Goal: Information Seeking & Learning: Learn about a topic

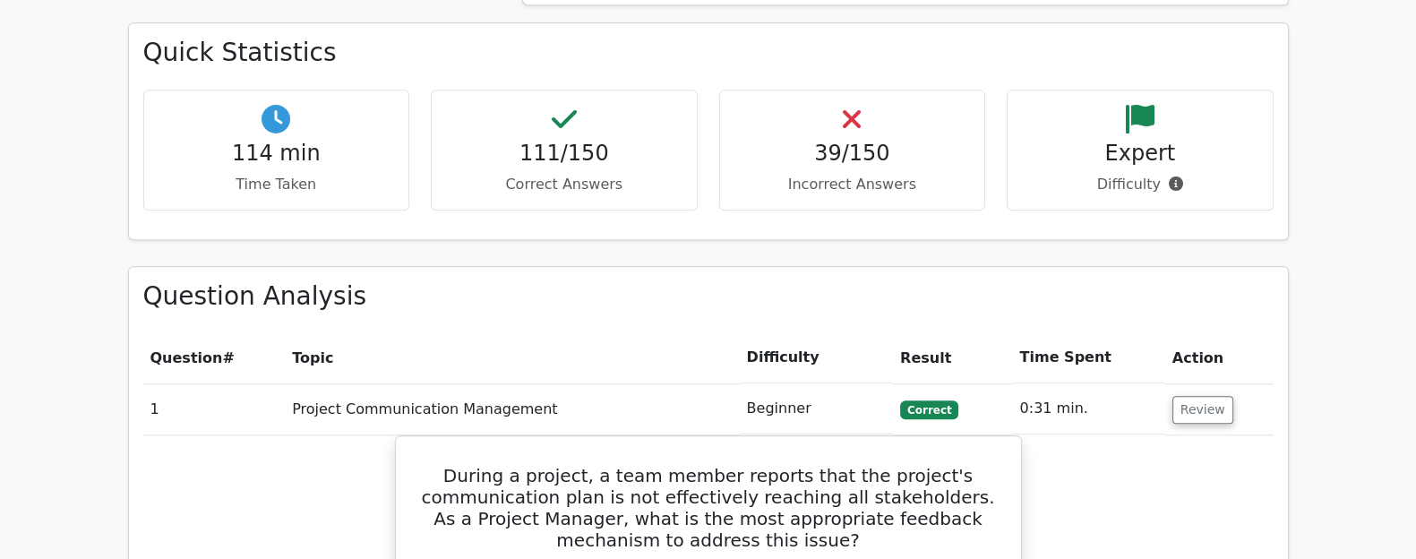
scroll to position [2248, 0]
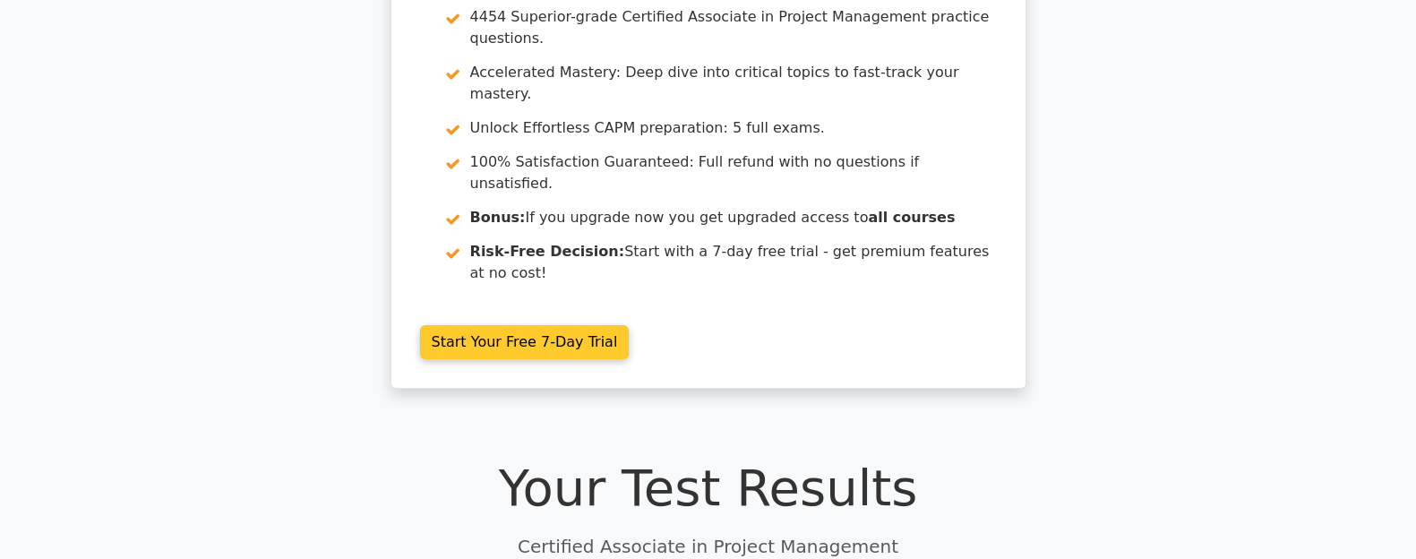
scroll to position [0, 0]
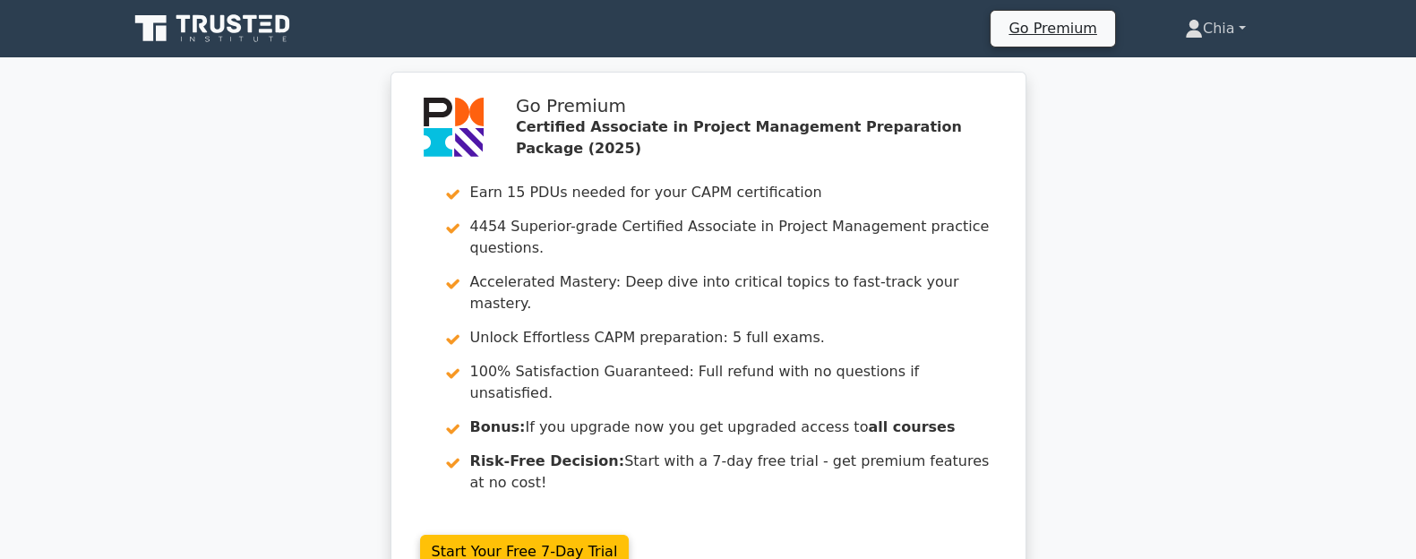
click at [1210, 24] on link "Chia" at bounding box center [1215, 29] width 147 height 36
click at [1202, 66] on link "Profile" at bounding box center [1213, 70] width 141 height 29
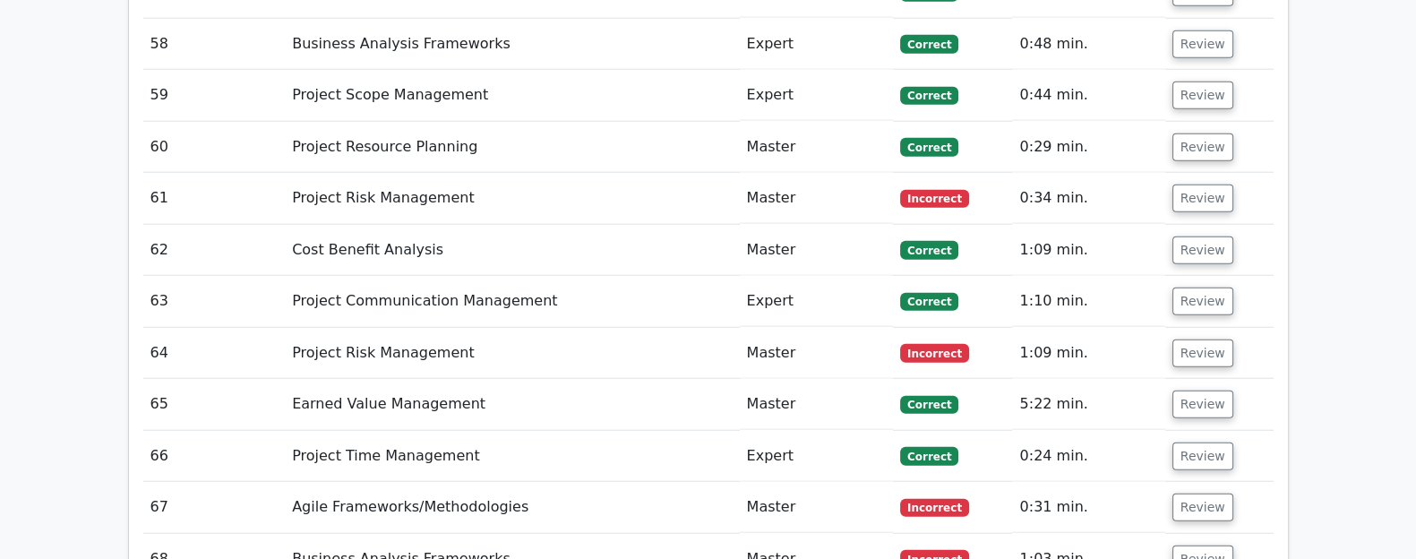
scroll to position [5596, 0]
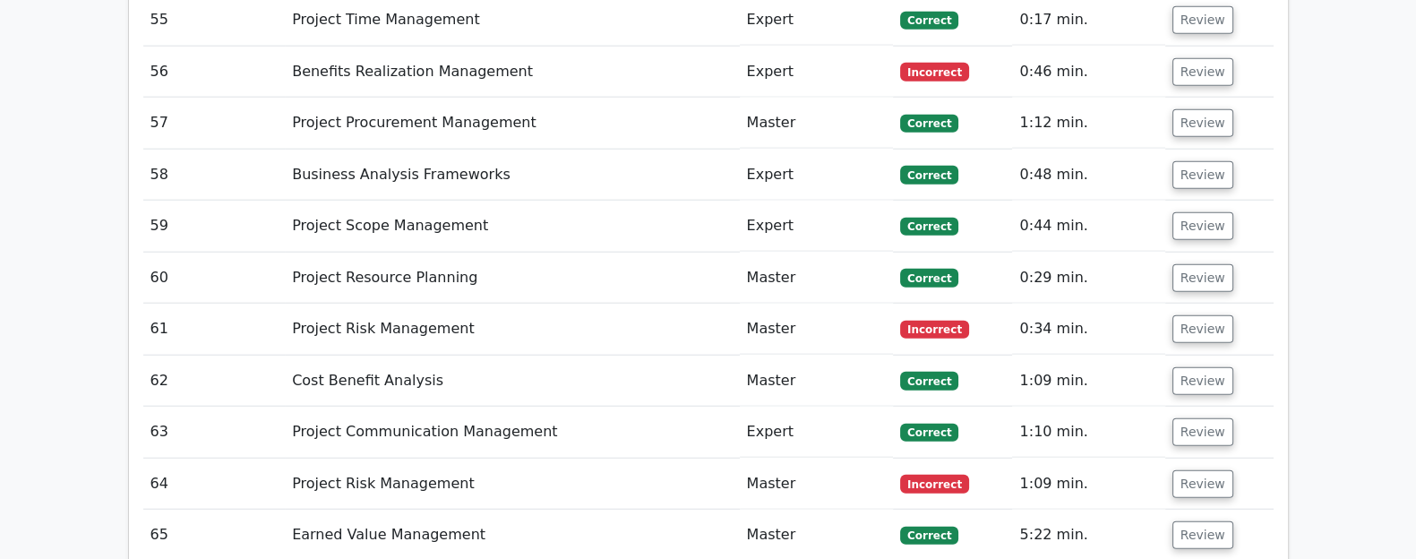
click at [564, 304] on td "Project Risk Management" at bounding box center [512, 329] width 454 height 51
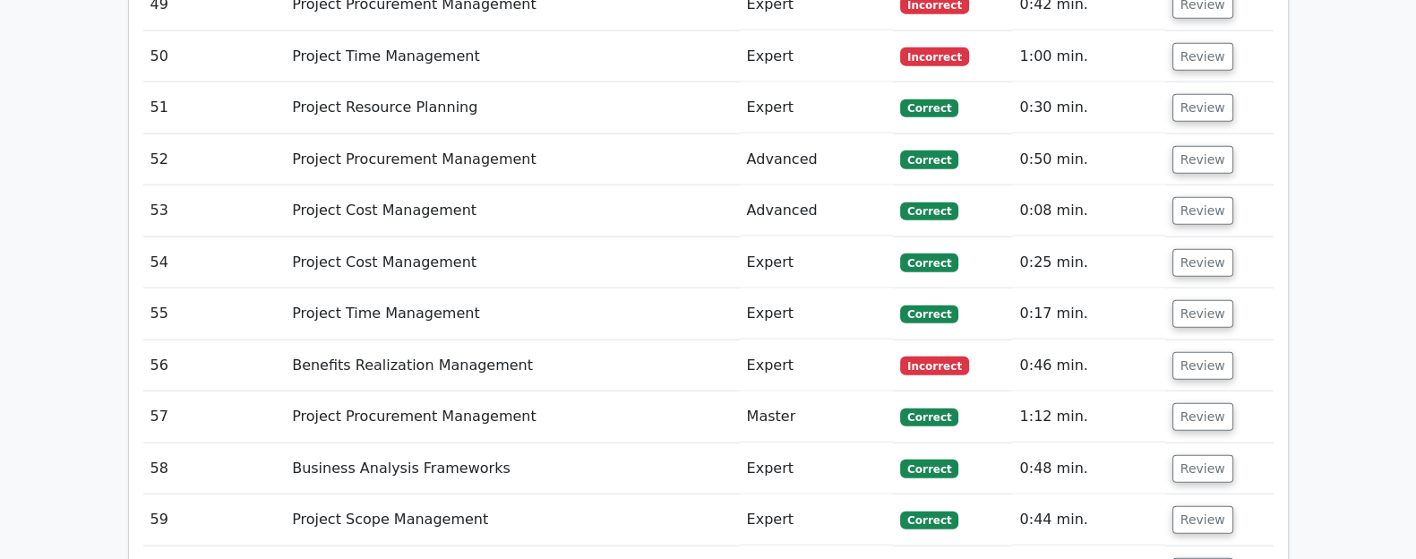
scroll to position [5149, 0]
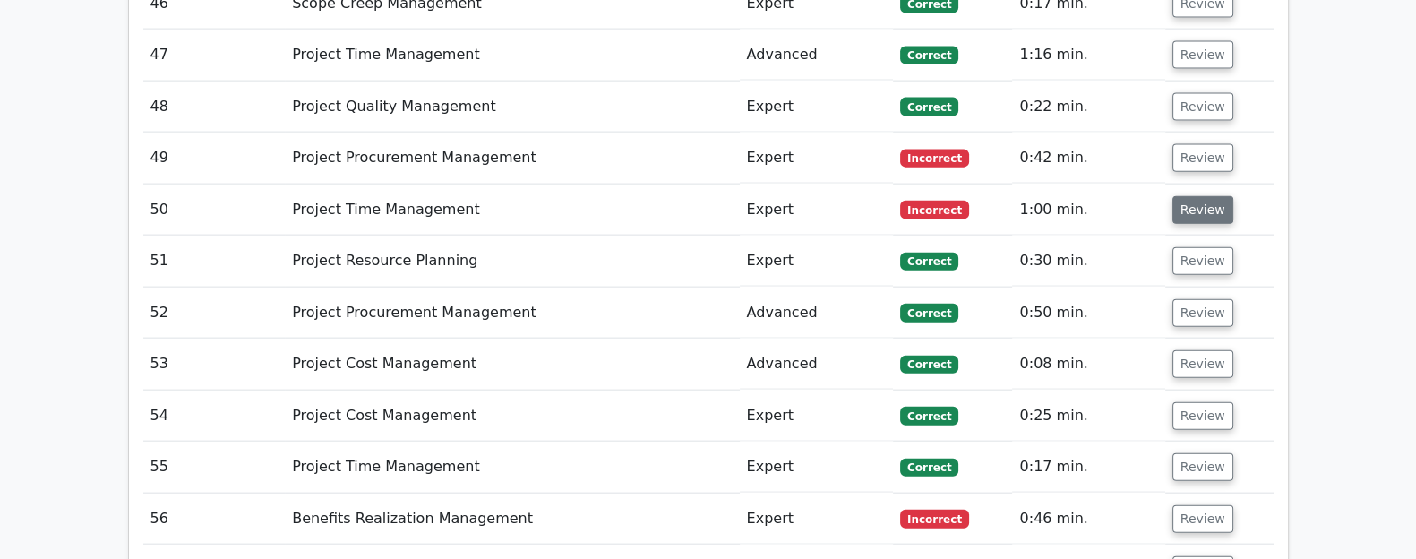
click at [1182, 196] on button "Review" at bounding box center [1202, 210] width 61 height 28
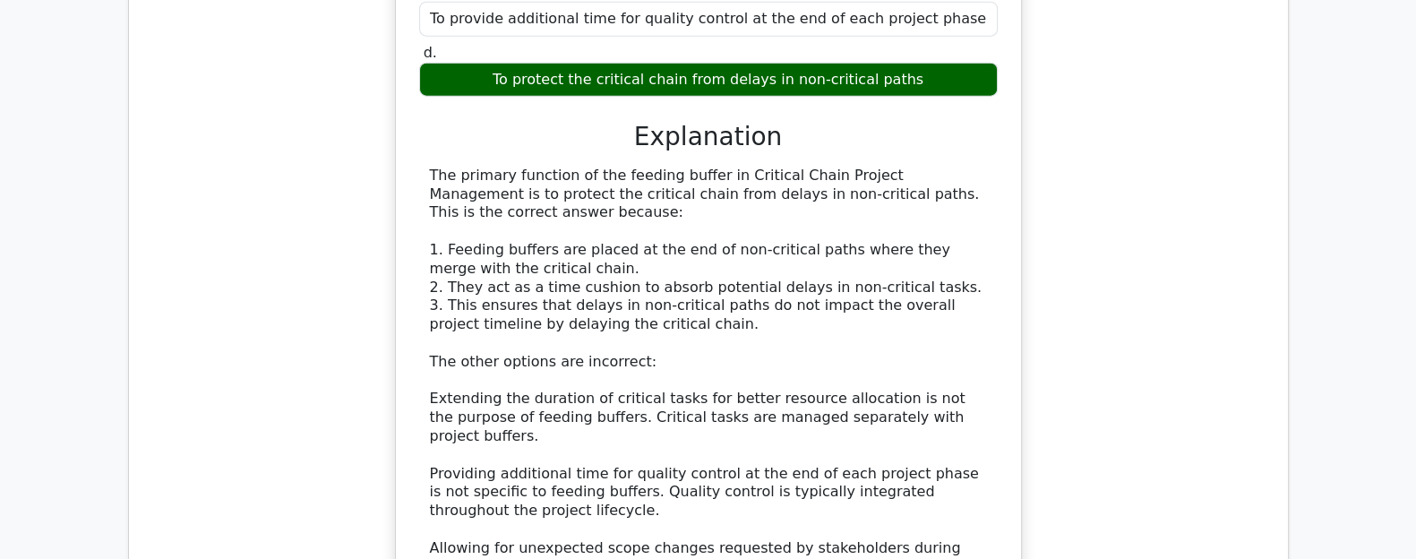
scroll to position [5485, 0]
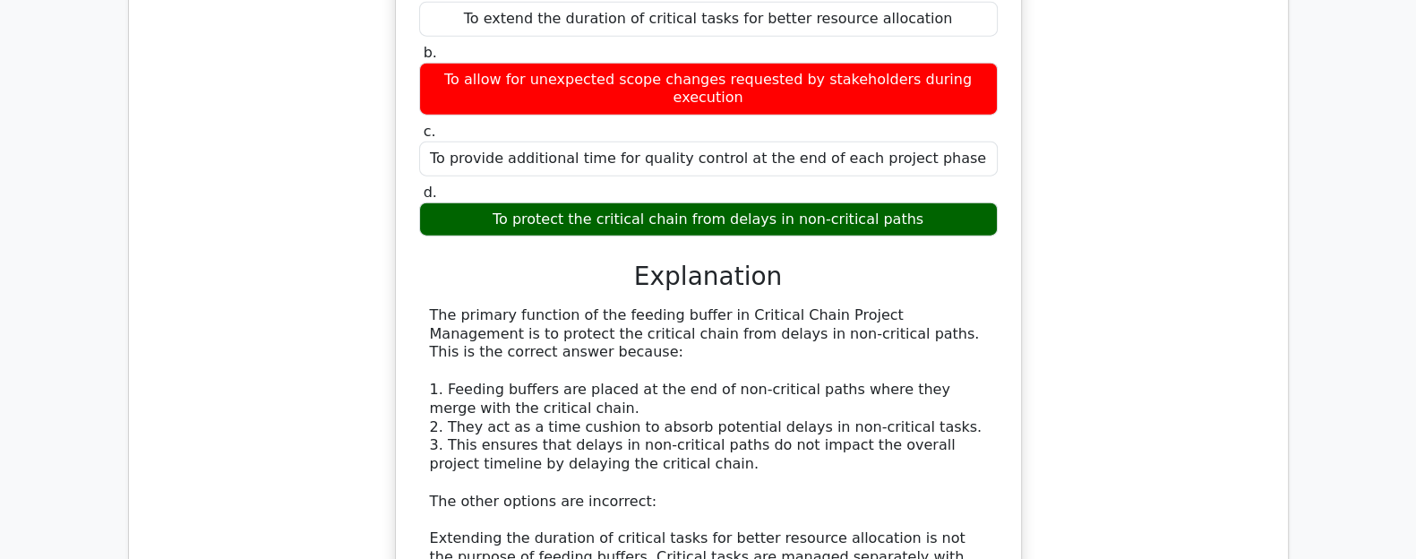
drag, startPoint x: 433, startPoint y: 190, endPoint x: 1174, endPoint y: 214, distance: 741.0
click at [1174, 214] on div "In Critical Chain Project Management, what is the primary function of the feedi…" at bounding box center [708, 374] width 1130 height 948
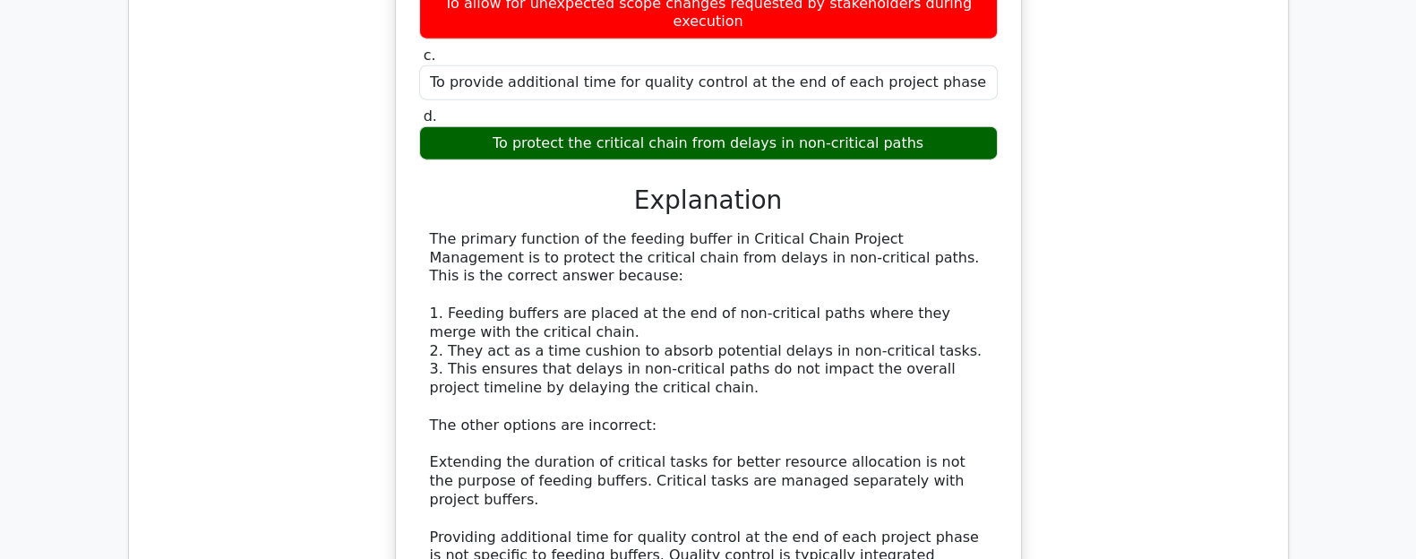
scroll to position [5596, 0]
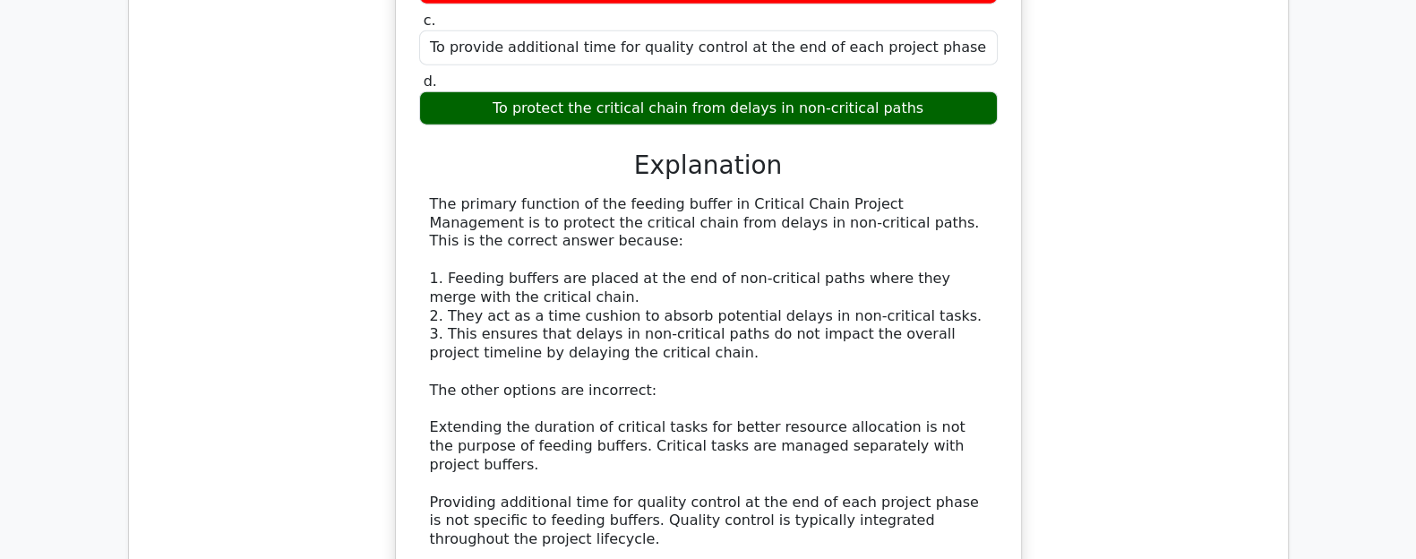
click at [1174, 215] on div "In Critical Chain Project Management, what is the primary function of the feedi…" at bounding box center [708, 263] width 1130 height 948
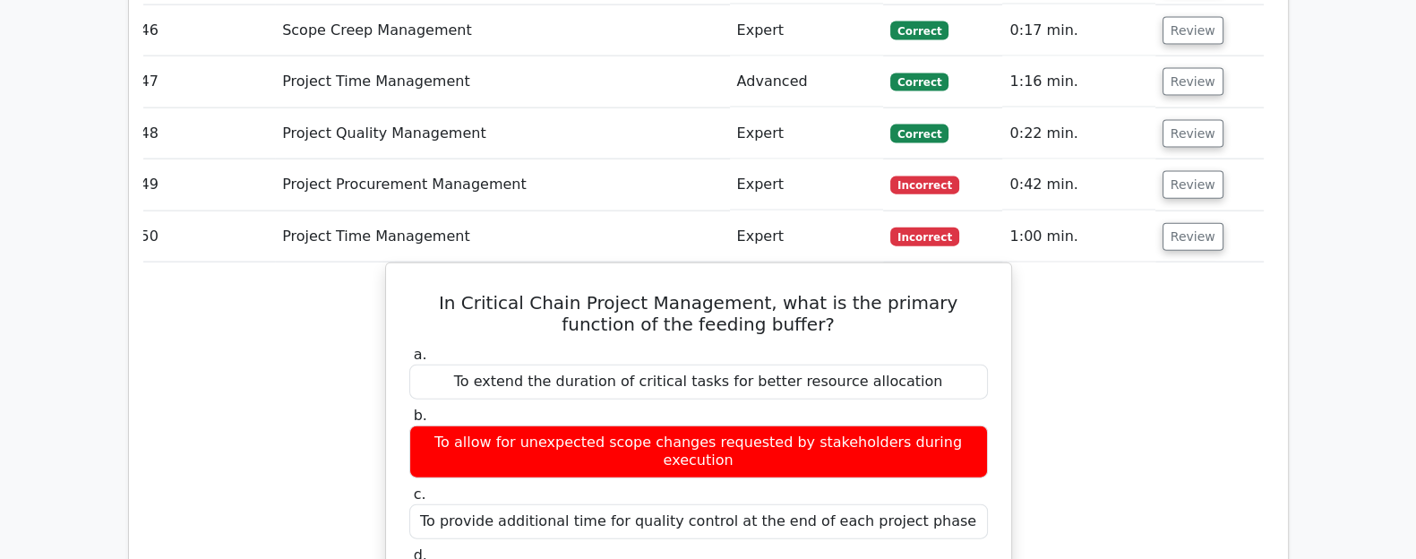
scroll to position [5114, 0]
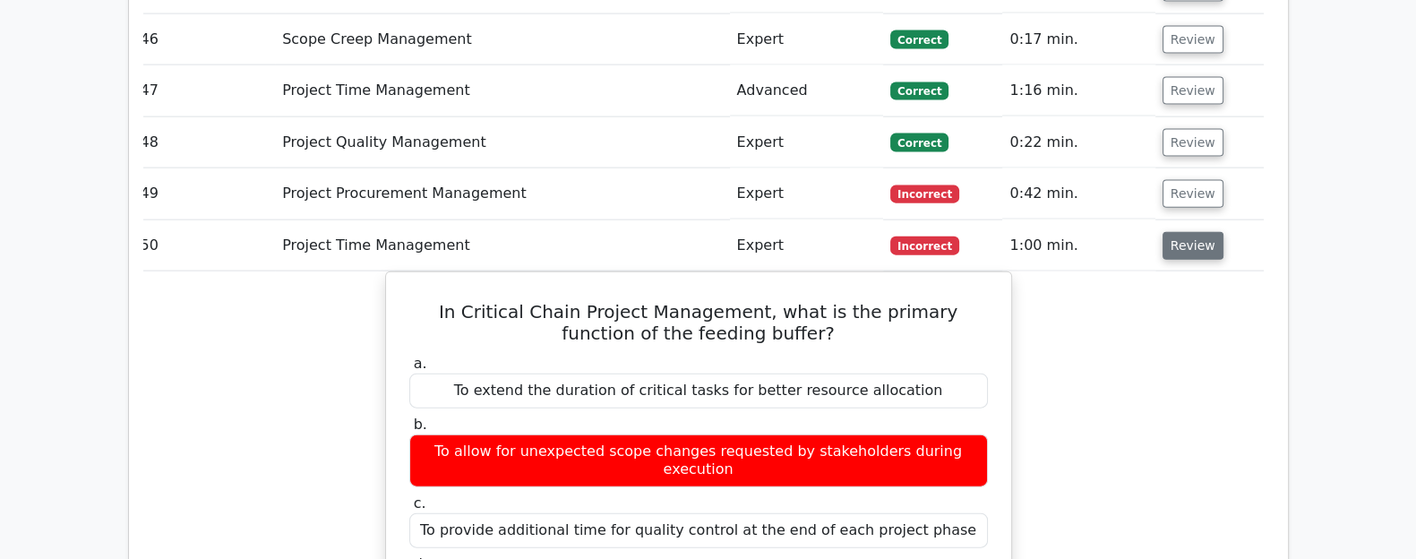
click at [1165, 232] on button "Review" at bounding box center [1192, 246] width 61 height 28
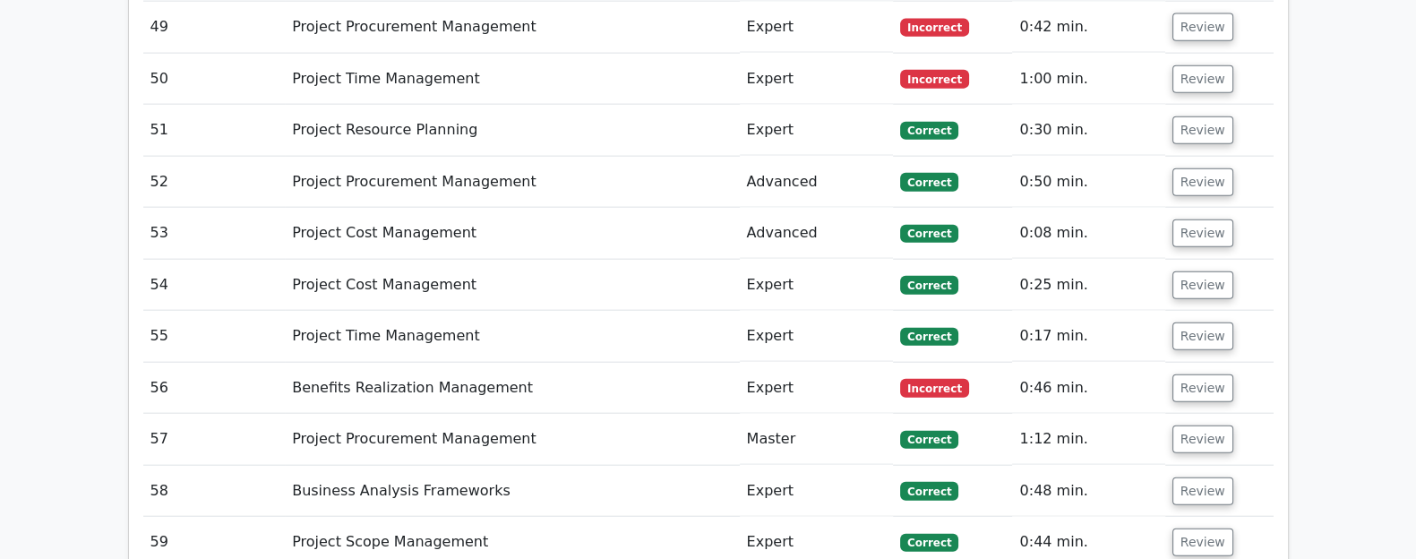
scroll to position [5314, 0]
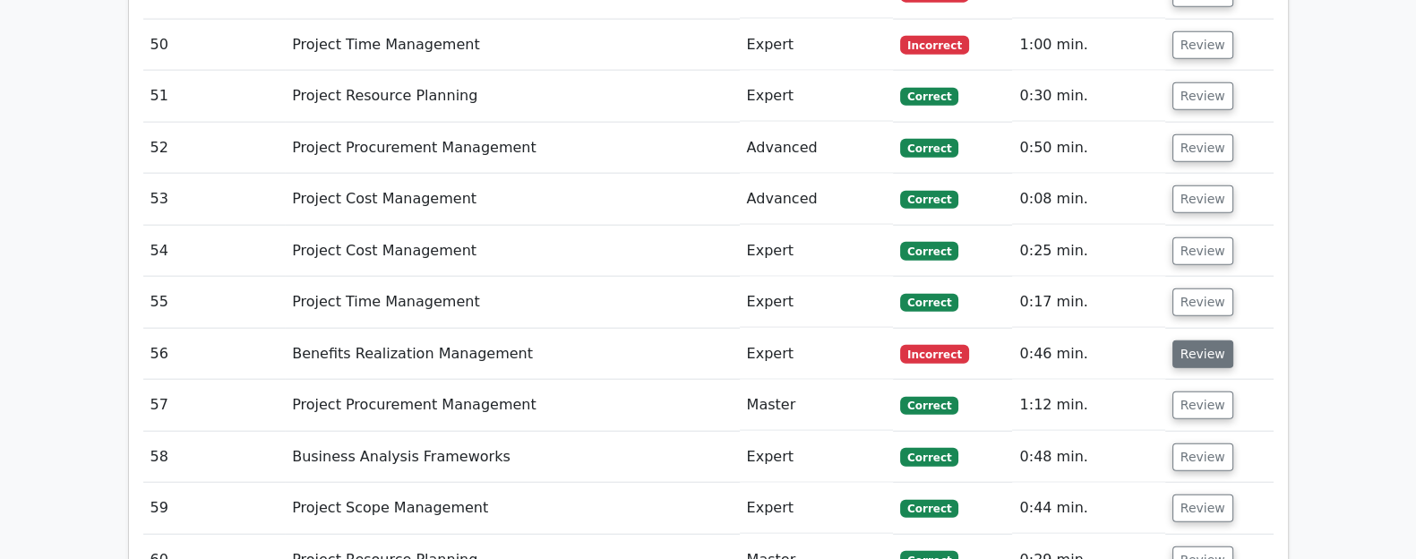
click at [1197, 340] on button "Review" at bounding box center [1202, 354] width 61 height 28
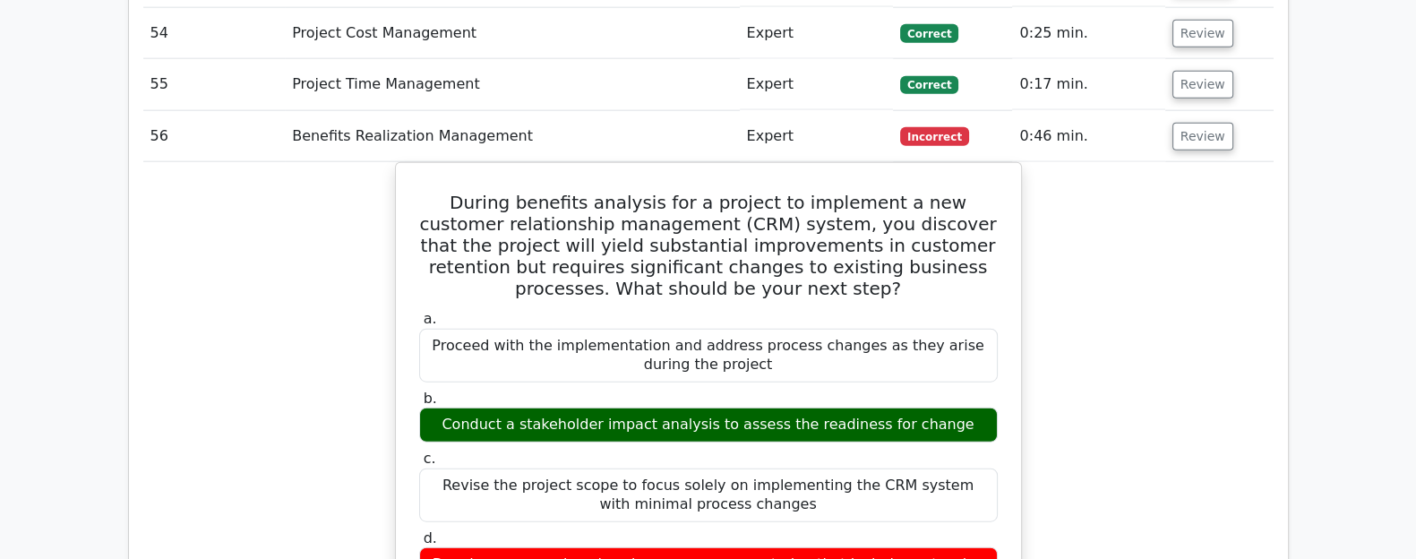
scroll to position [5538, 0]
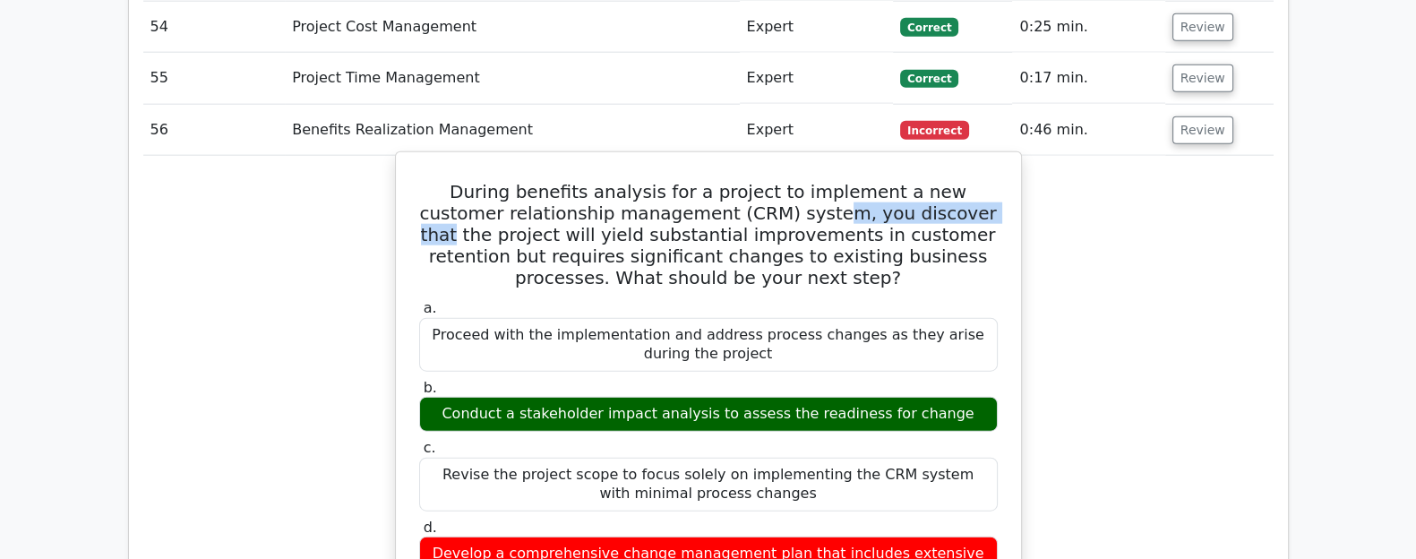
drag, startPoint x: 741, startPoint y: 120, endPoint x: 896, endPoint y: 123, distance: 155.0
click at [896, 181] on h5 "During benefits analysis for a project to implement a new customer relationship…" at bounding box center [708, 234] width 582 height 107
drag, startPoint x: 401, startPoint y: 136, endPoint x: 574, endPoint y: 134, distance: 172.9
click at [673, 181] on h5 "During benefits analysis for a project to implement a new customer relationship…" at bounding box center [708, 234] width 582 height 107
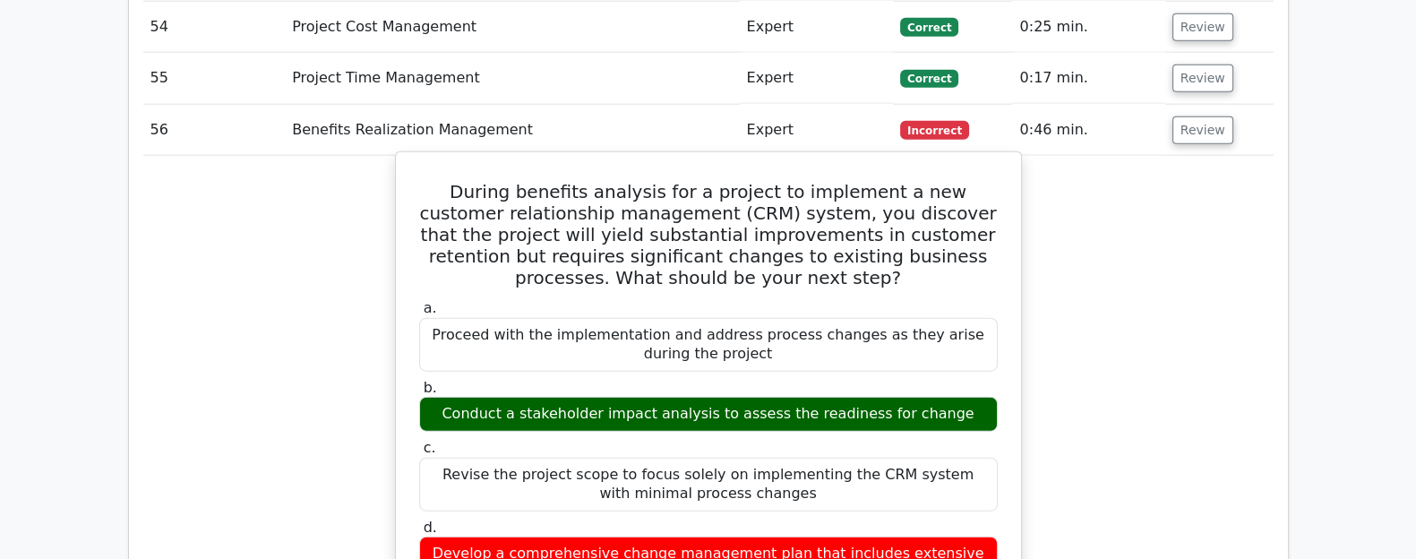
drag, startPoint x: 826, startPoint y: 150, endPoint x: 764, endPoint y: 165, distance: 63.4
click at [799, 181] on h5 "During benefits analysis for a project to implement a new customer relationship…" at bounding box center [708, 234] width 582 height 107
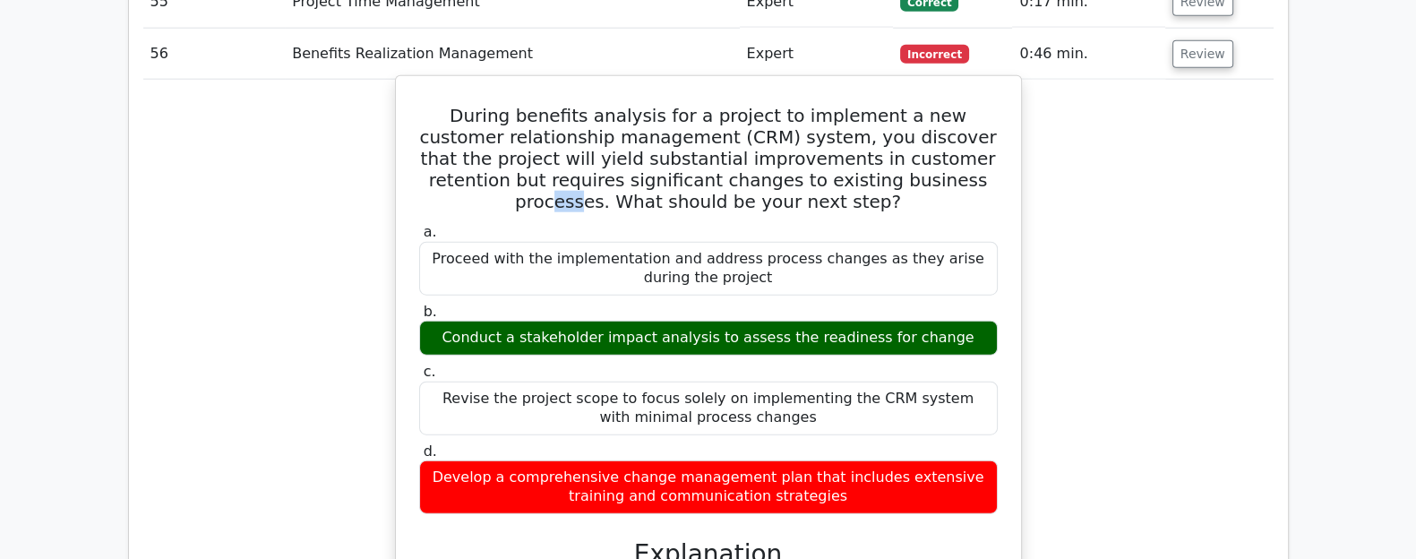
scroll to position [5650, 0]
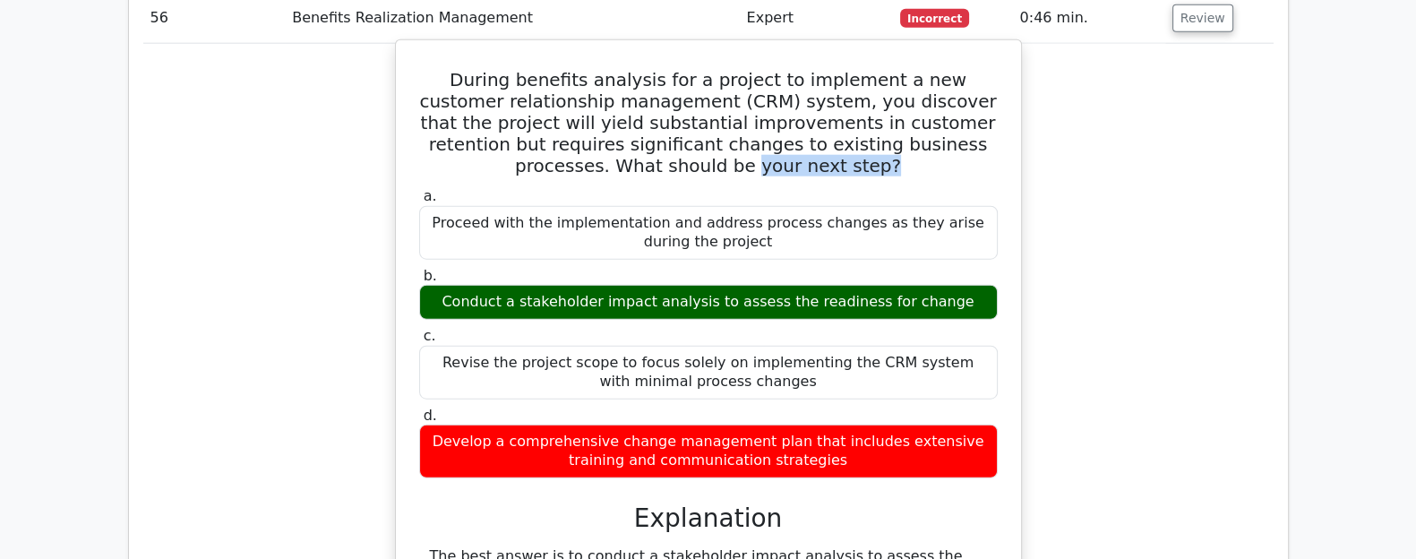
drag, startPoint x: 415, startPoint y: 64, endPoint x: 932, endPoint y: 60, distance: 517.7
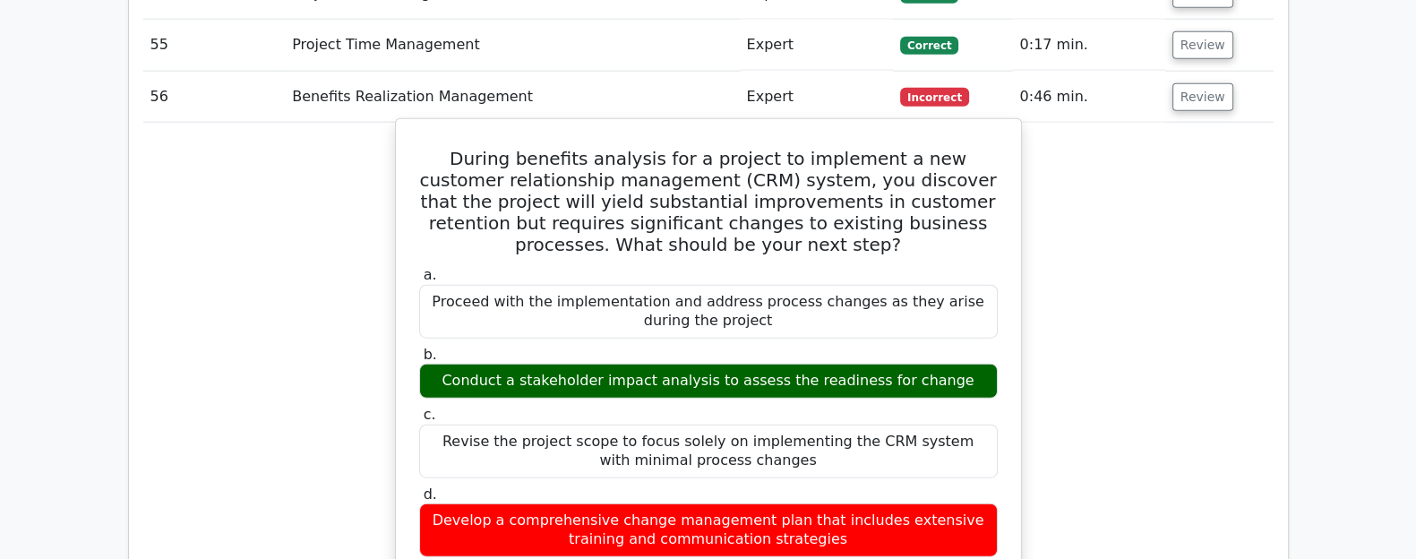
scroll to position [5538, 0]
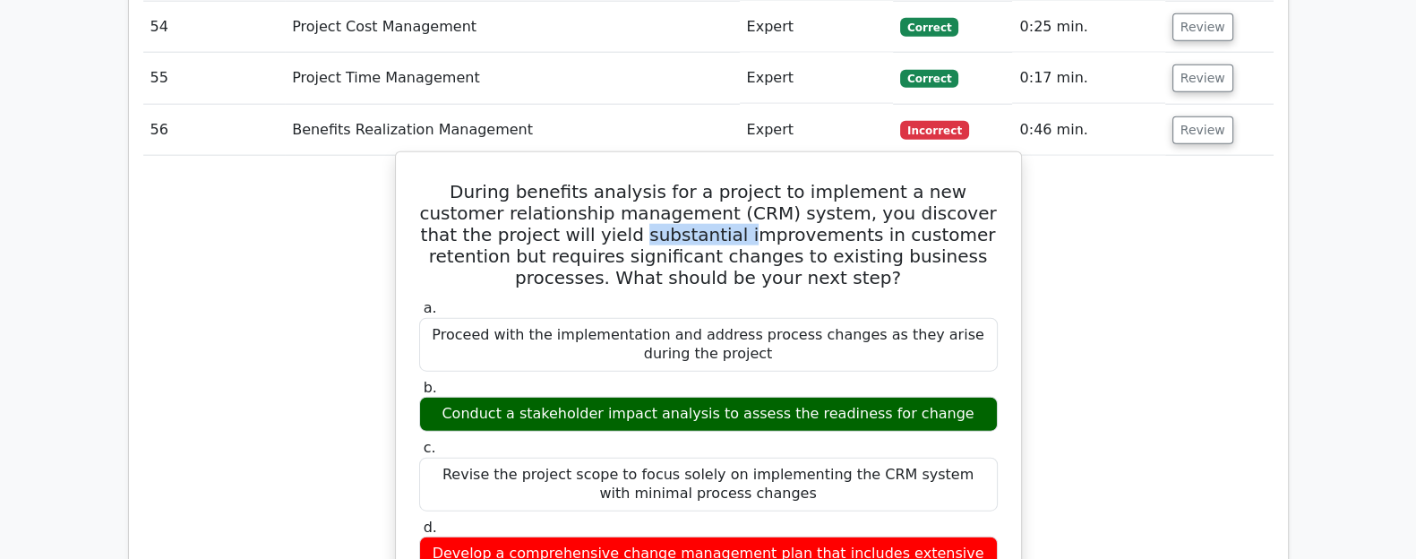
drag, startPoint x: 499, startPoint y: 133, endPoint x: 598, endPoint y: 134, distance: 99.4
click at [598, 181] on h5 "During benefits analysis for a project to implement a new customer relationship…" at bounding box center [708, 234] width 582 height 107
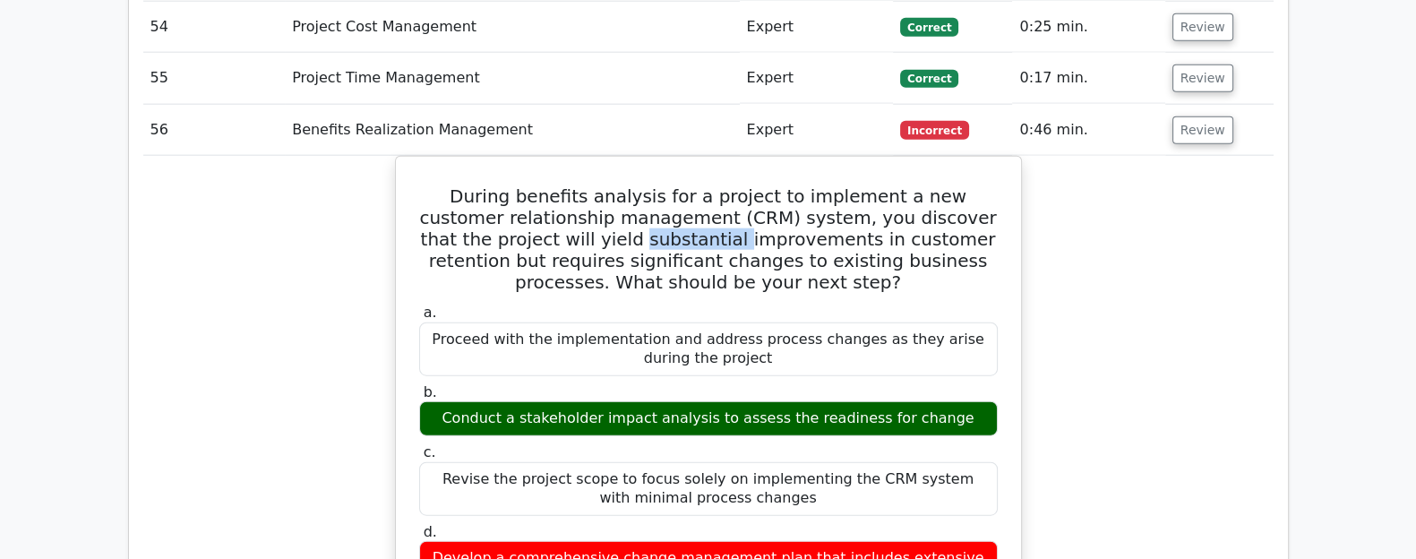
copy h5 "substantial"
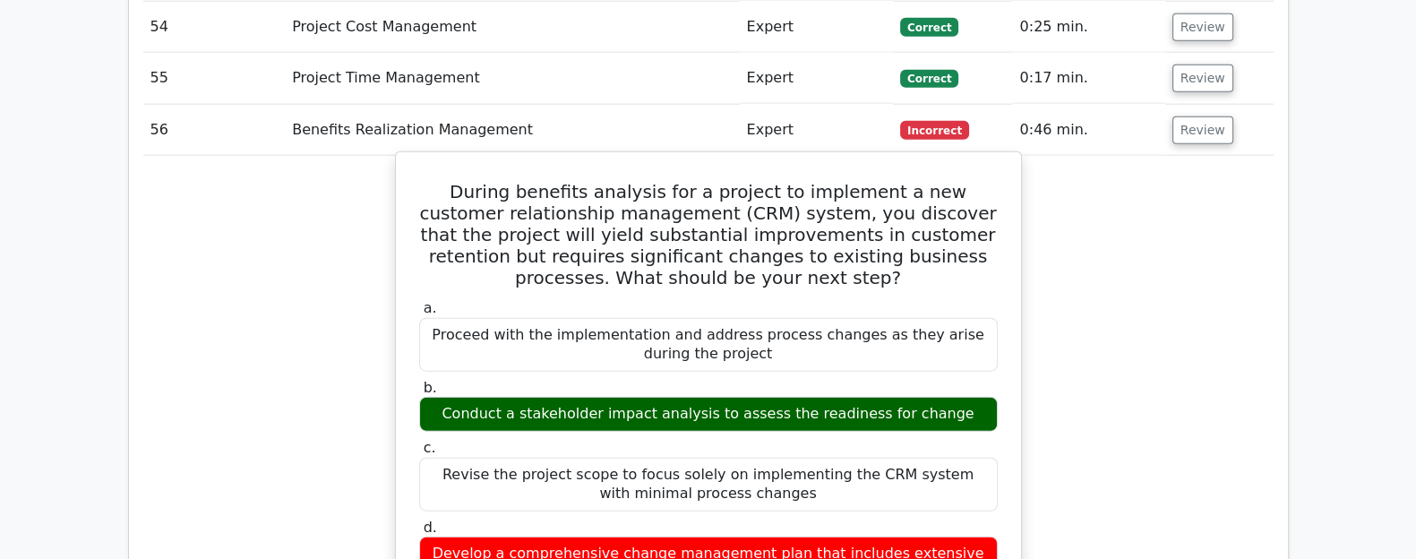
click at [734, 181] on h5 "During benefits analysis for a project to implement a new customer relationship…" at bounding box center [708, 234] width 582 height 107
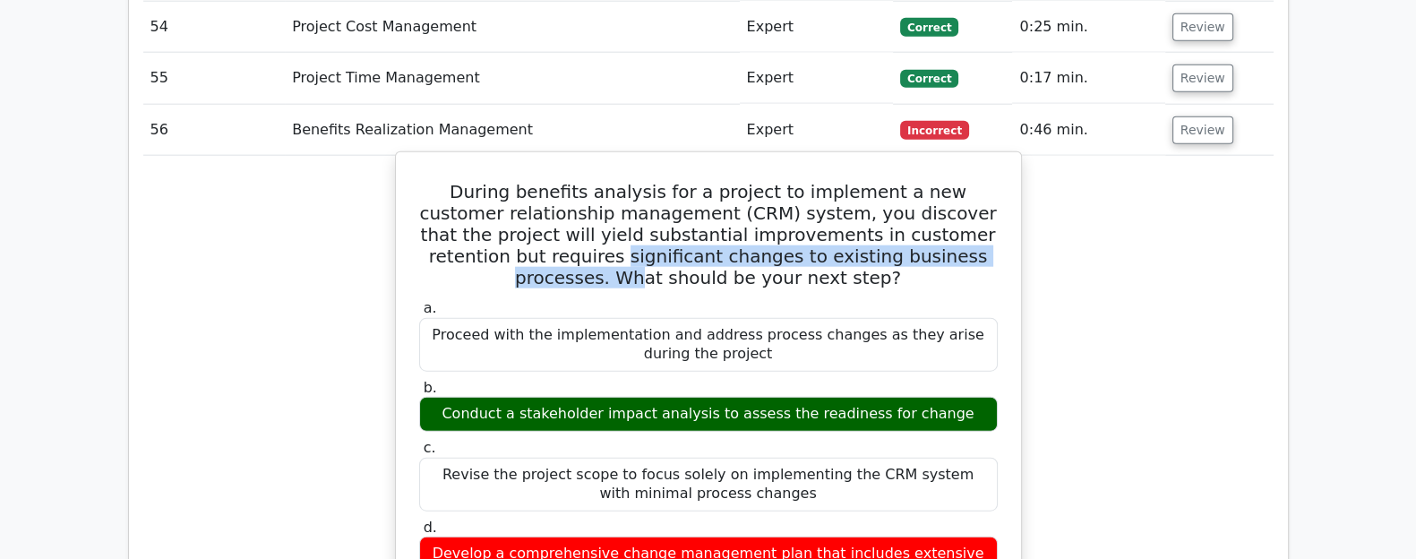
drag, startPoint x: 407, startPoint y: 163, endPoint x: 881, endPoint y: 159, distance: 473.8
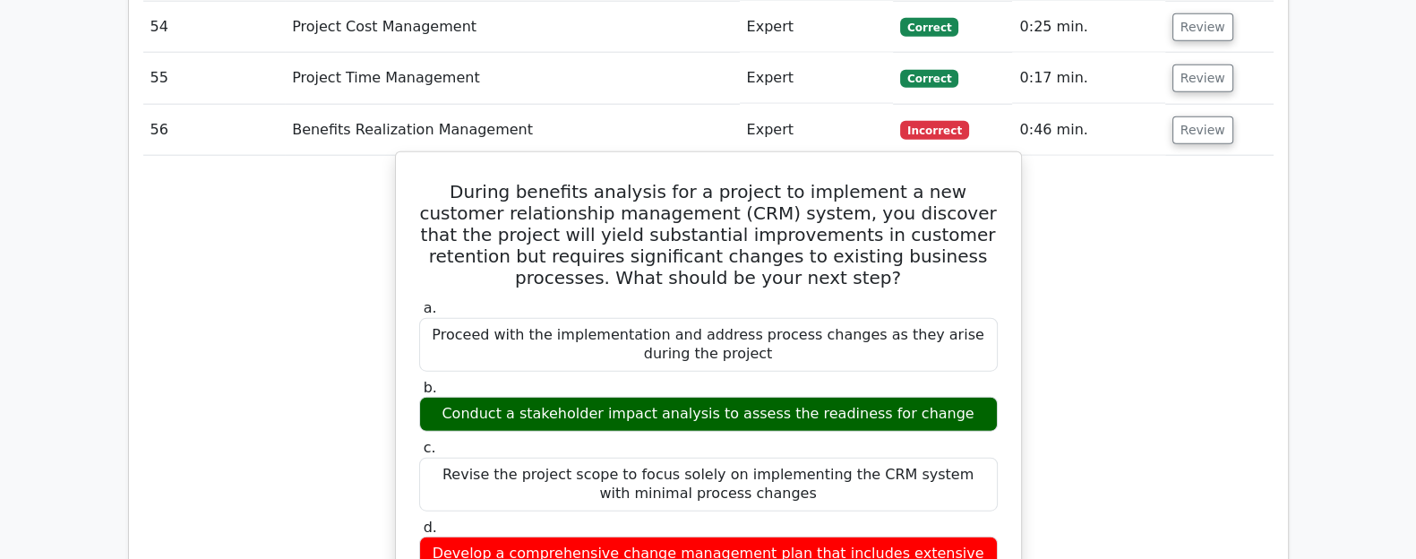
click at [862, 296] on div "a. Proceed with the implementation and address process changes as they arise du…" at bounding box center [708, 445] width 600 height 298
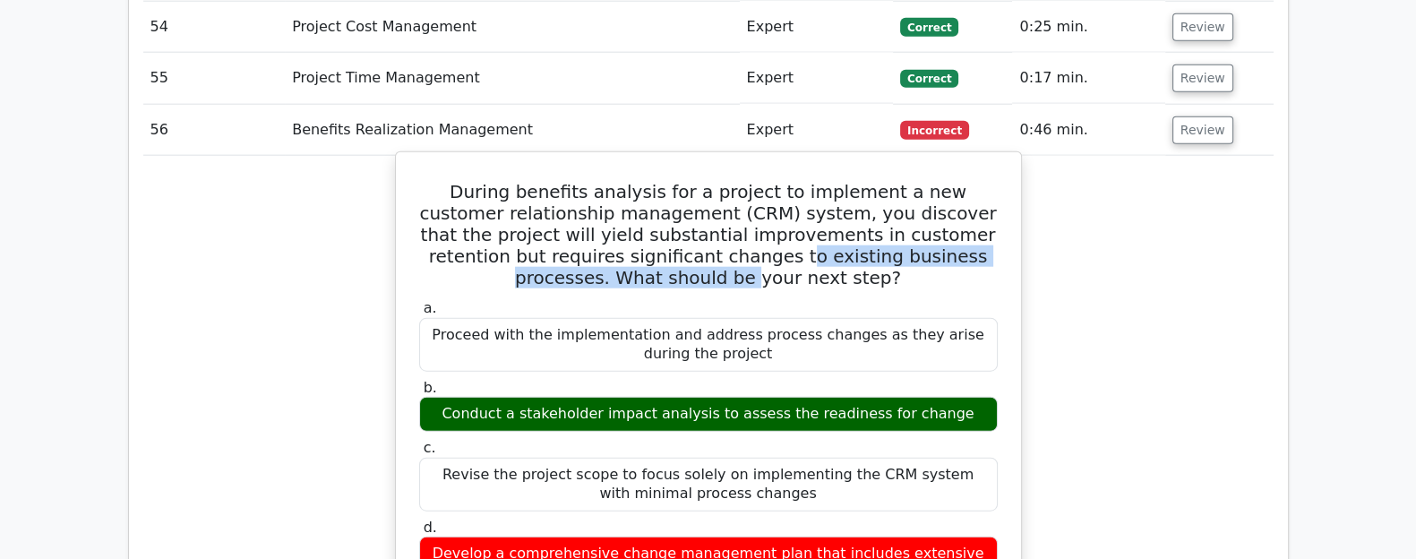
drag, startPoint x: 596, startPoint y: 167, endPoint x: 605, endPoint y: 161, distance: 10.9
click at [605, 181] on h5 "During benefits analysis for a project to implement a new customer relationship…" at bounding box center [708, 234] width 582 height 107
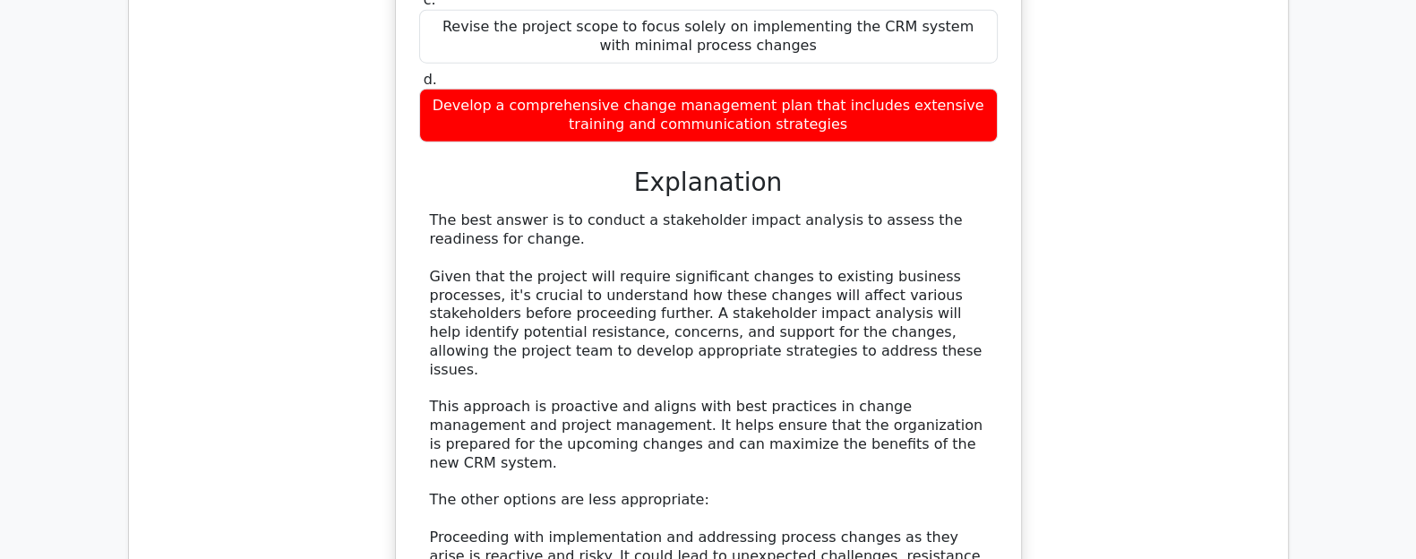
scroll to position [6098, 0]
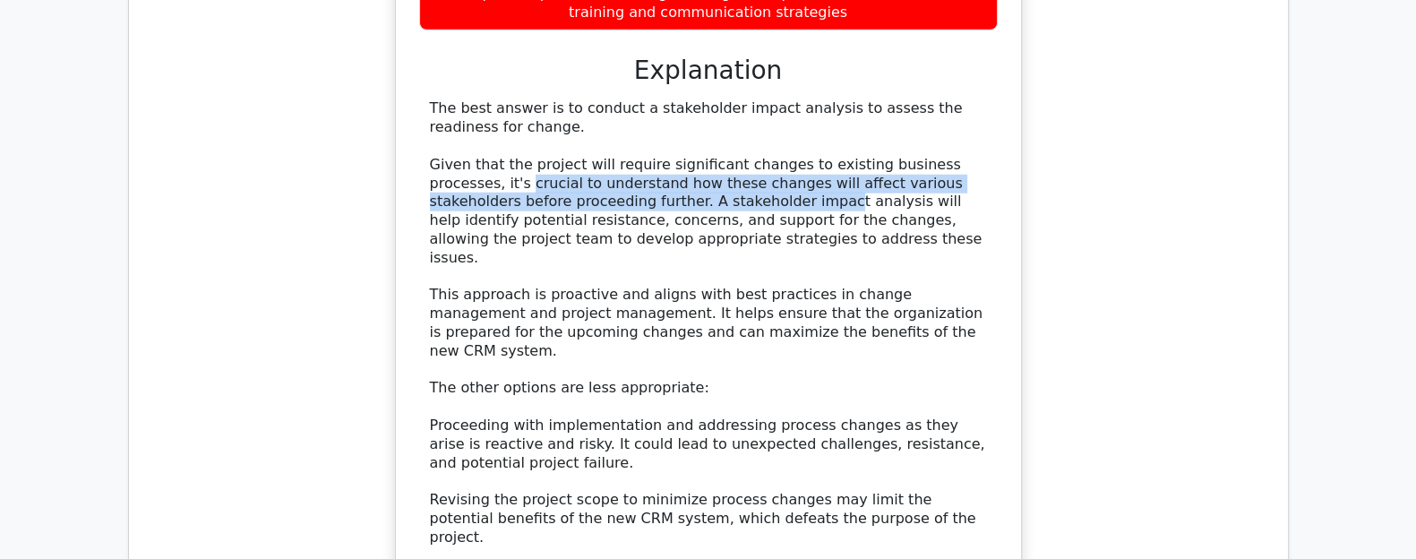
drag, startPoint x: 419, startPoint y: 82, endPoint x: 684, endPoint y: 103, distance: 265.9
click at [684, 103] on div "The best answer is to conduct a stakeholder impact analysis to assess the readi…" at bounding box center [708, 369] width 579 height 540
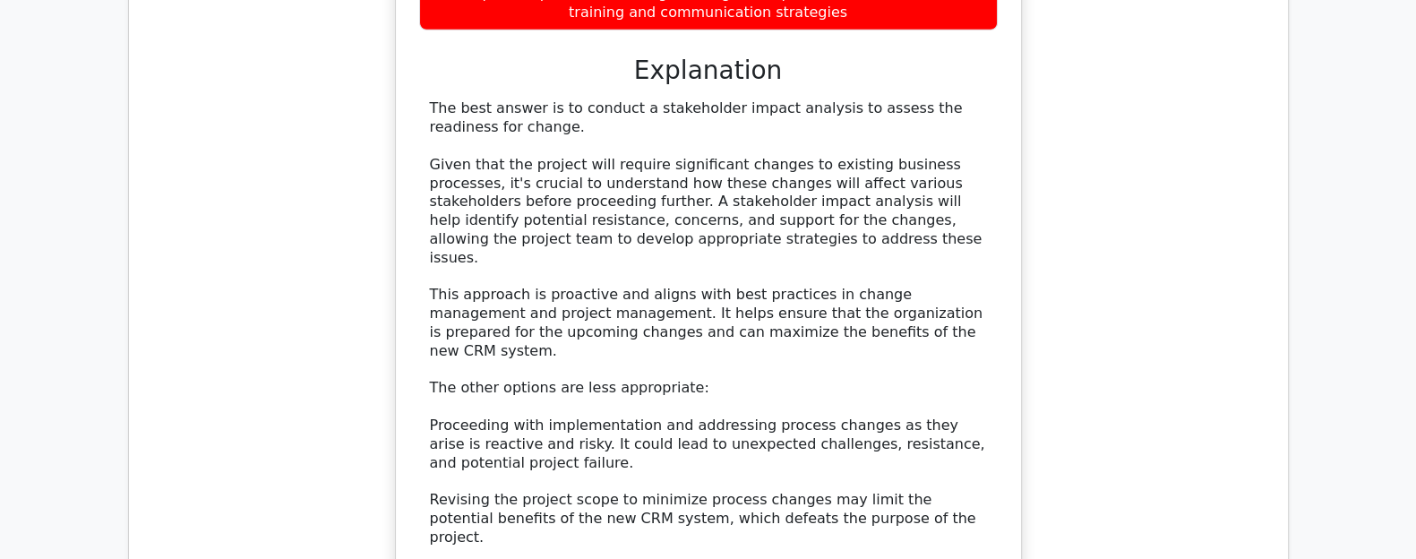
click at [663, 126] on div "The best answer is to conduct a stakeholder impact analysis to assess the readi…" at bounding box center [708, 369] width 557 height 540
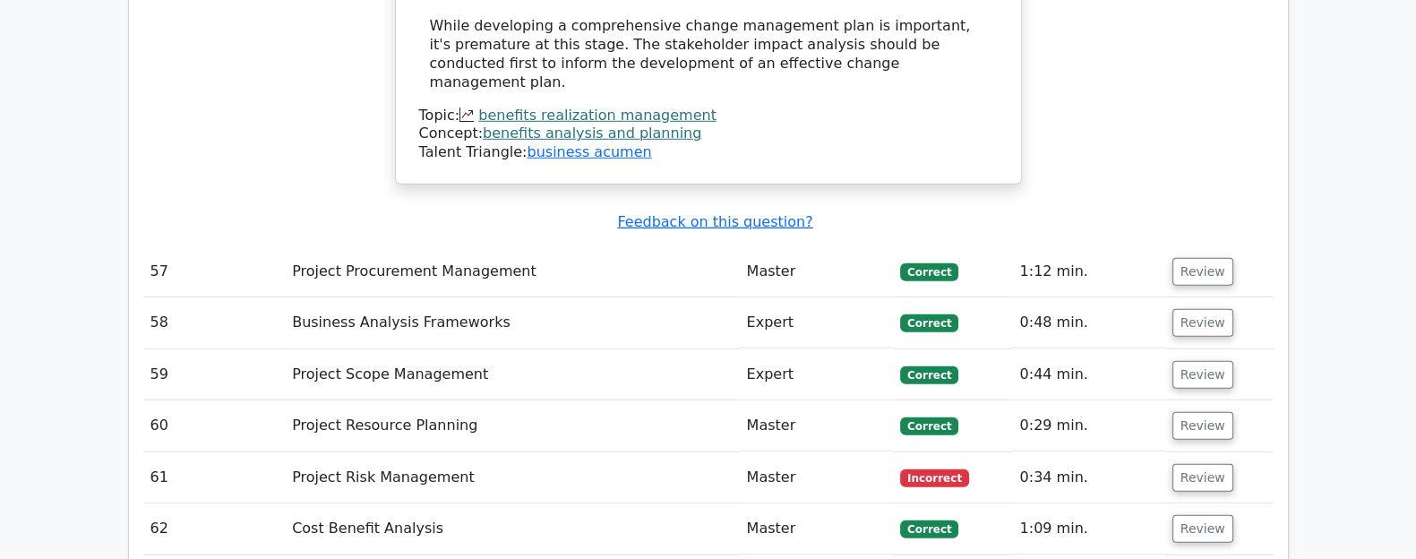
scroll to position [6658, 0]
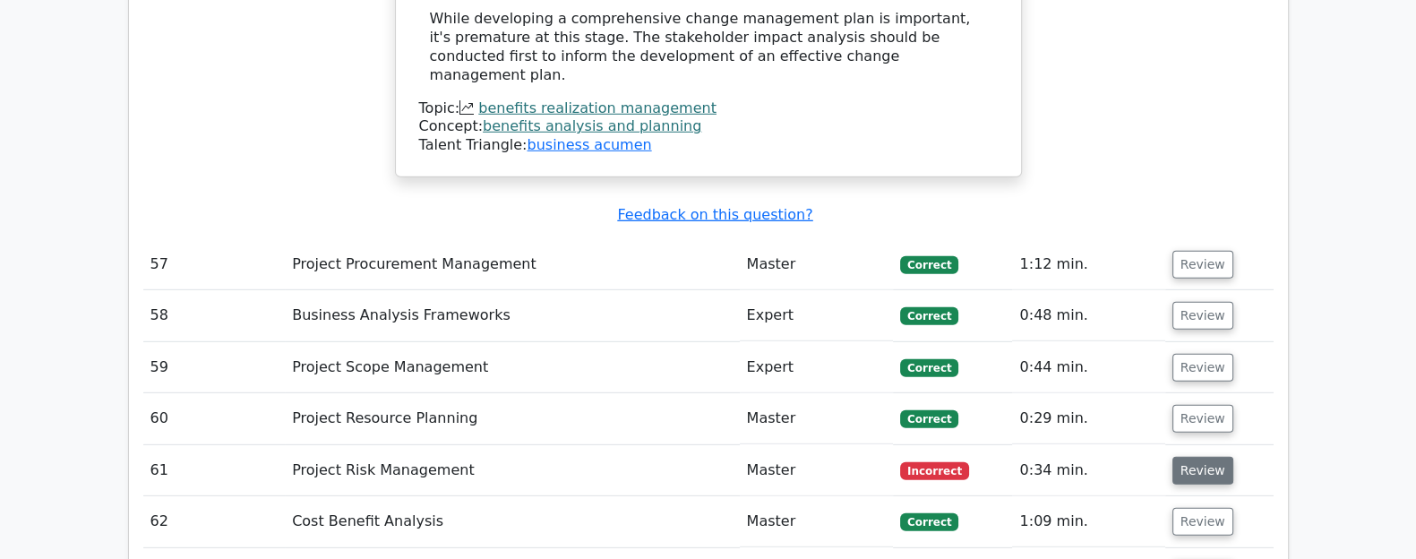
click at [1210, 457] on button "Review" at bounding box center [1202, 471] width 61 height 28
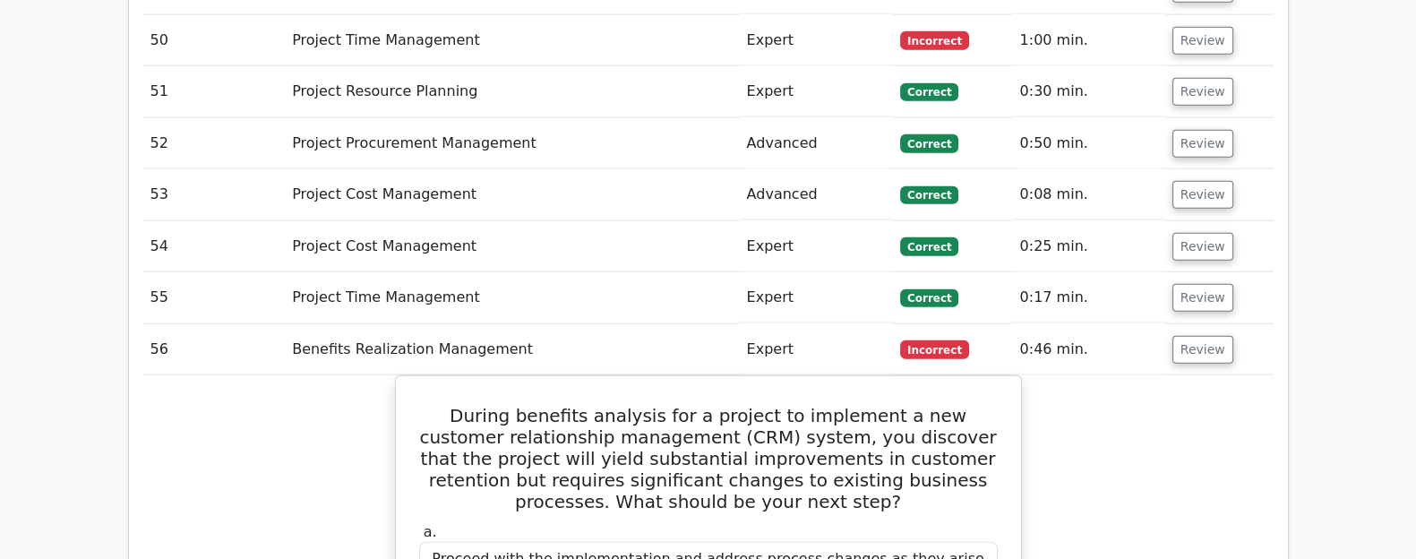
scroll to position [5314, 0]
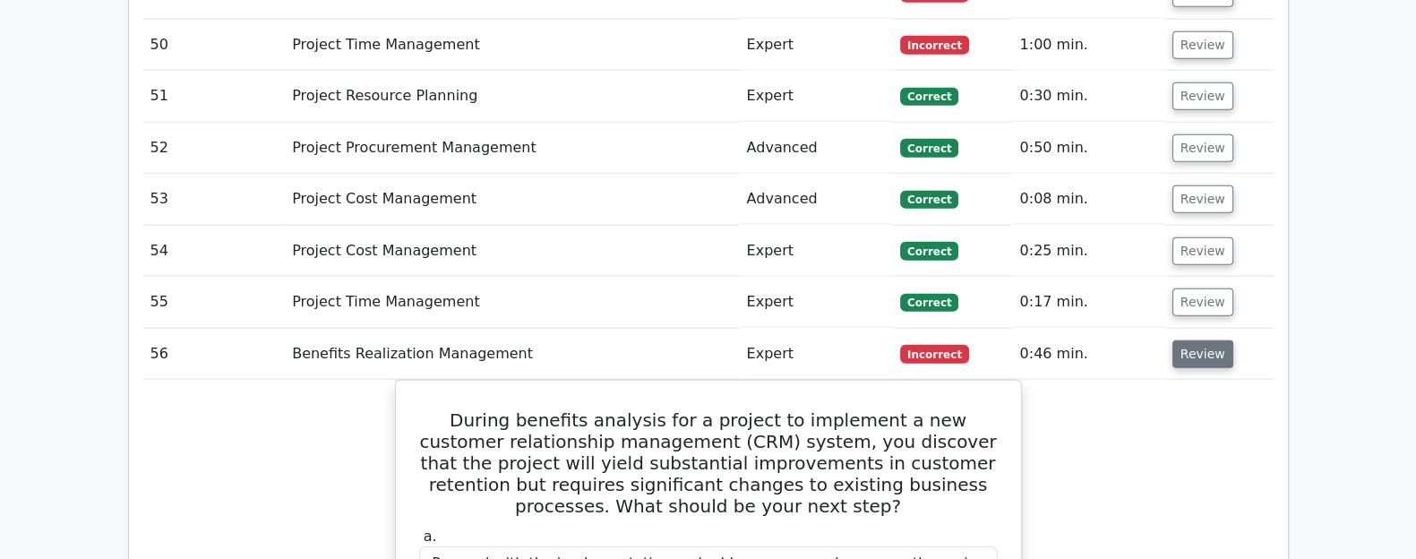
click at [1184, 340] on button "Review" at bounding box center [1202, 354] width 61 height 28
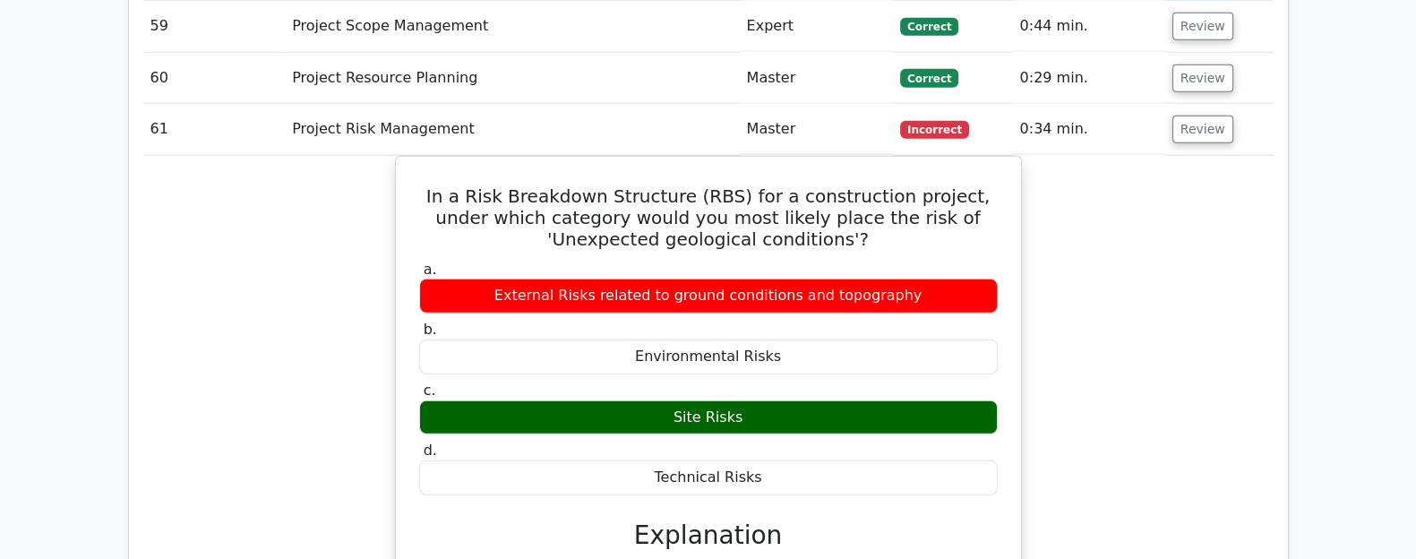
scroll to position [5762, 0]
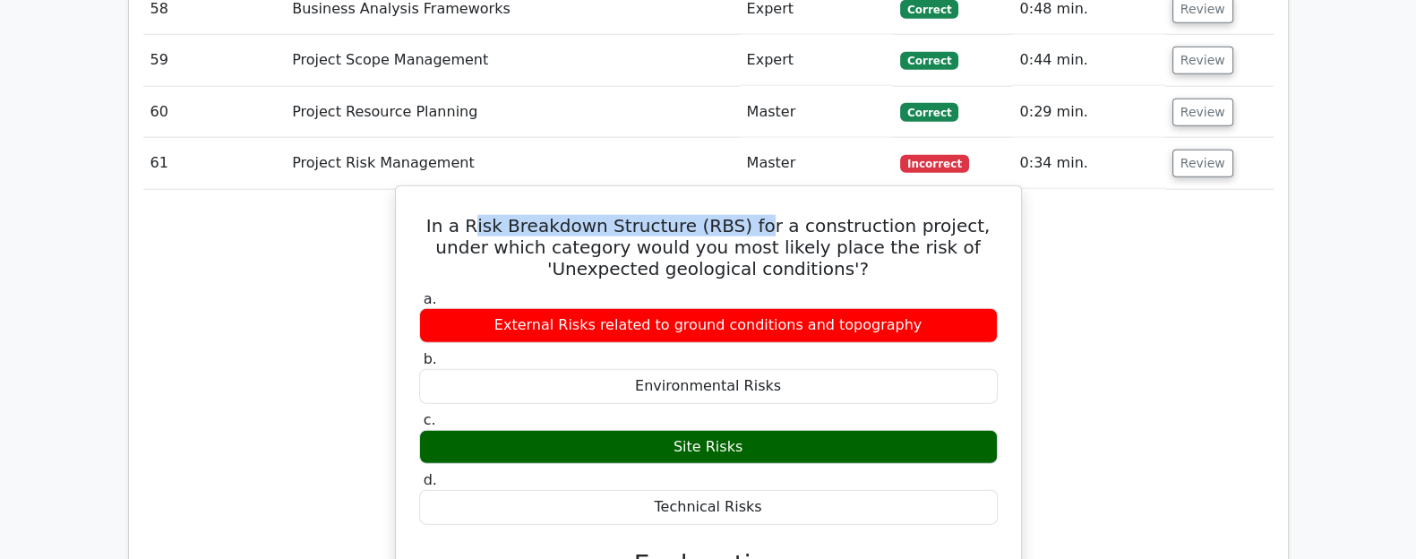
drag, startPoint x: 471, startPoint y: 113, endPoint x: 742, endPoint y: 130, distance: 271.9
click at [742, 215] on h5 "In a Risk Breakdown Structure (RBS) for a construction project, under which cat…" at bounding box center [708, 247] width 582 height 64
click at [511, 215] on h5 "In a Risk Breakdown Structure (RBS) for a construction project, under which cat…" at bounding box center [708, 247] width 582 height 64
drag, startPoint x: 457, startPoint y: 122, endPoint x: 726, endPoint y: 128, distance: 269.6
click at [726, 215] on h5 "In a Risk Breakdown Structure (RBS) for a construction project, under which cat…" at bounding box center [708, 247] width 582 height 64
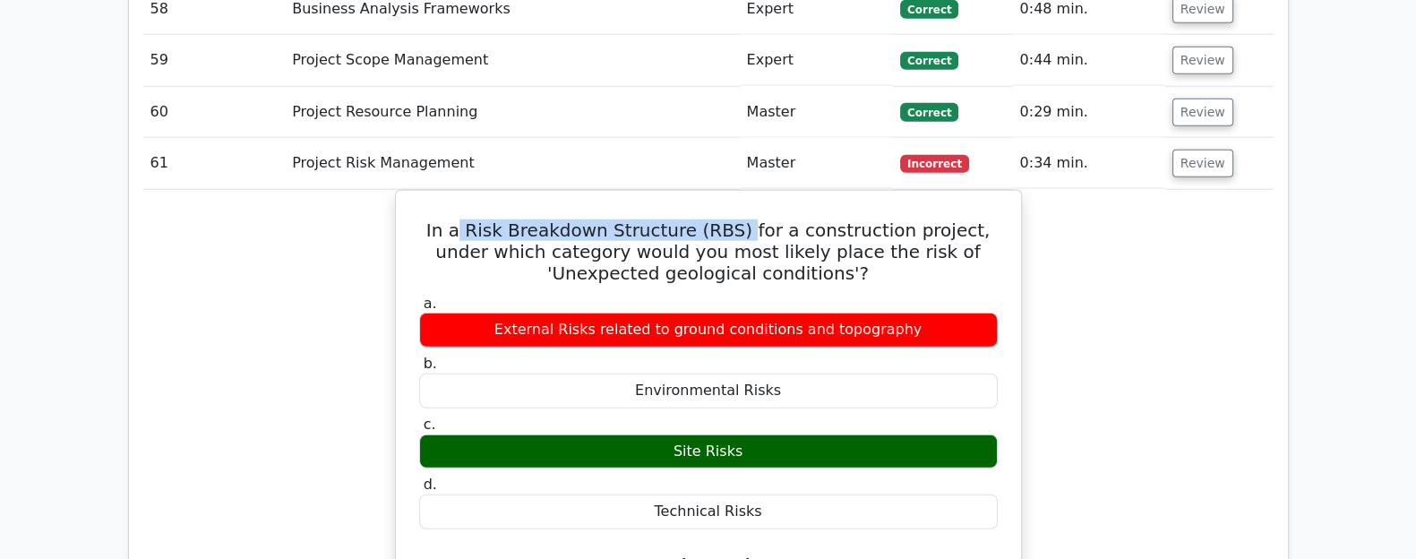
copy h5 "Risk Breakdown Structure (RBS)"
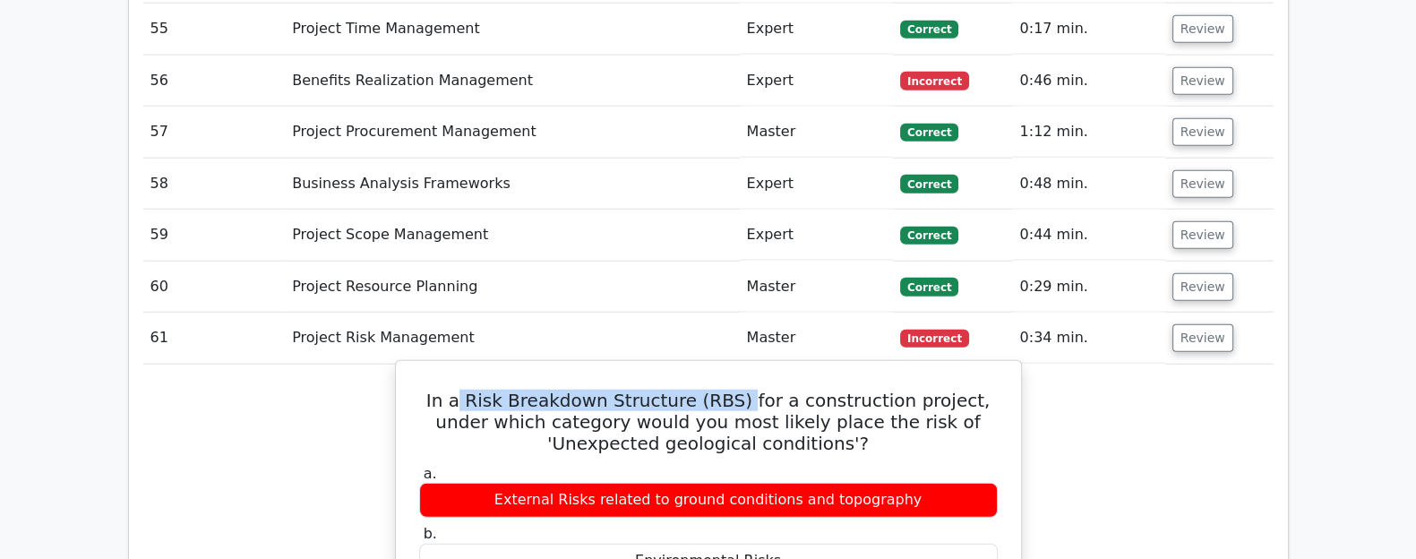
scroll to position [5585, 0]
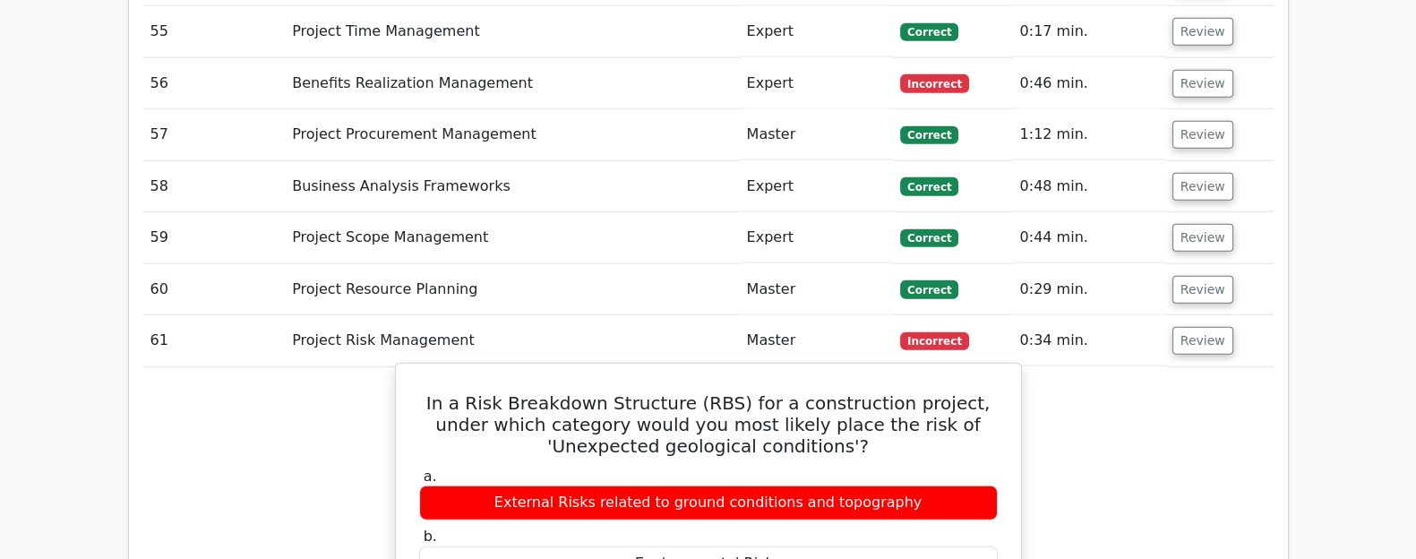
click at [663, 392] on h5 "In a Risk Breakdown Structure (RBS) for a construction project, under which cat…" at bounding box center [708, 424] width 582 height 64
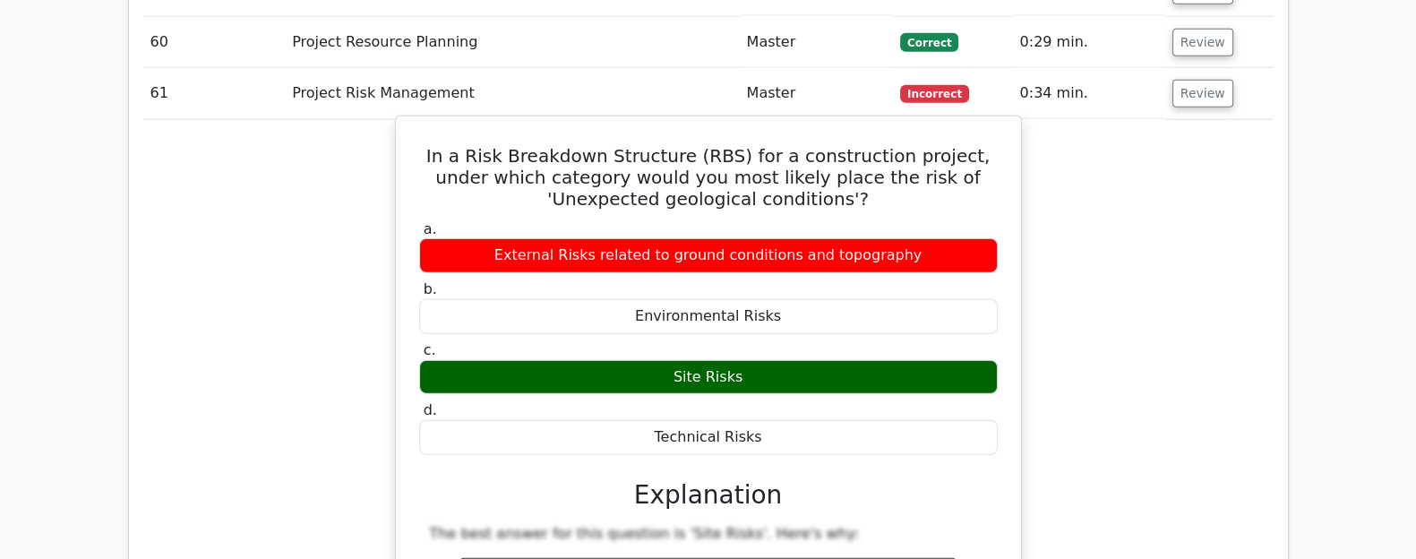
scroll to position [5742, 0]
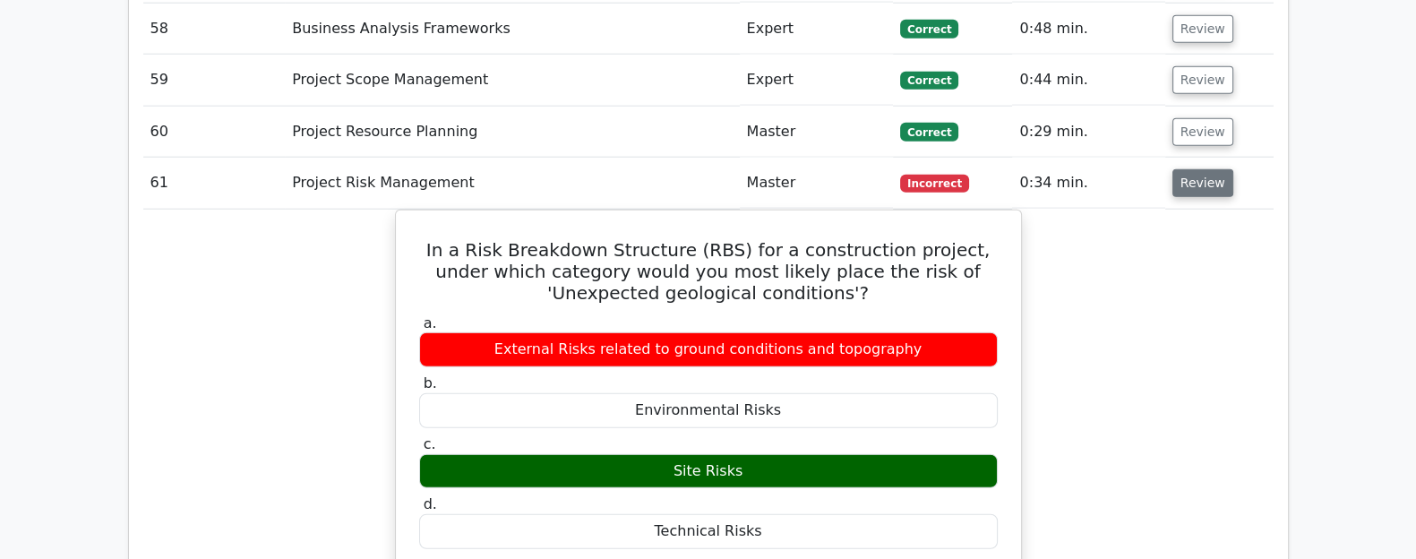
click at [1177, 169] on button "Review" at bounding box center [1202, 183] width 61 height 28
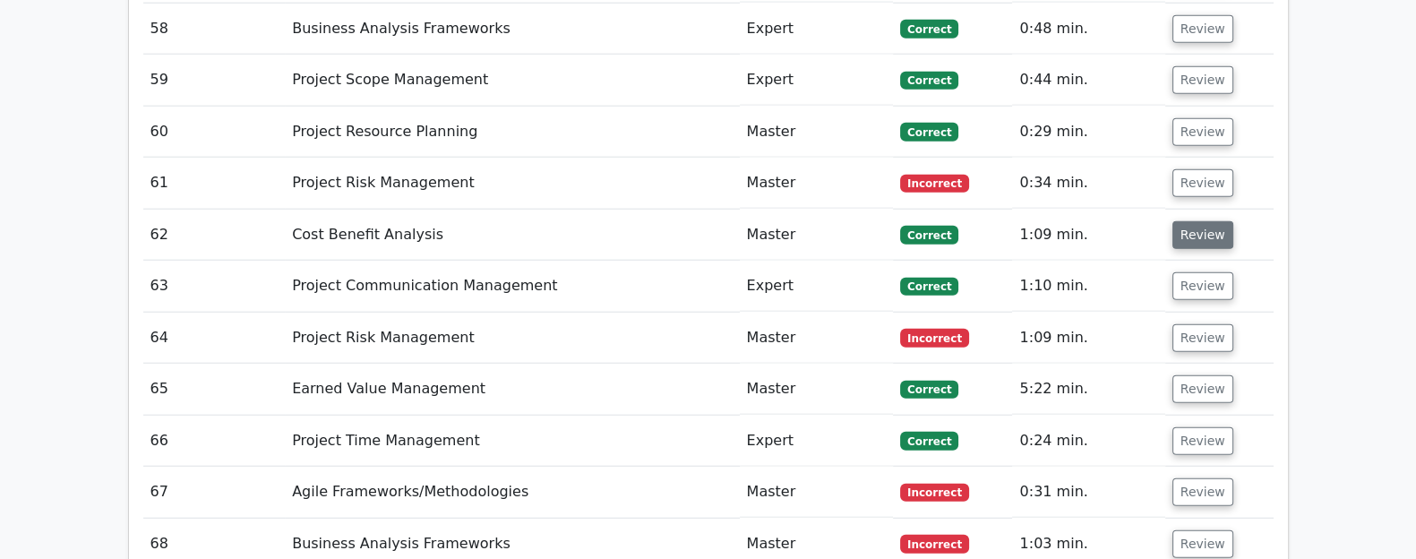
click at [1196, 221] on button "Review" at bounding box center [1202, 235] width 61 height 28
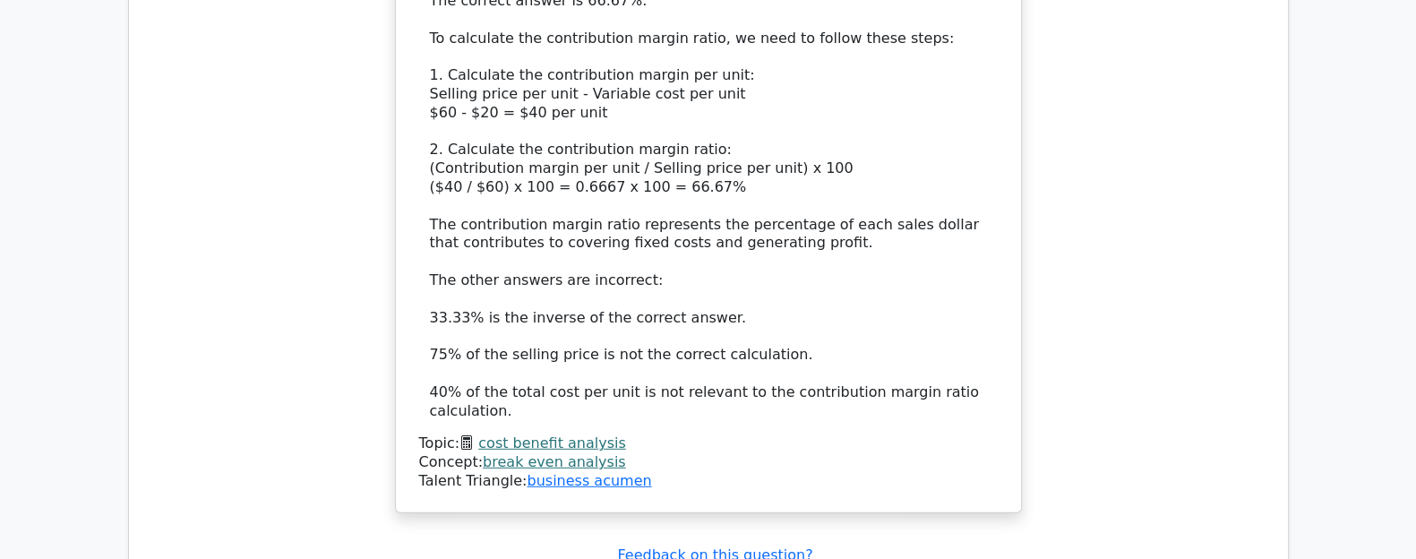
scroll to position [6427, 0]
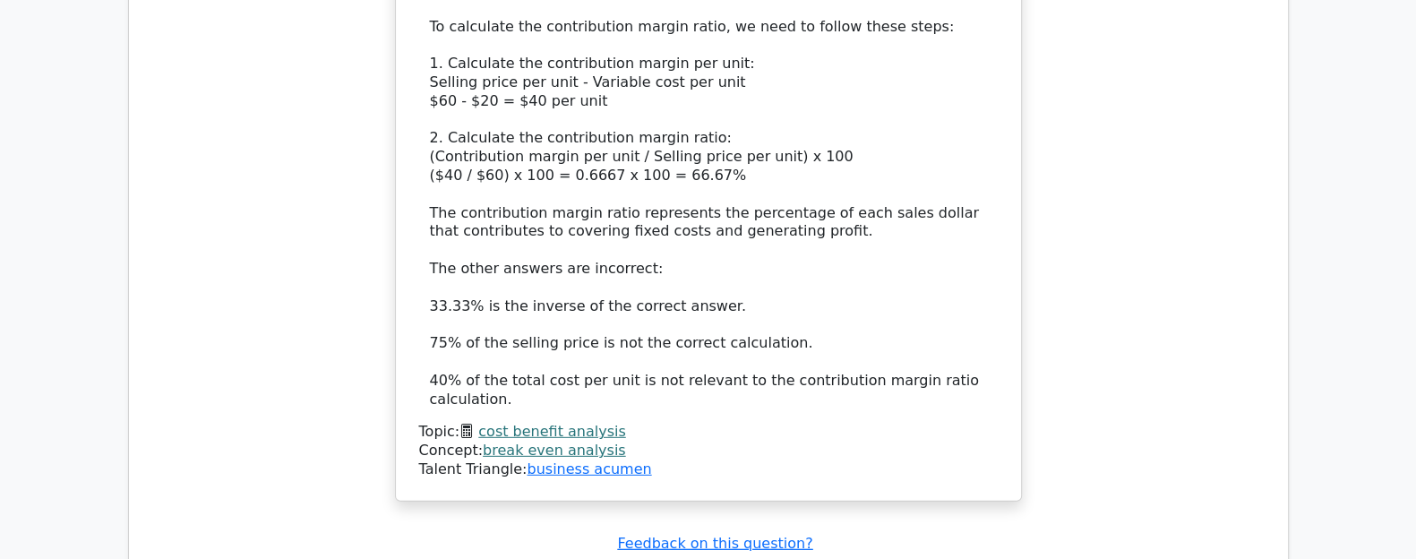
click at [506, 442] on link "break even analysis" at bounding box center [554, 450] width 143 height 17
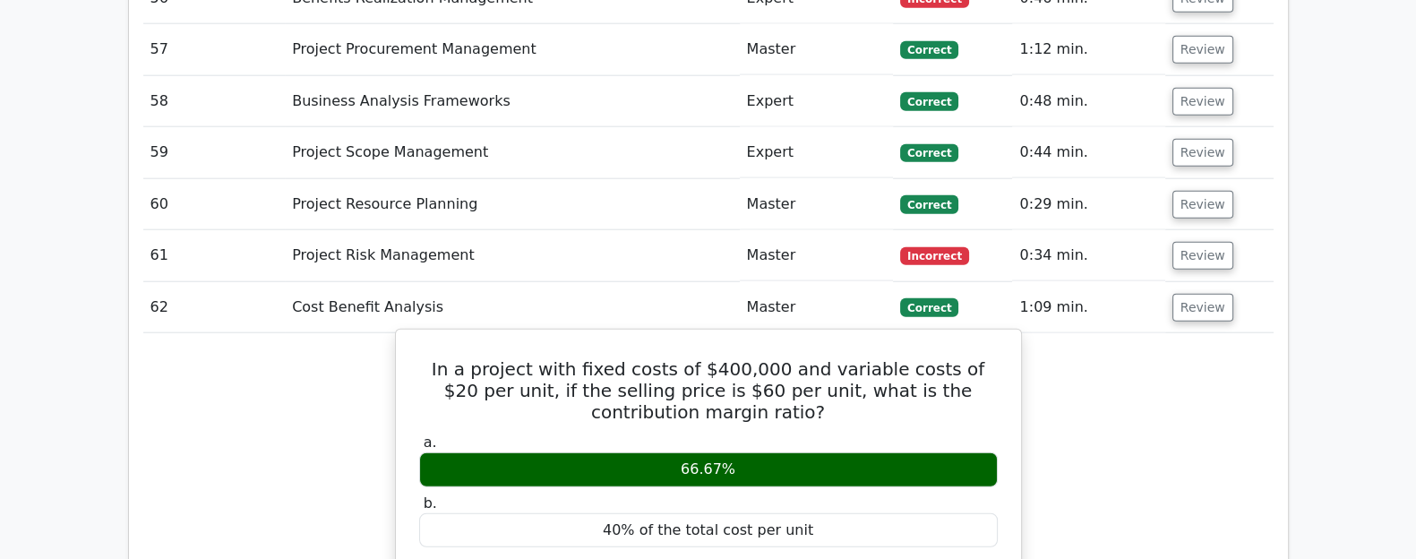
scroll to position [5668, 0]
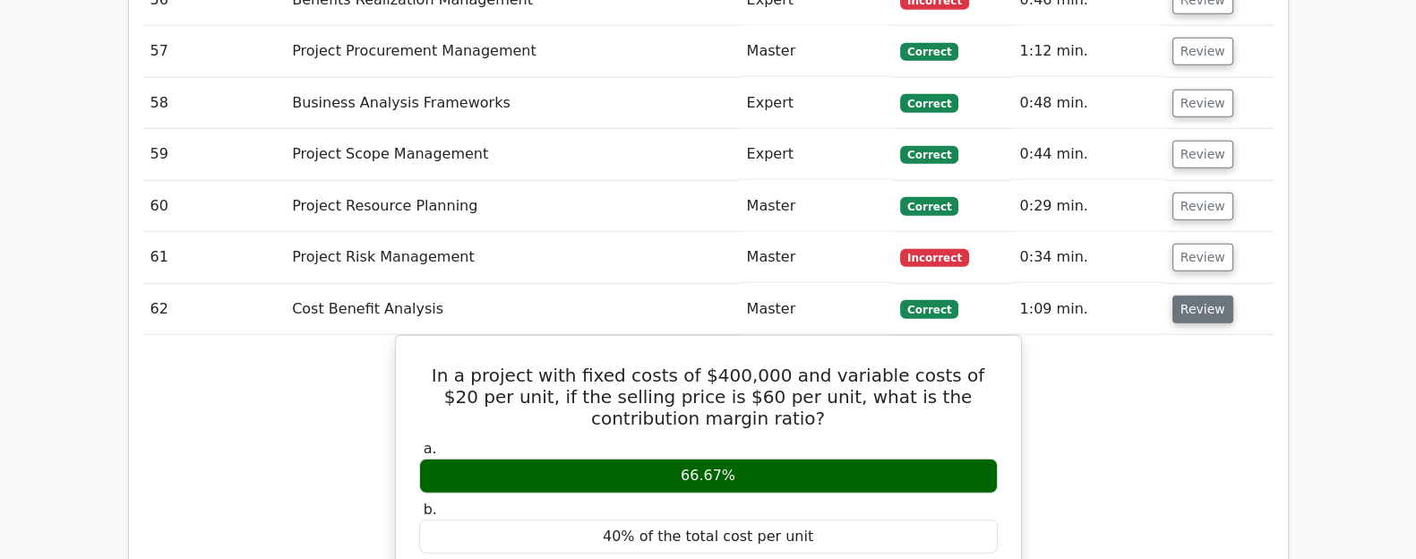
click at [1199, 296] on button "Review" at bounding box center [1202, 310] width 61 height 28
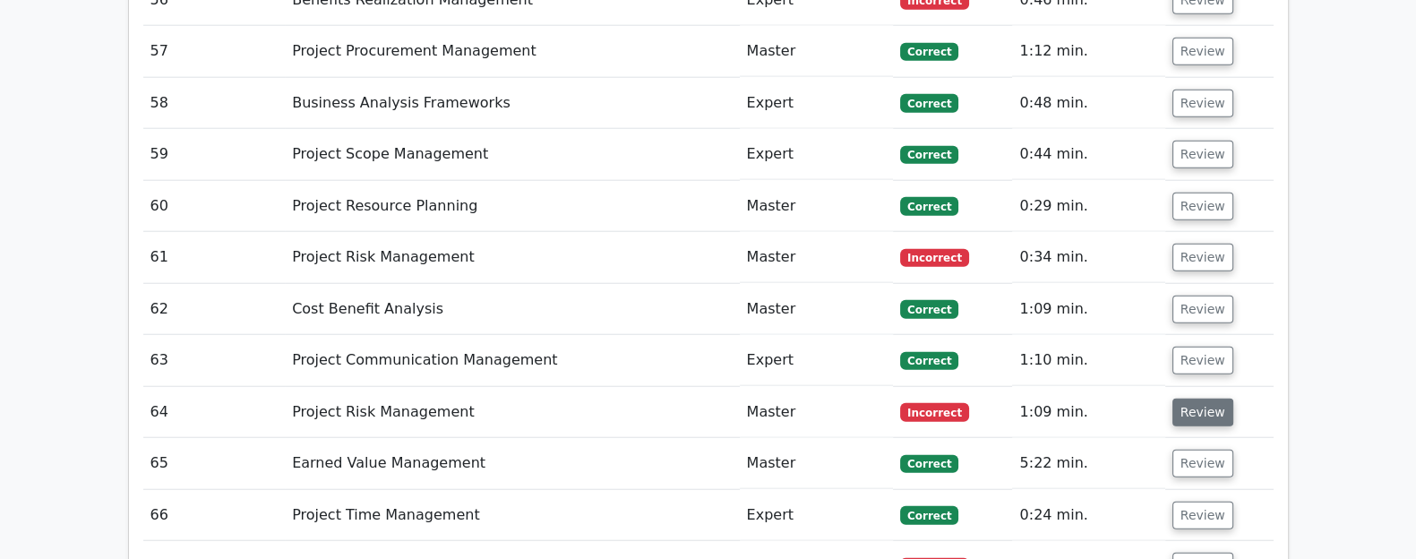
click at [1197, 399] on button "Review" at bounding box center [1202, 413] width 61 height 28
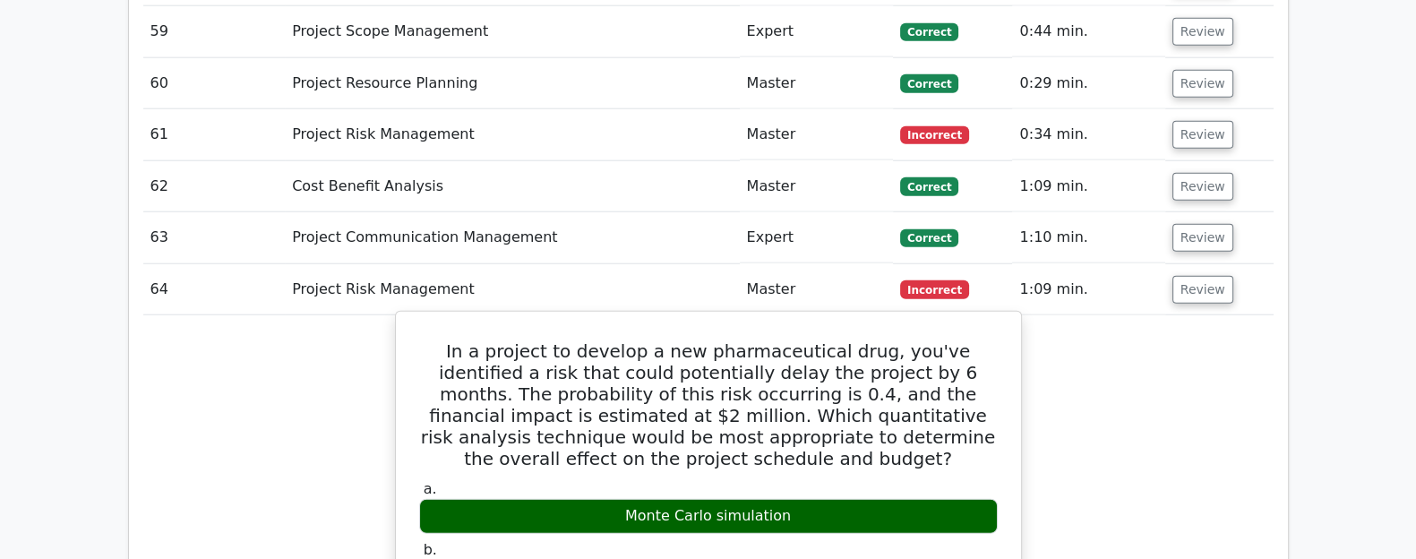
scroll to position [5789, 0]
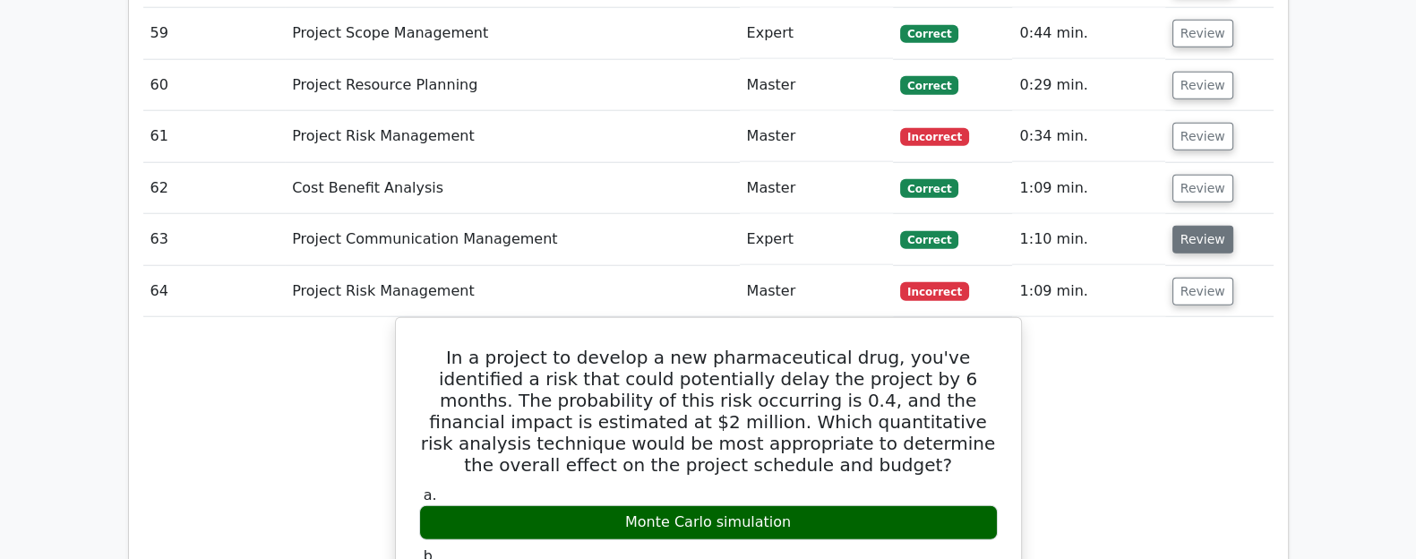
click at [1190, 226] on button "Review" at bounding box center [1202, 240] width 61 height 28
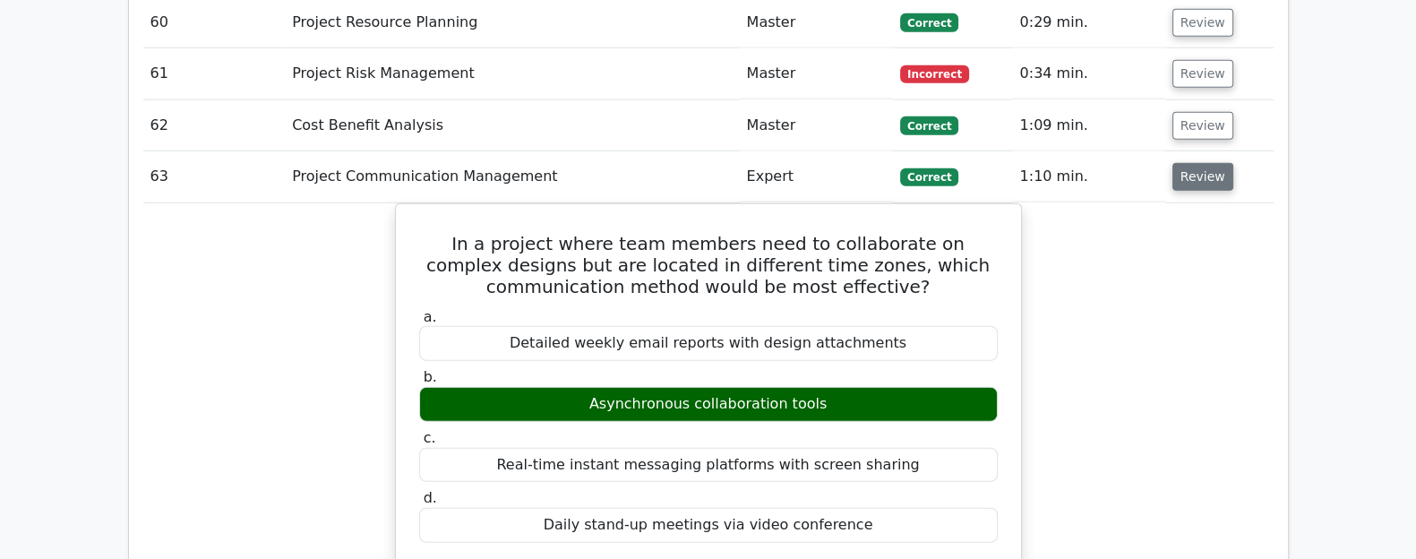
scroll to position [5847, 0]
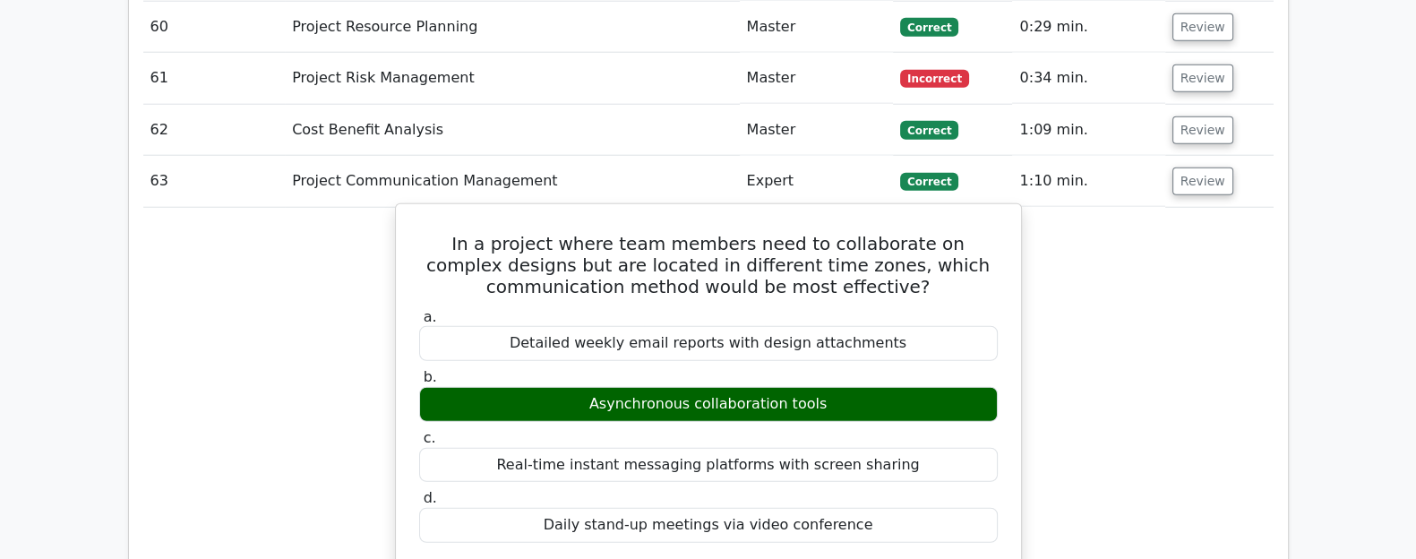
drag, startPoint x: 603, startPoint y: 304, endPoint x: 874, endPoint y: 283, distance: 272.2
click at [874, 387] on div "Asynchronous collaboration tools" at bounding box center [708, 404] width 579 height 35
copy div "Asynchronous collaboration tools"
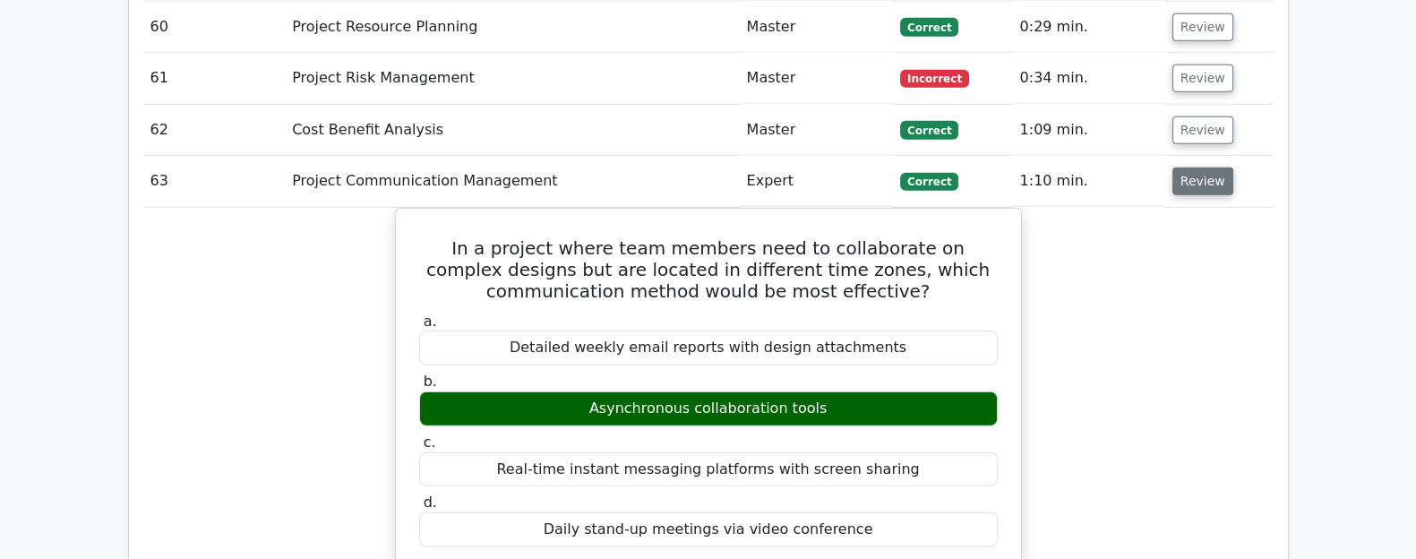
click at [1209, 167] on button "Review" at bounding box center [1202, 181] width 61 height 28
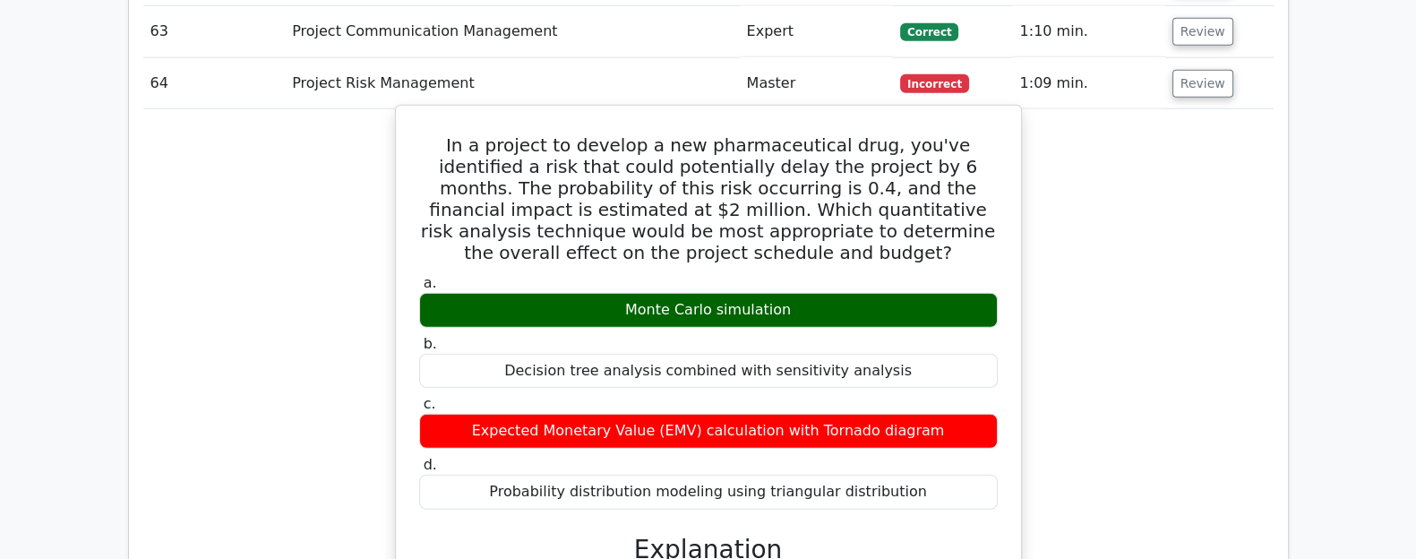
scroll to position [5946, 0]
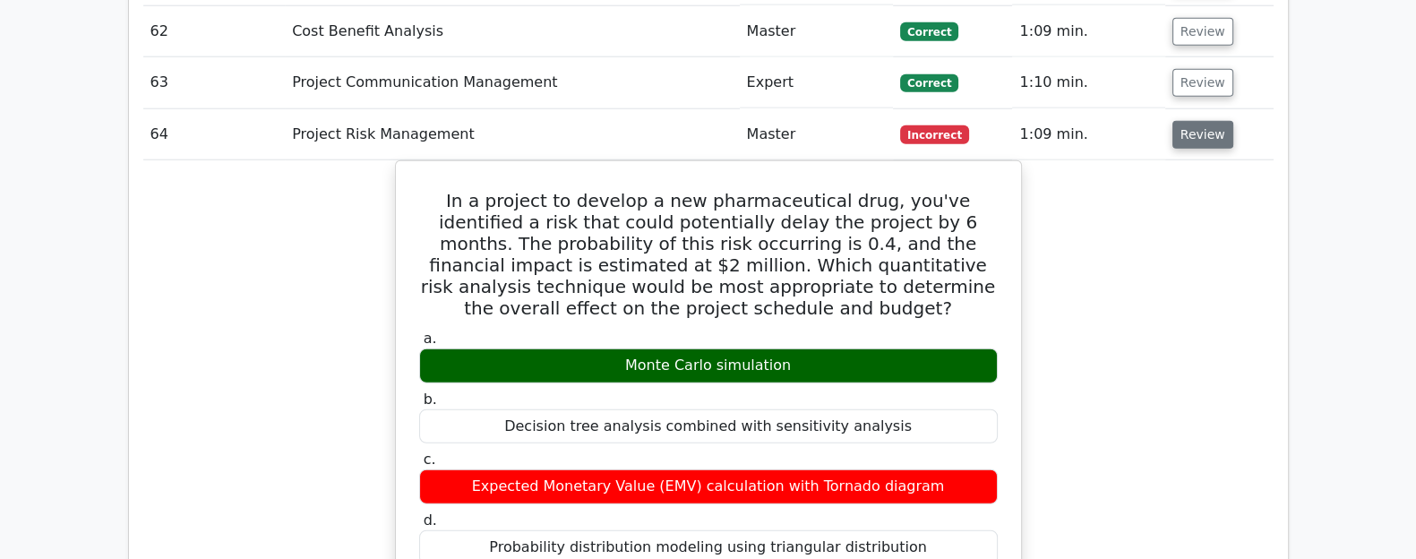
click at [1186, 121] on button "Review" at bounding box center [1202, 135] width 61 height 28
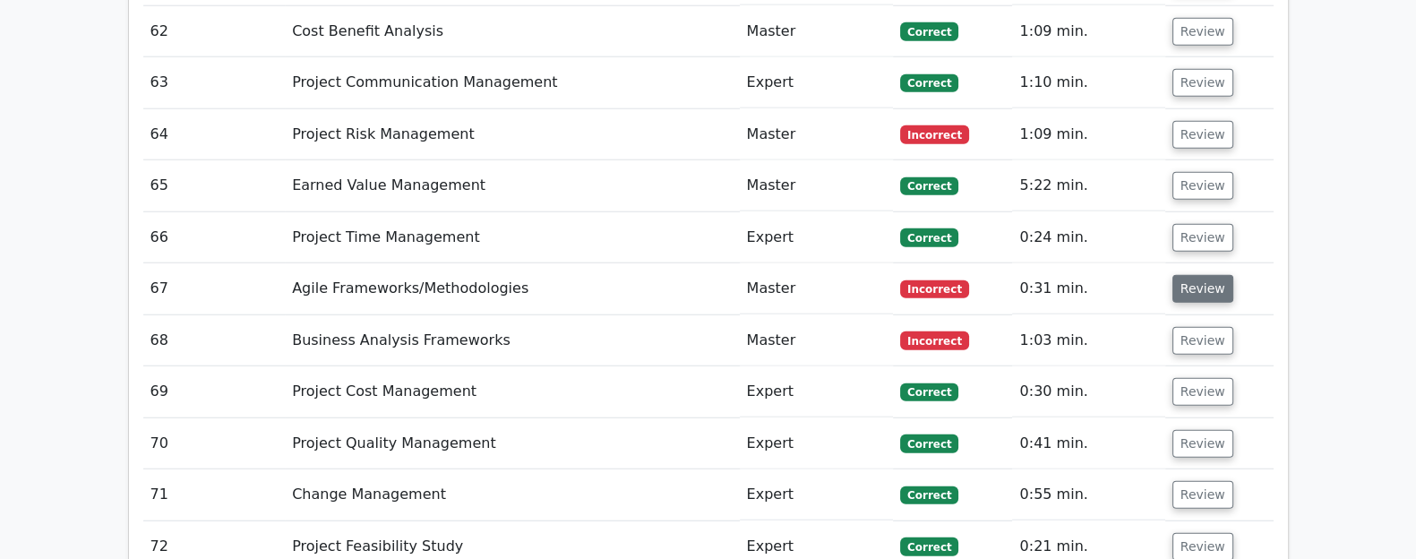
click at [1207, 275] on button "Review" at bounding box center [1202, 289] width 61 height 28
click at [1190, 275] on button "Review" at bounding box center [1202, 289] width 61 height 28
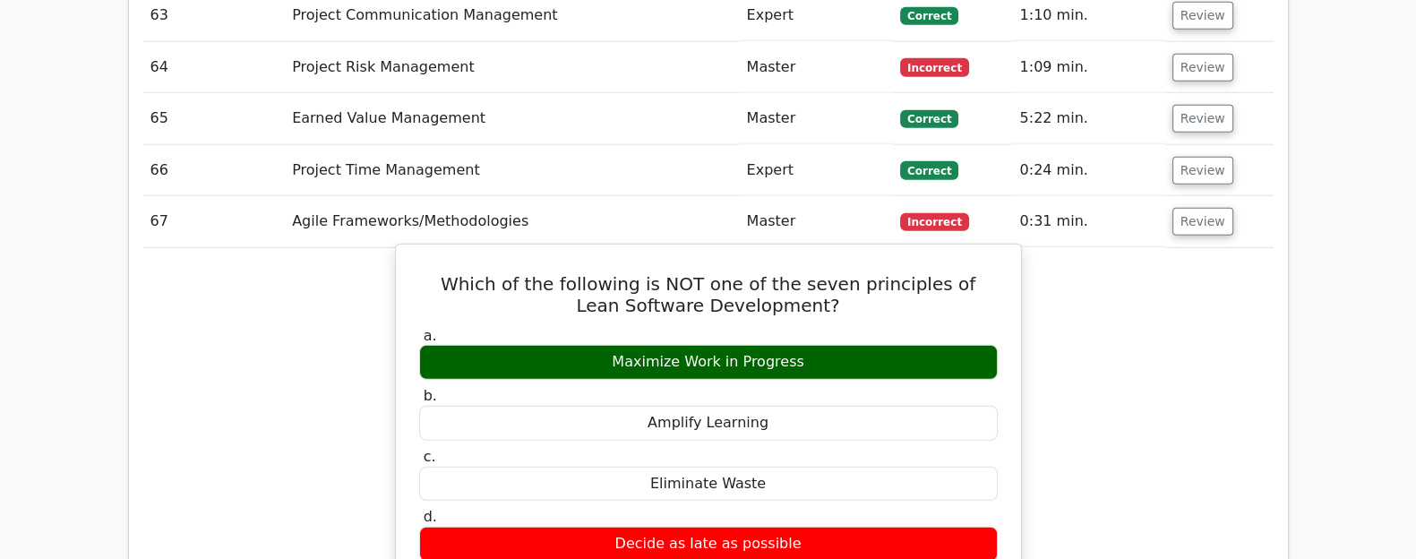
scroll to position [6013, 0]
drag, startPoint x: 935, startPoint y: 185, endPoint x: 943, endPoint y: 216, distance: 31.5
click at [932, 273] on h5 "Which of the following is NOT one of the seven principles of Lean Software Deve…" at bounding box center [708, 294] width 582 height 43
drag, startPoint x: 939, startPoint y: 176, endPoint x: 800, endPoint y: 202, distance: 142.1
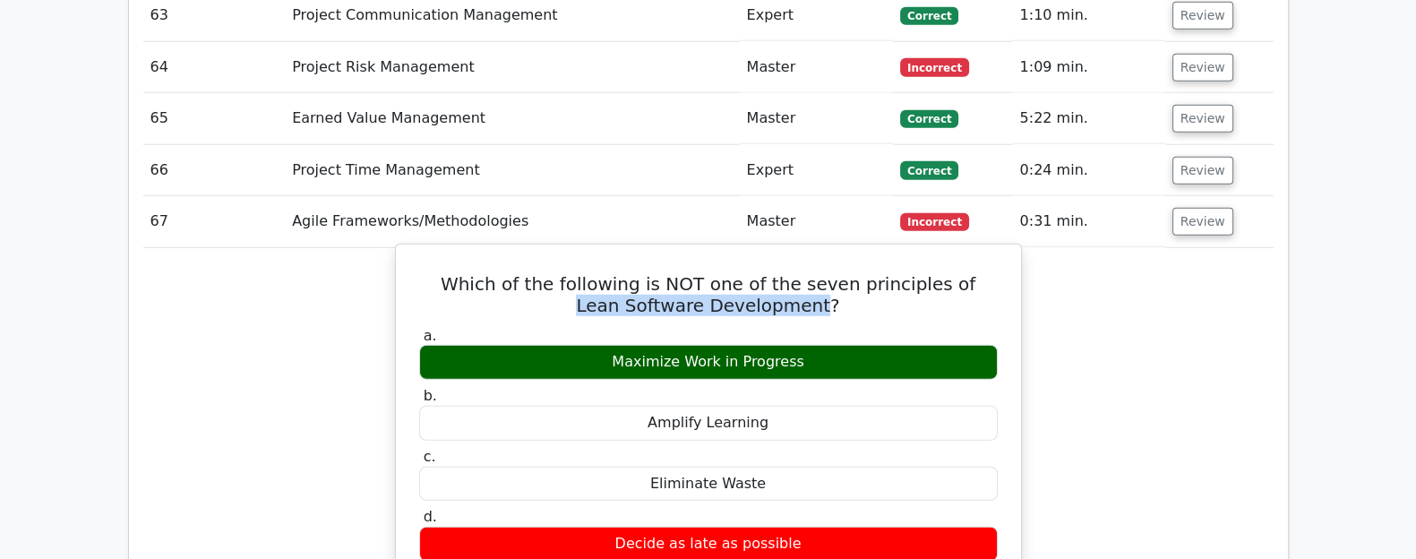
click at [800, 273] on h5 "Which of the following is NOT one of the seven principles of Lean Software Deve…" at bounding box center [708, 294] width 582 height 43
copy h5 "Lean Software Development"
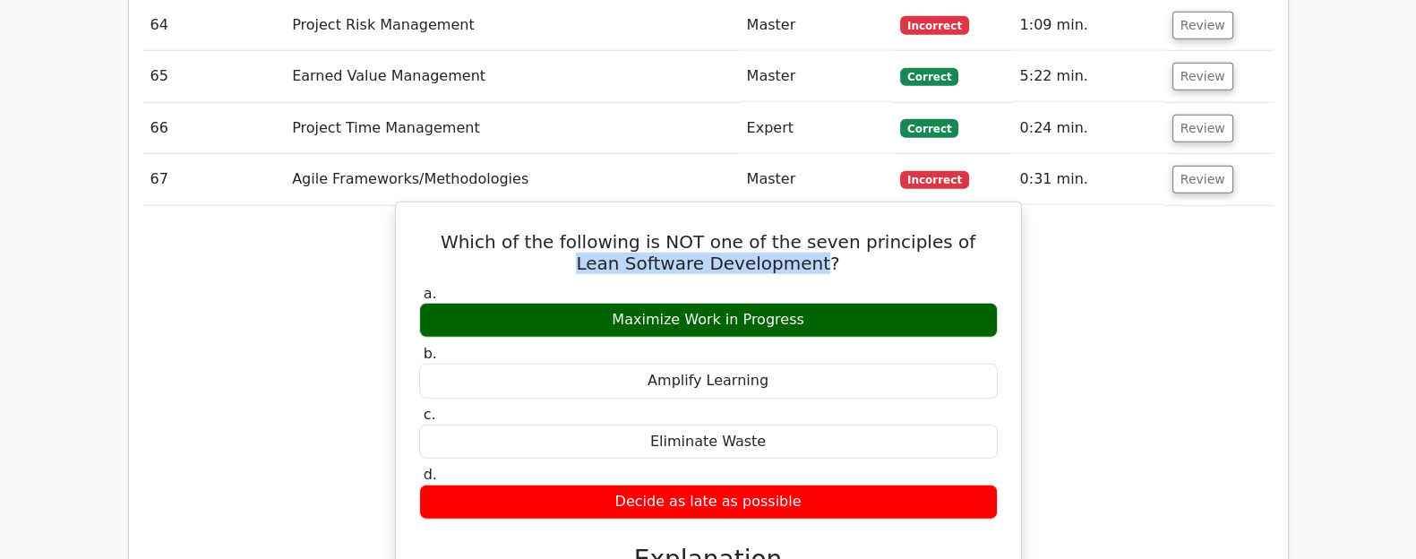
scroll to position [6056, 0]
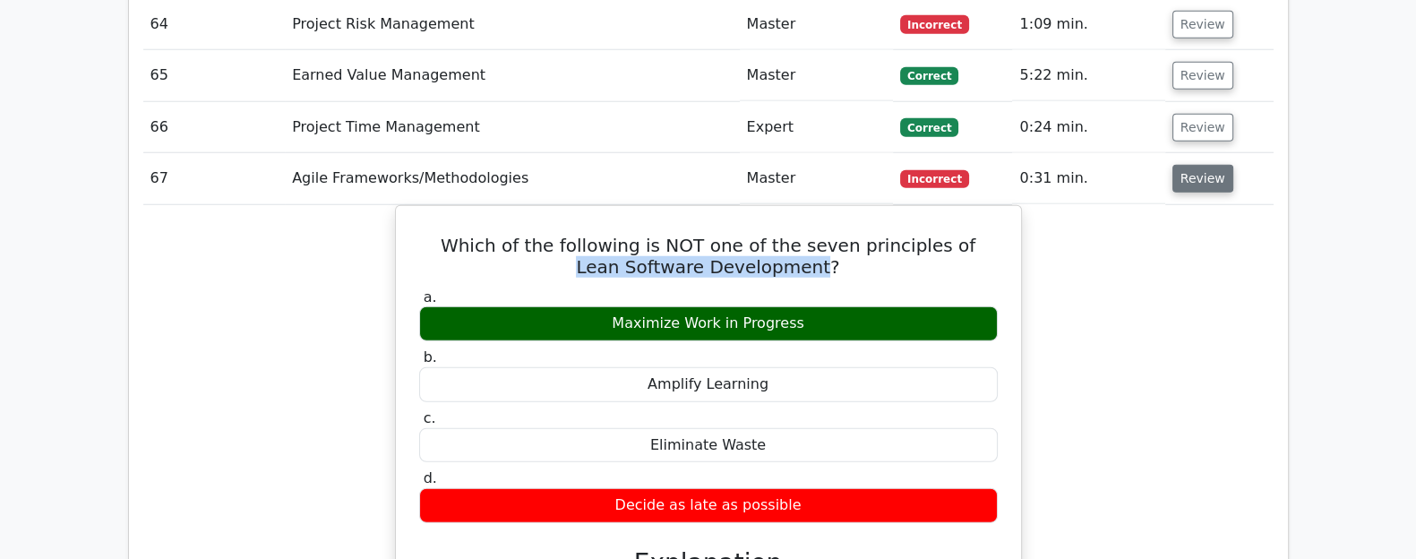
click at [1187, 165] on button "Review" at bounding box center [1202, 179] width 61 height 28
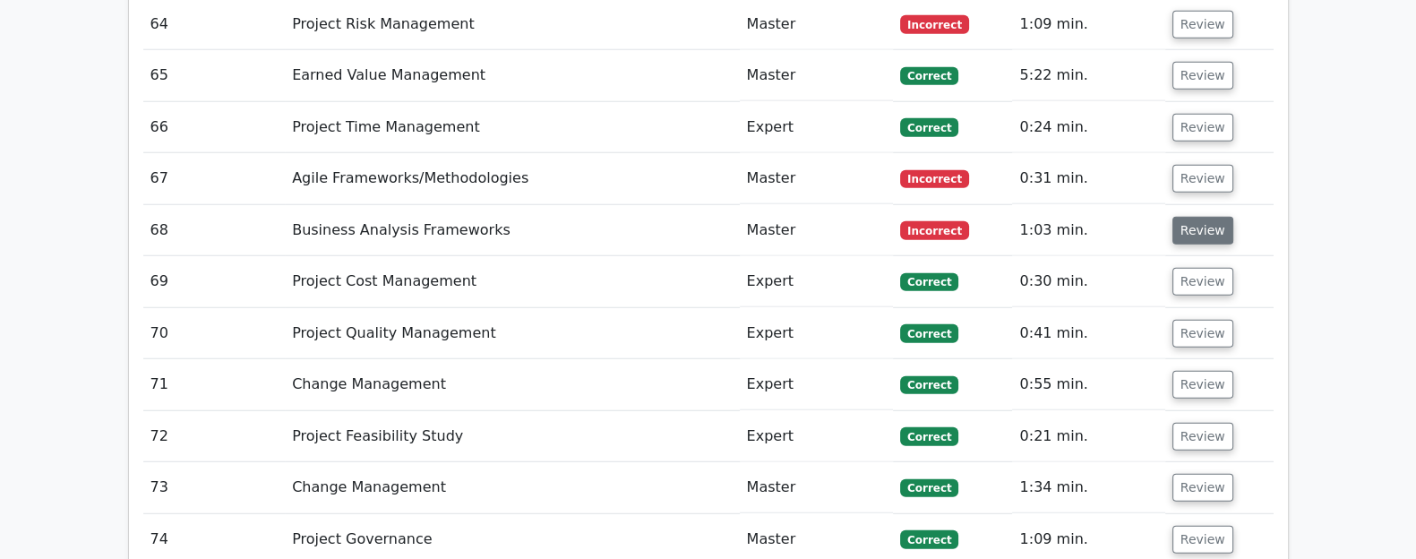
click at [1205, 217] on button "Review" at bounding box center [1202, 231] width 61 height 28
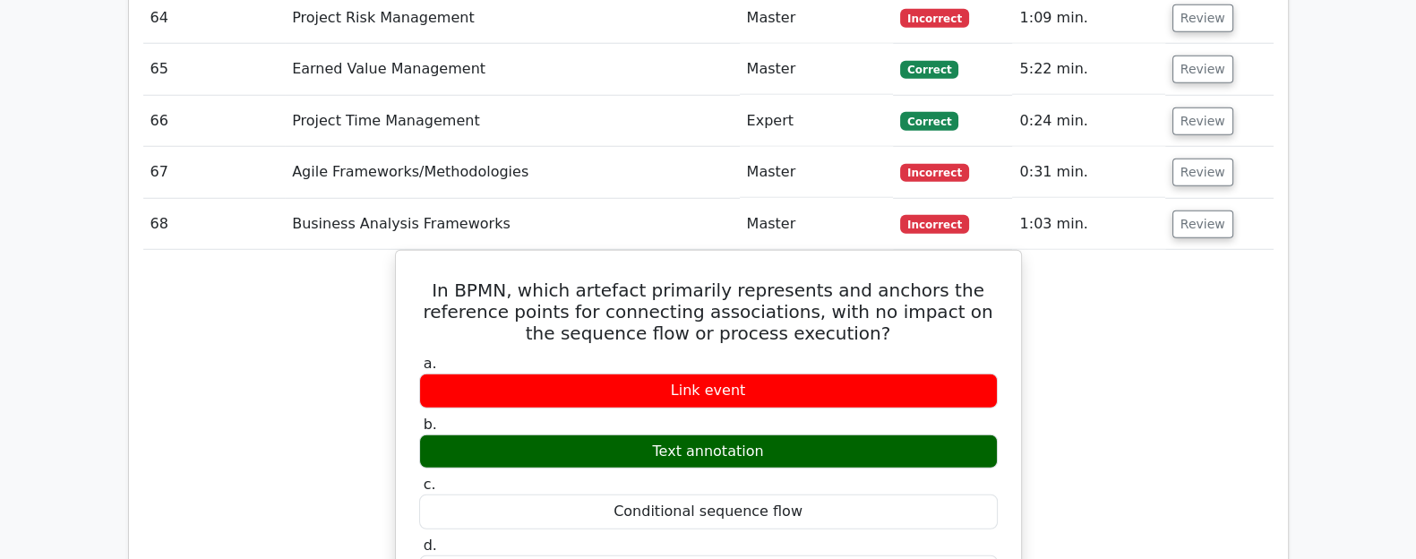
scroll to position [6053, 0]
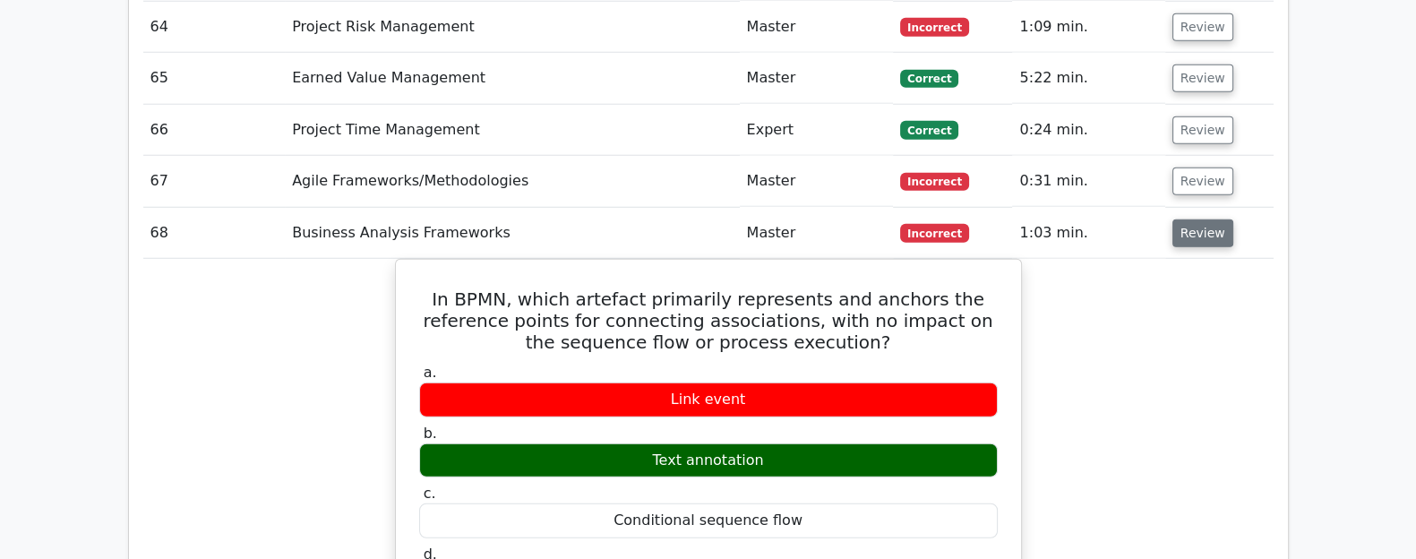
click at [1192, 219] on button "Review" at bounding box center [1202, 233] width 61 height 28
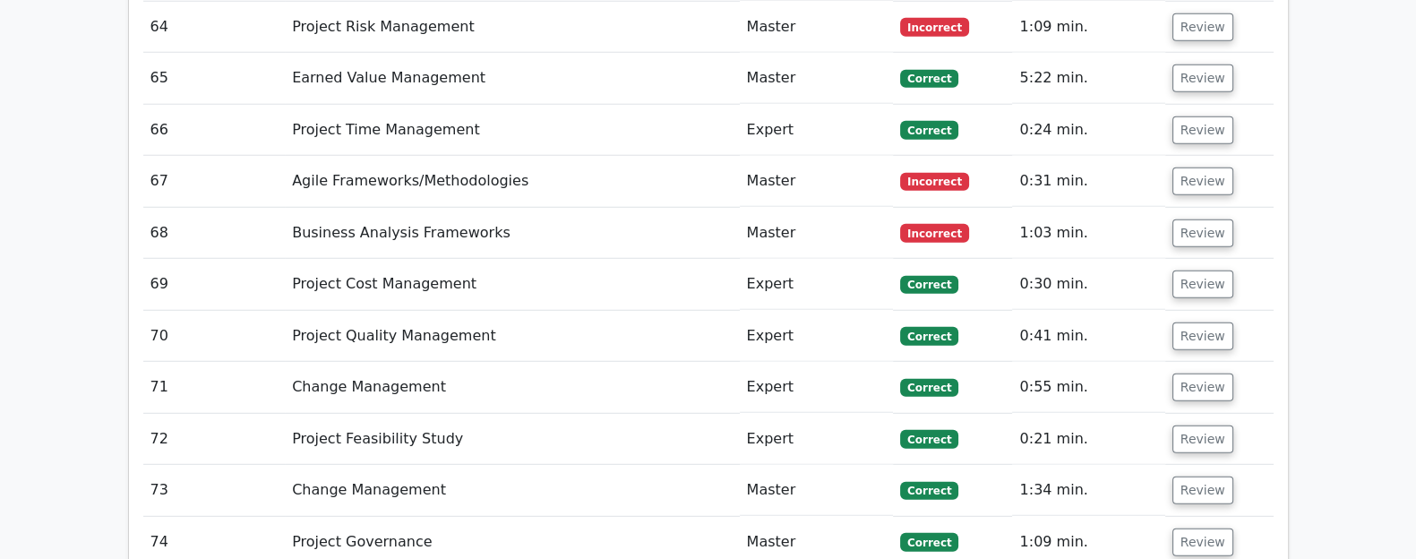
scroll to position [6065, 0]
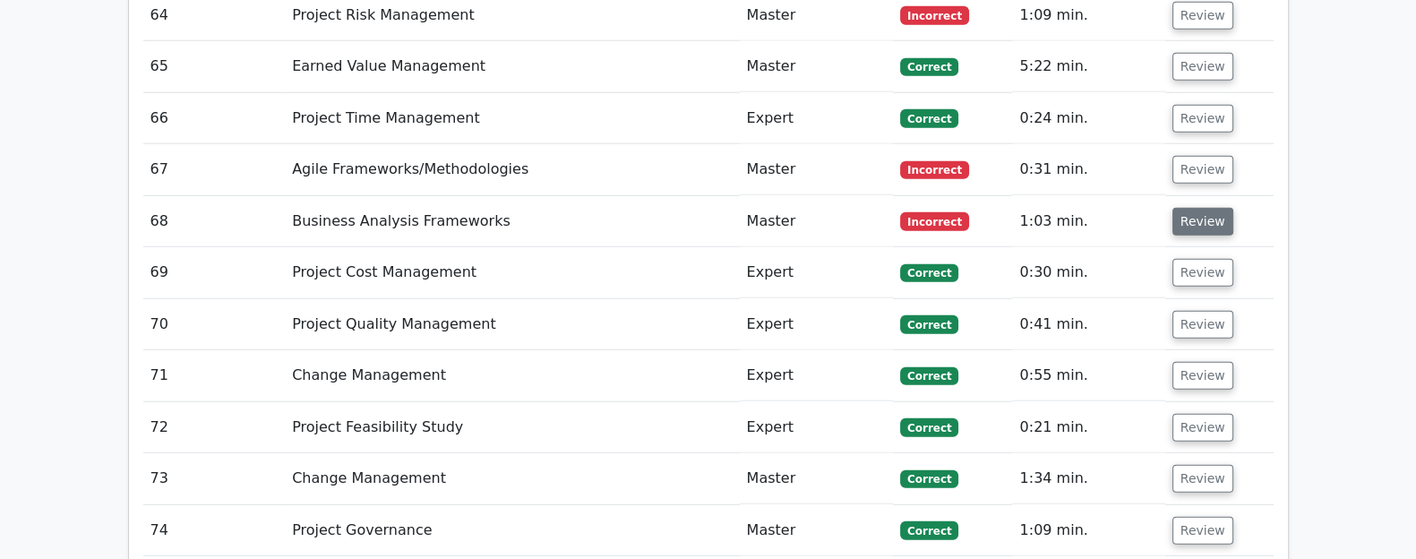
click at [1204, 208] on button "Review" at bounding box center [1202, 222] width 61 height 28
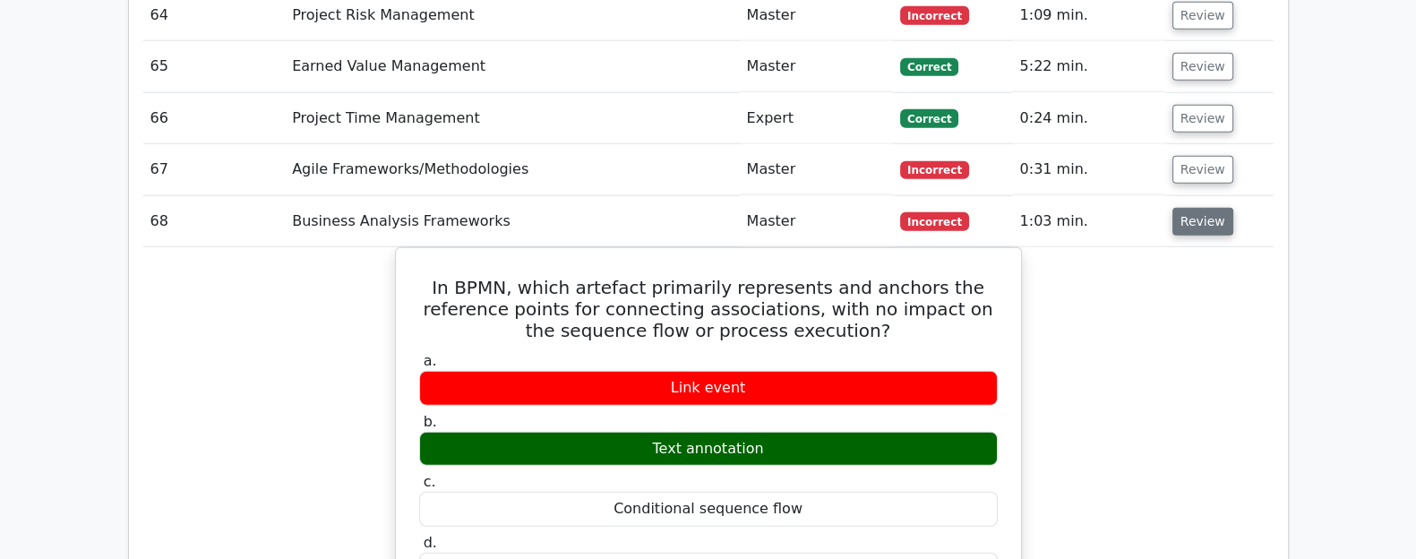
click at [1204, 208] on button "Review" at bounding box center [1202, 222] width 61 height 28
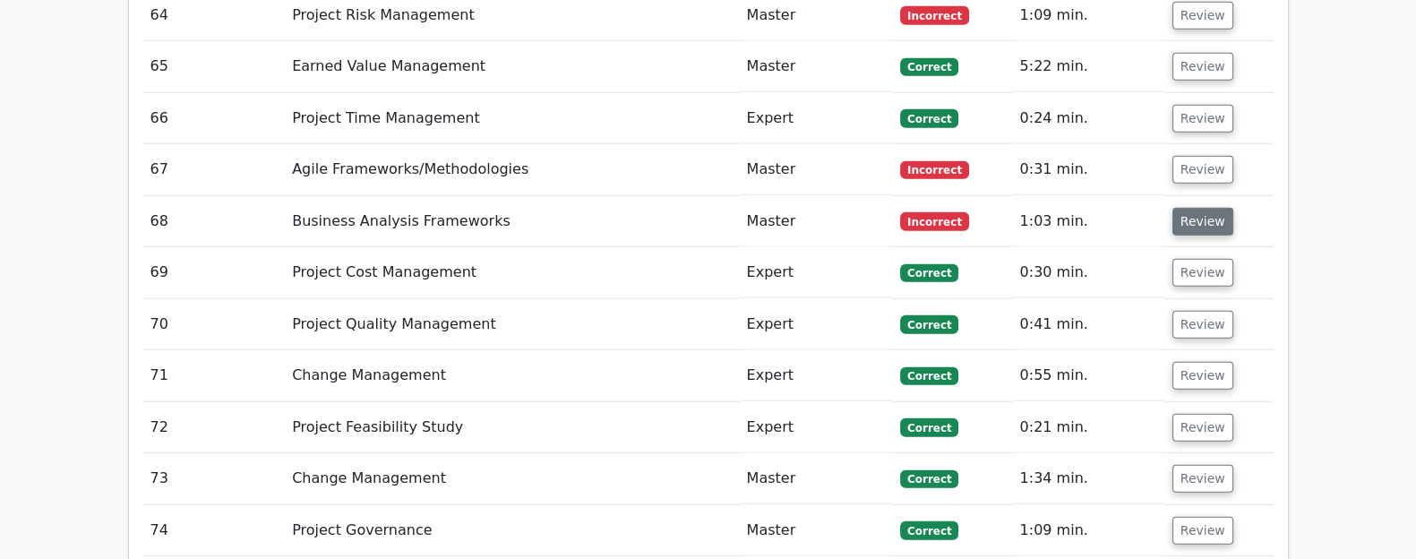
click at [1204, 208] on button "Review" at bounding box center [1202, 222] width 61 height 28
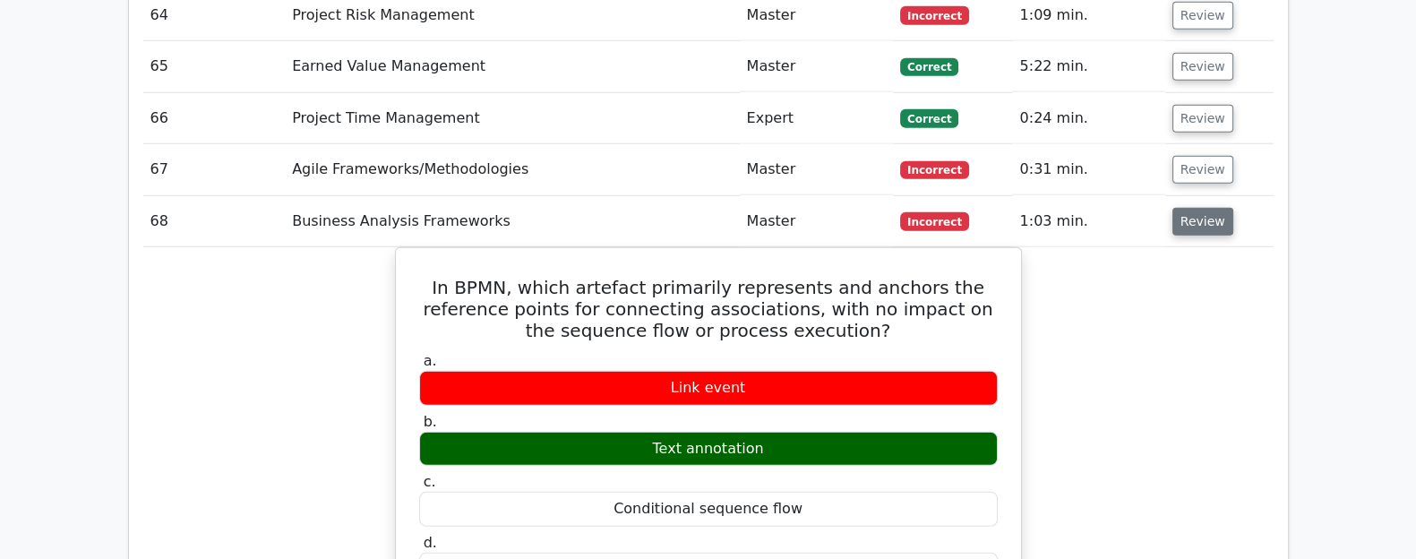
click at [1210, 208] on button "Review" at bounding box center [1202, 222] width 61 height 28
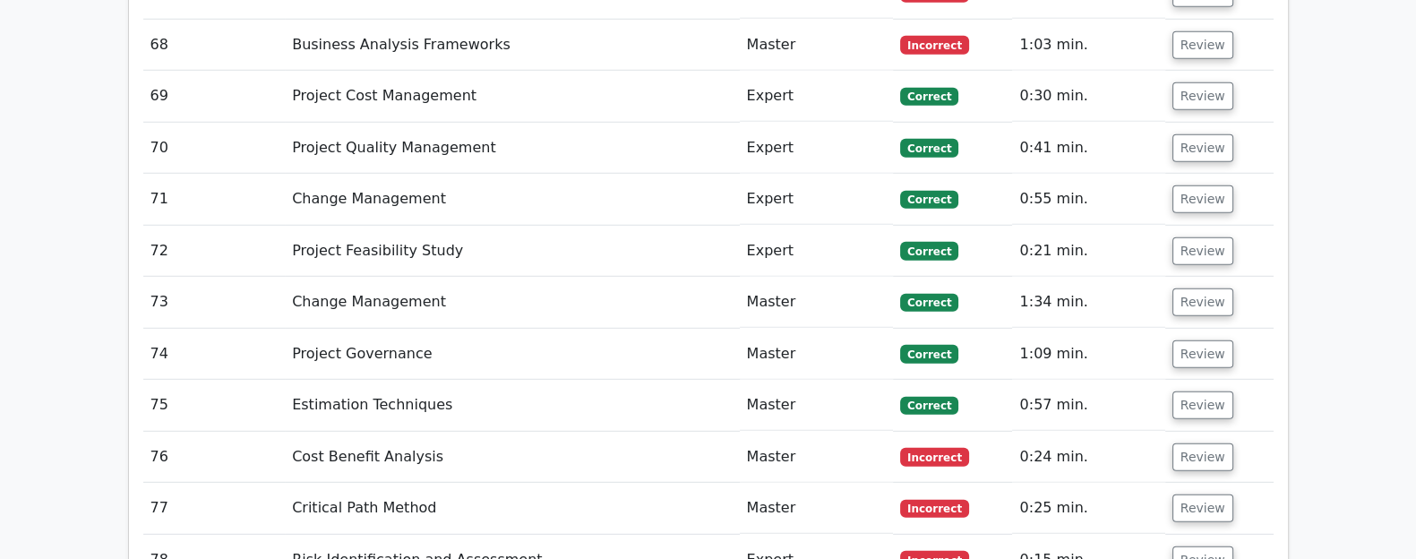
scroll to position [6250, 0]
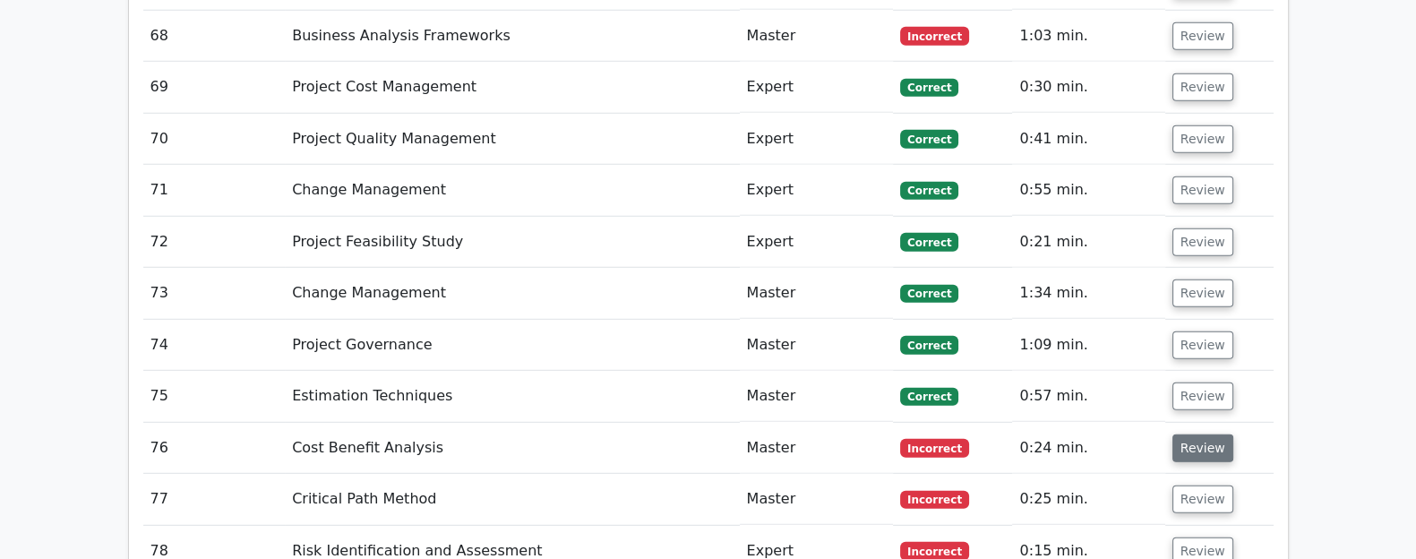
click at [1183, 434] on button "Review" at bounding box center [1202, 448] width 61 height 28
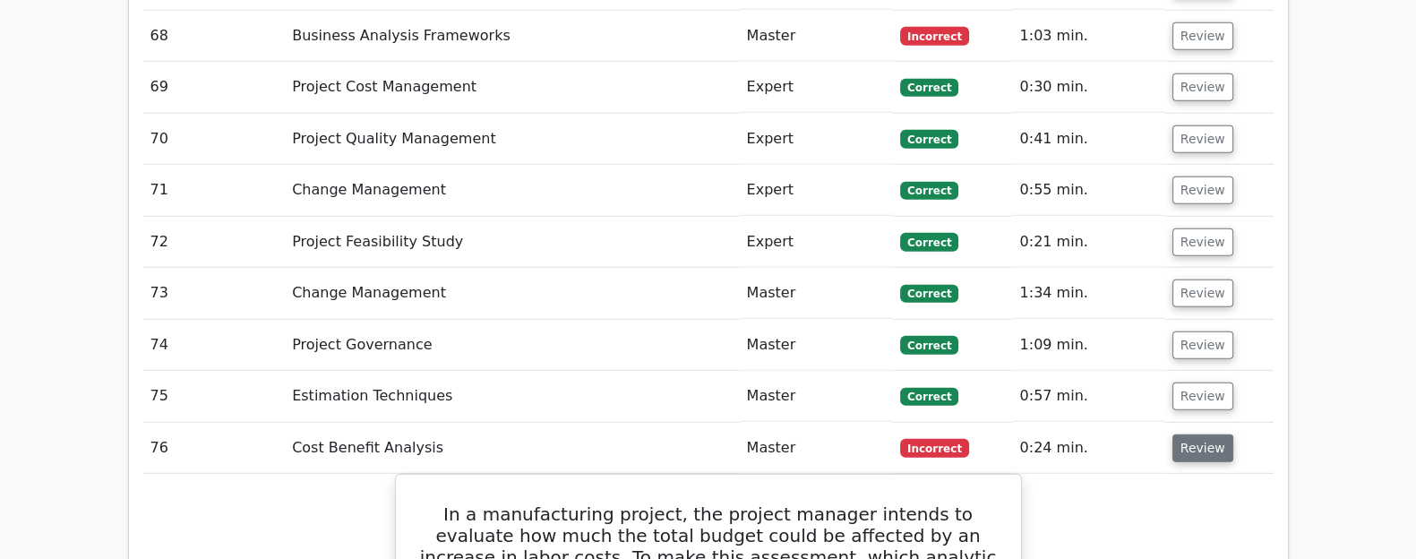
click at [1183, 434] on button "Review" at bounding box center [1202, 448] width 61 height 28
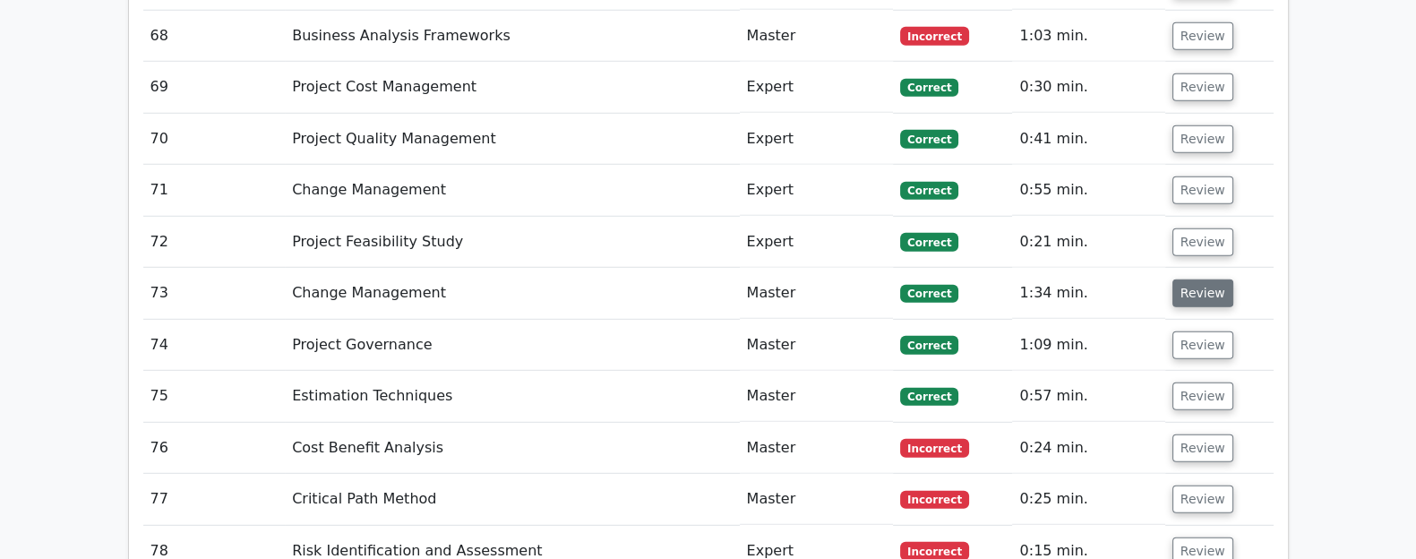
click at [1179, 279] on button "Review" at bounding box center [1202, 293] width 61 height 28
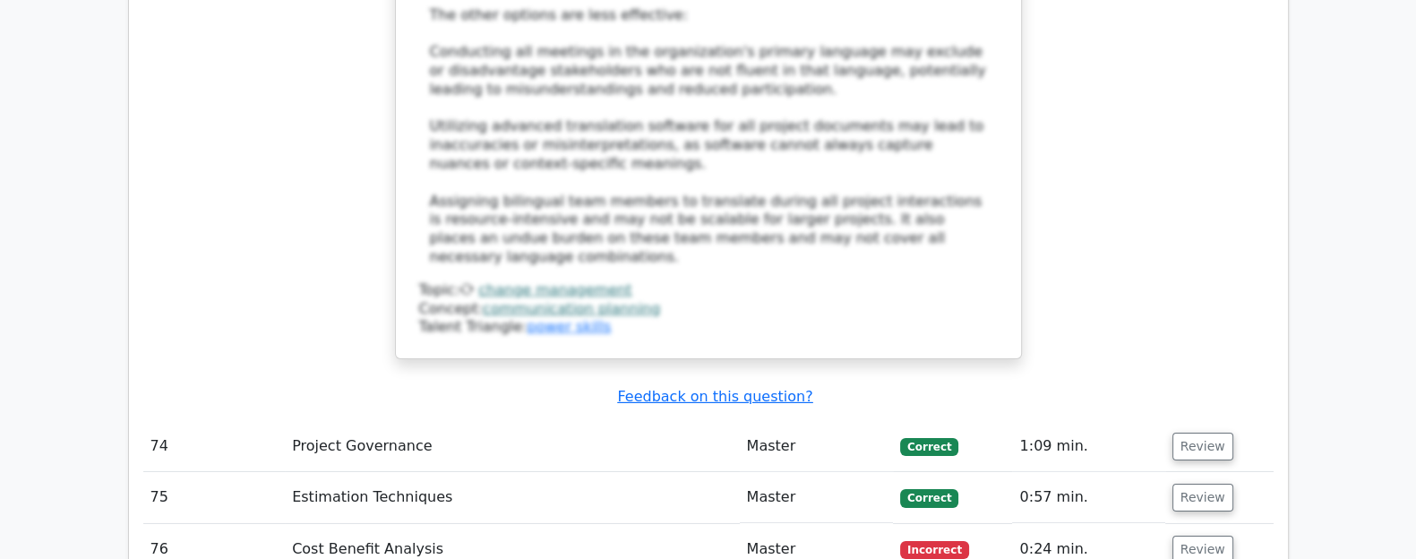
scroll to position [7280, 0]
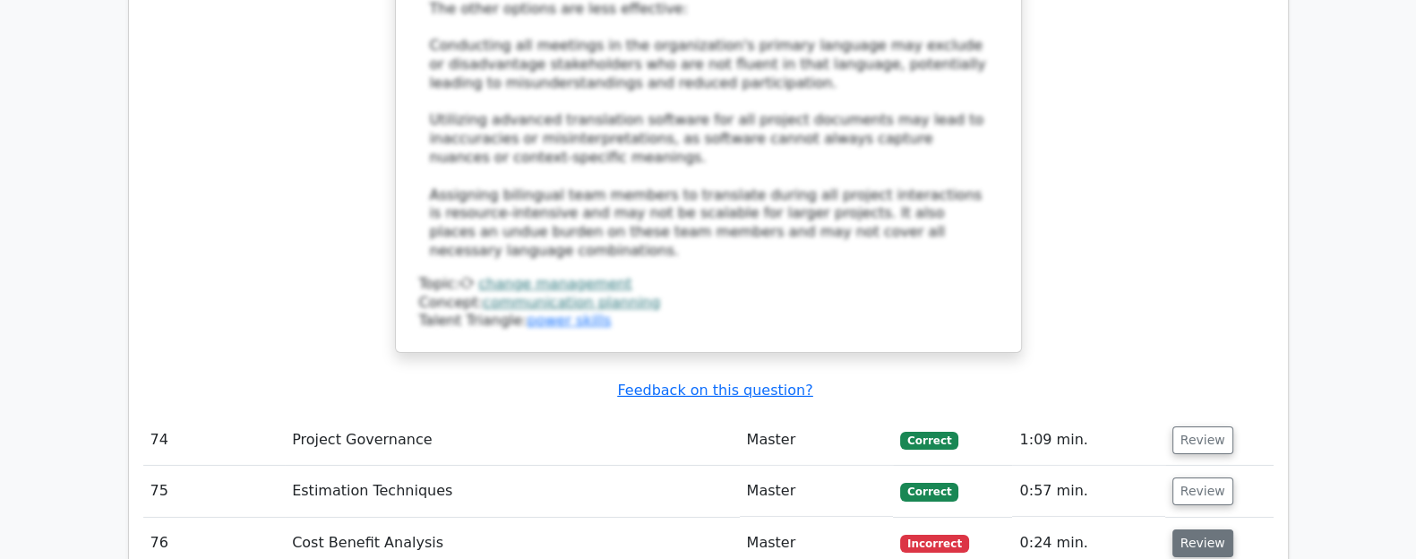
click at [1204, 529] on button "Review" at bounding box center [1202, 543] width 61 height 28
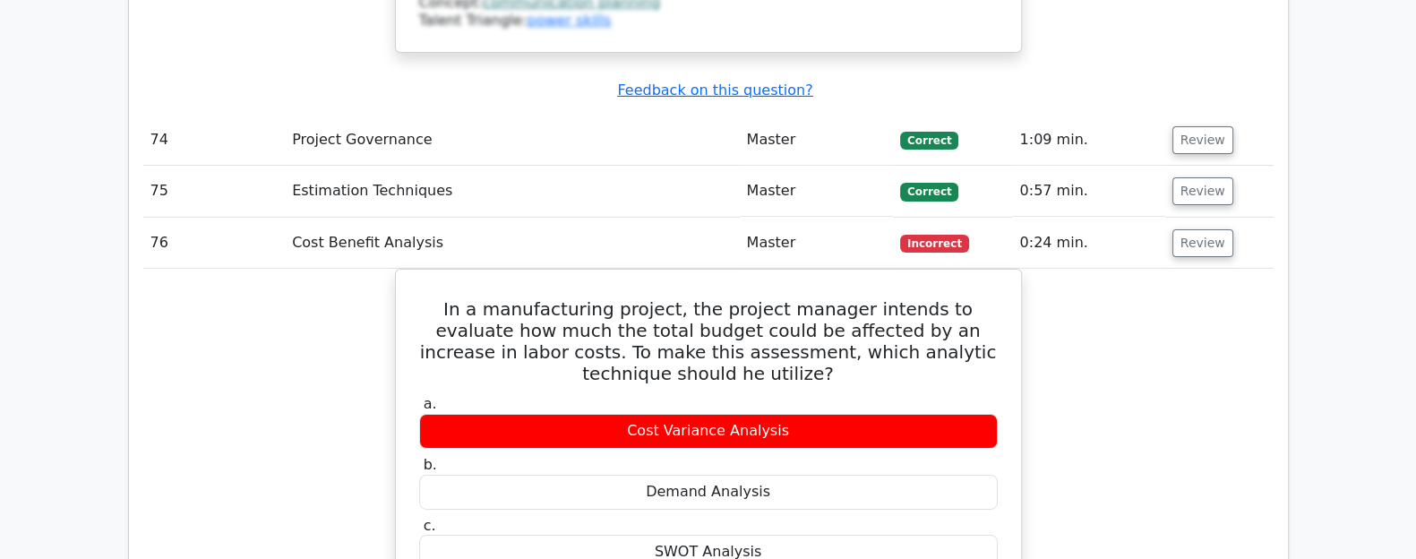
scroll to position [7576, 0]
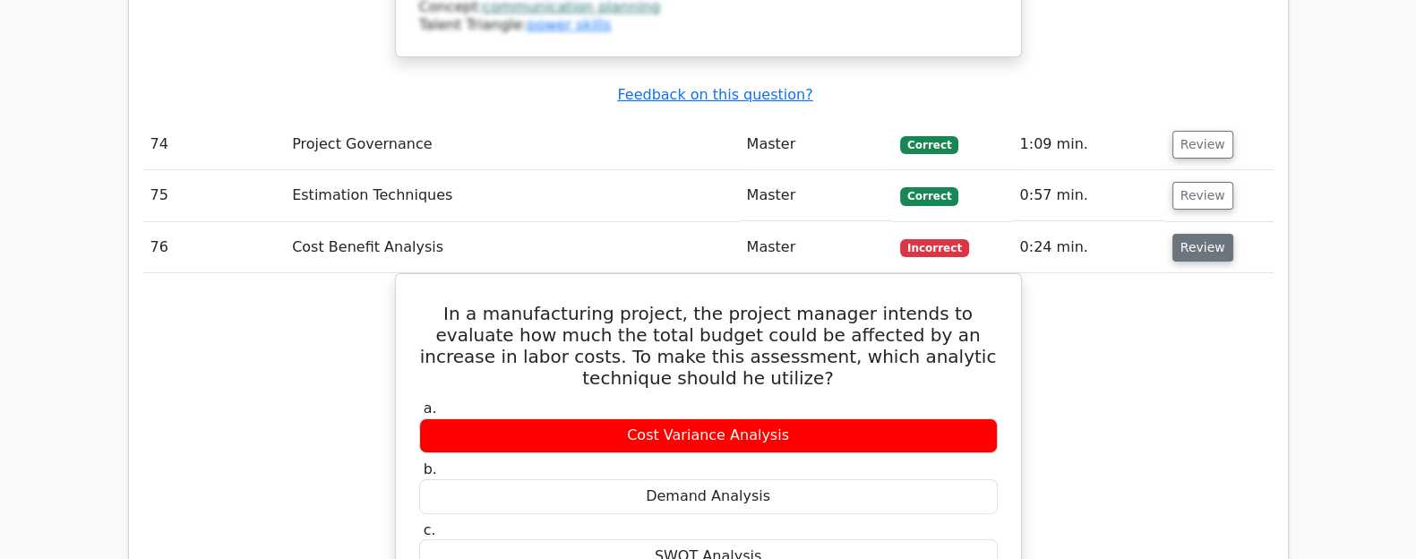
click at [1178, 234] on button "Review" at bounding box center [1202, 248] width 61 height 28
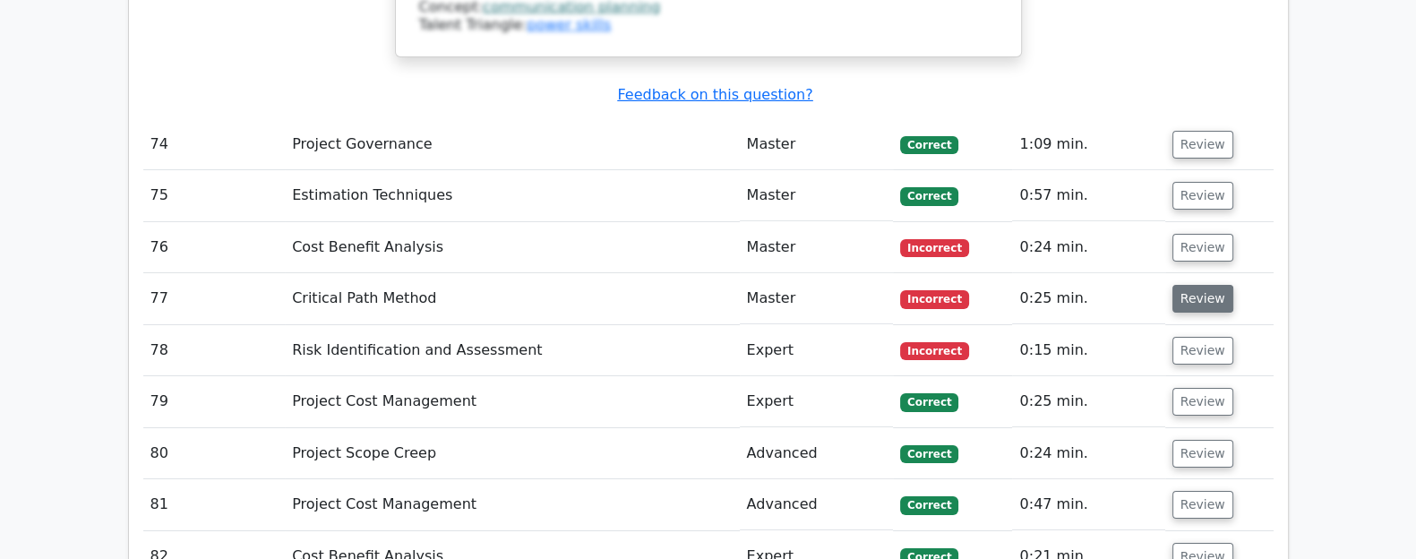
click at [1185, 285] on button "Review" at bounding box center [1202, 299] width 61 height 28
click at [1188, 285] on button "Review" at bounding box center [1202, 299] width 61 height 28
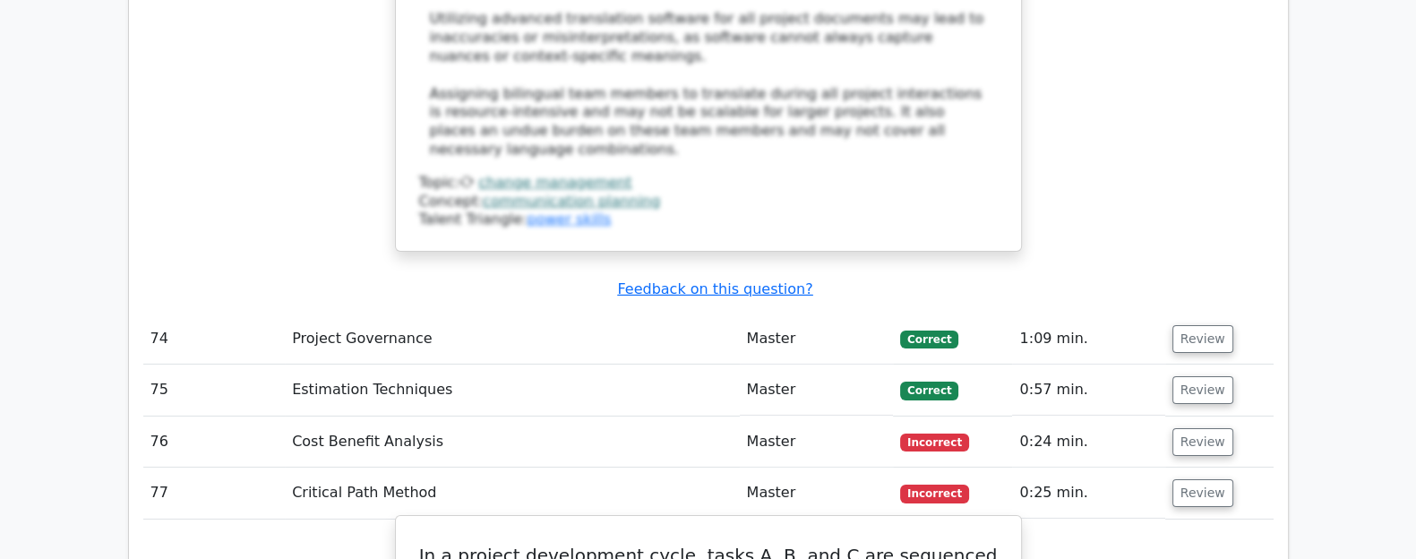
scroll to position [7368, 0]
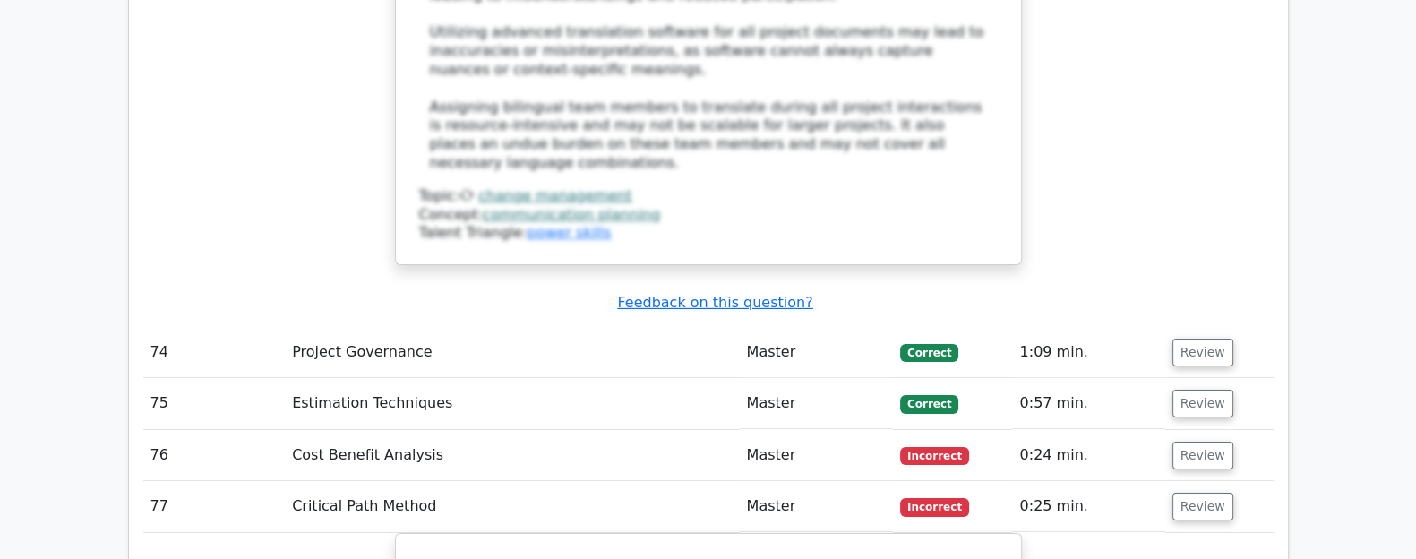
click at [175, 430] on td "76" at bounding box center [214, 455] width 142 height 51
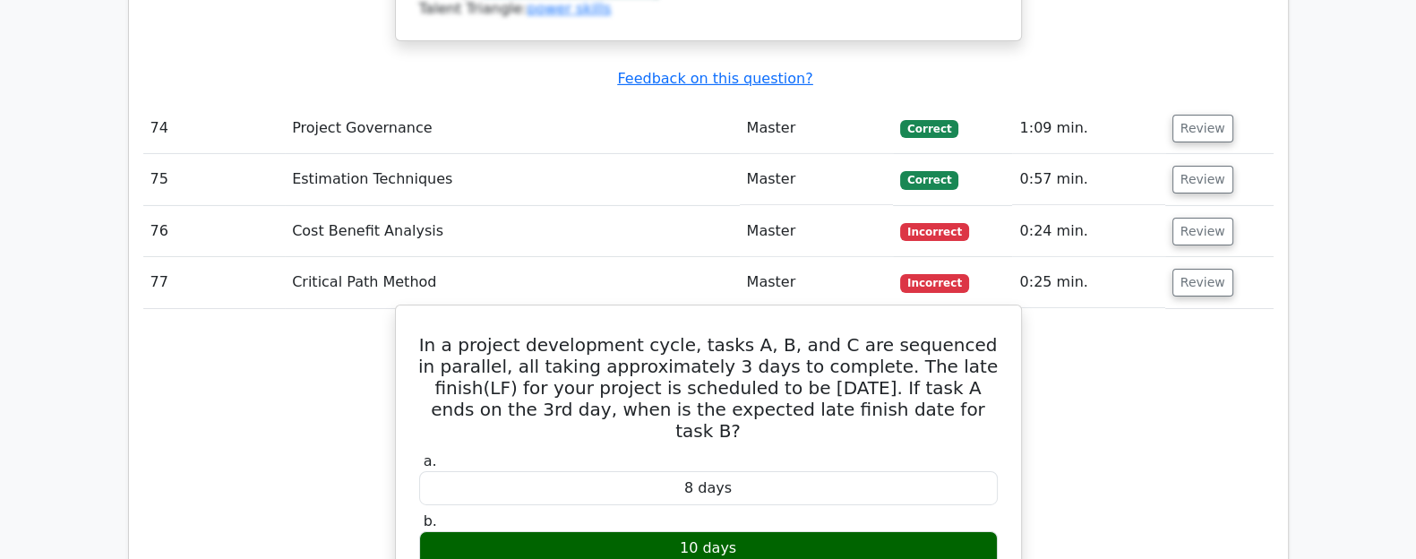
scroll to position [7591, 0]
click at [865, 335] on h5 "In a project development cycle, tasks A, B, and C are sequenced in parallel, al…" at bounding box center [708, 388] width 582 height 107
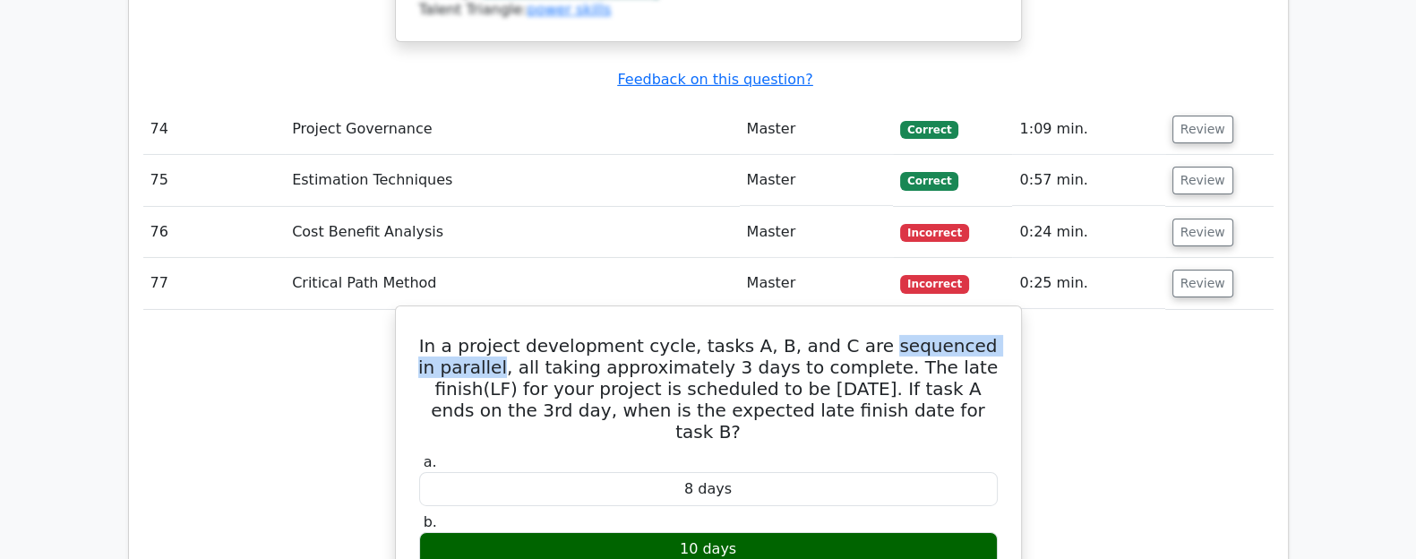
drag, startPoint x: 865, startPoint y: 184, endPoint x: 480, endPoint y: 208, distance: 385.8
click at [480, 335] on h5 "In a project development cycle, tasks A, B, and C are sequenced in parallel, al…" at bounding box center [708, 388] width 582 height 107
copy h5 "sequenced in parallel"
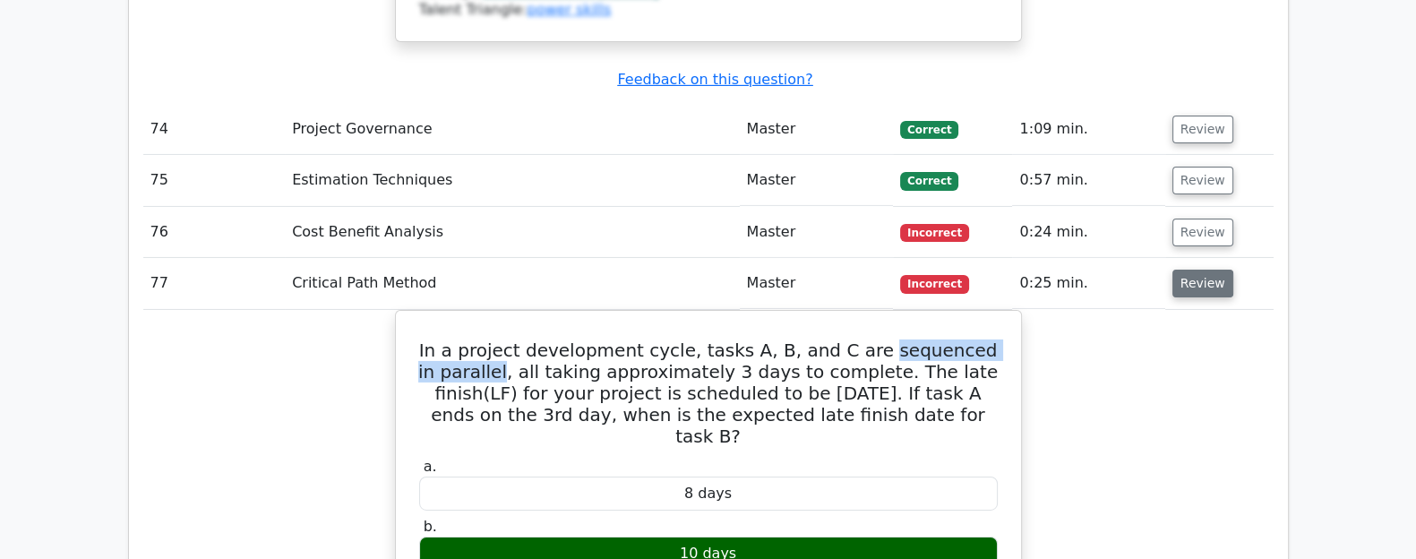
click at [1191, 270] on button "Review" at bounding box center [1202, 284] width 61 height 28
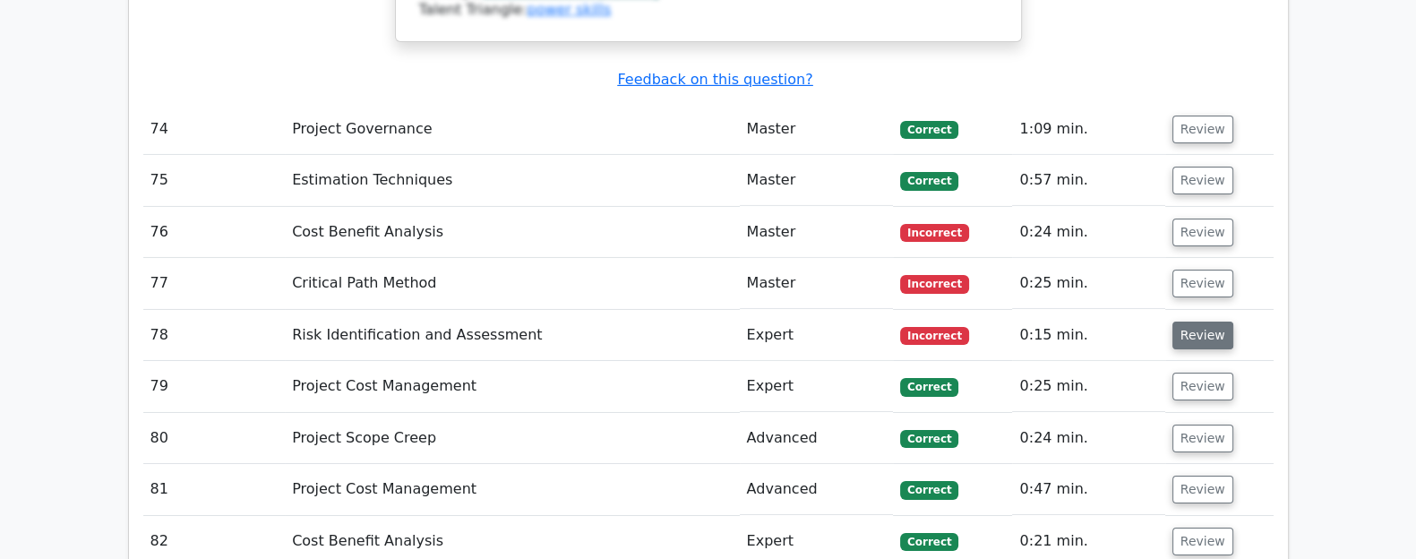
click at [1191, 322] on button "Review" at bounding box center [1202, 336] width 61 height 28
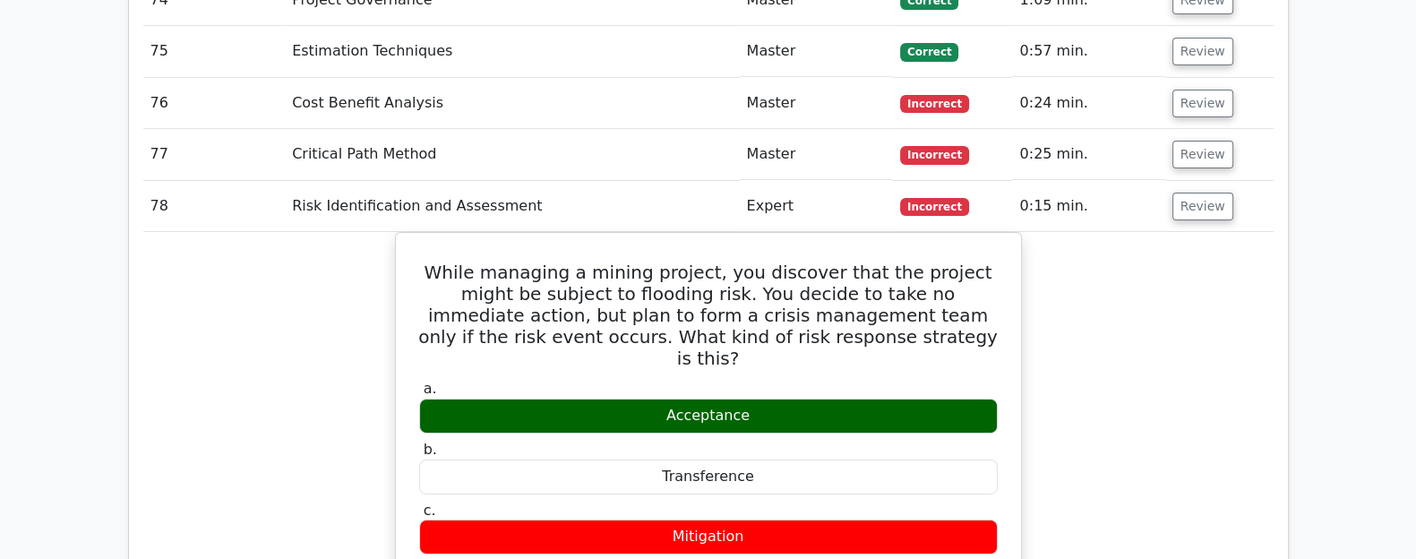
scroll to position [7719, 0]
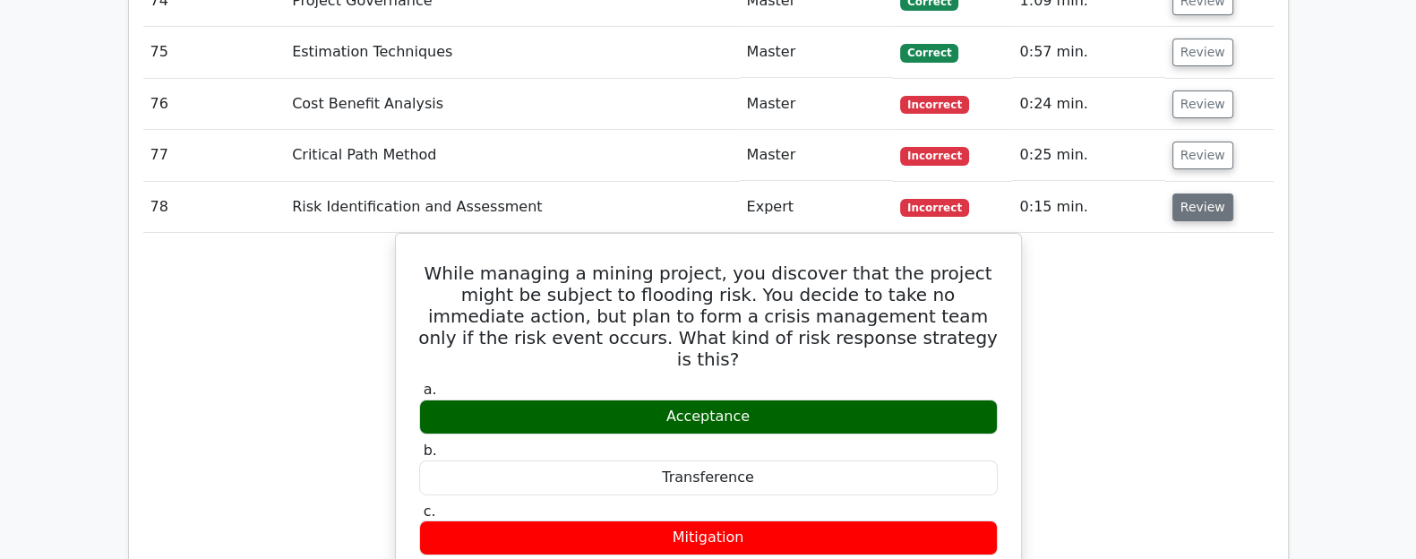
click at [1196, 193] on button "Review" at bounding box center [1202, 207] width 61 height 28
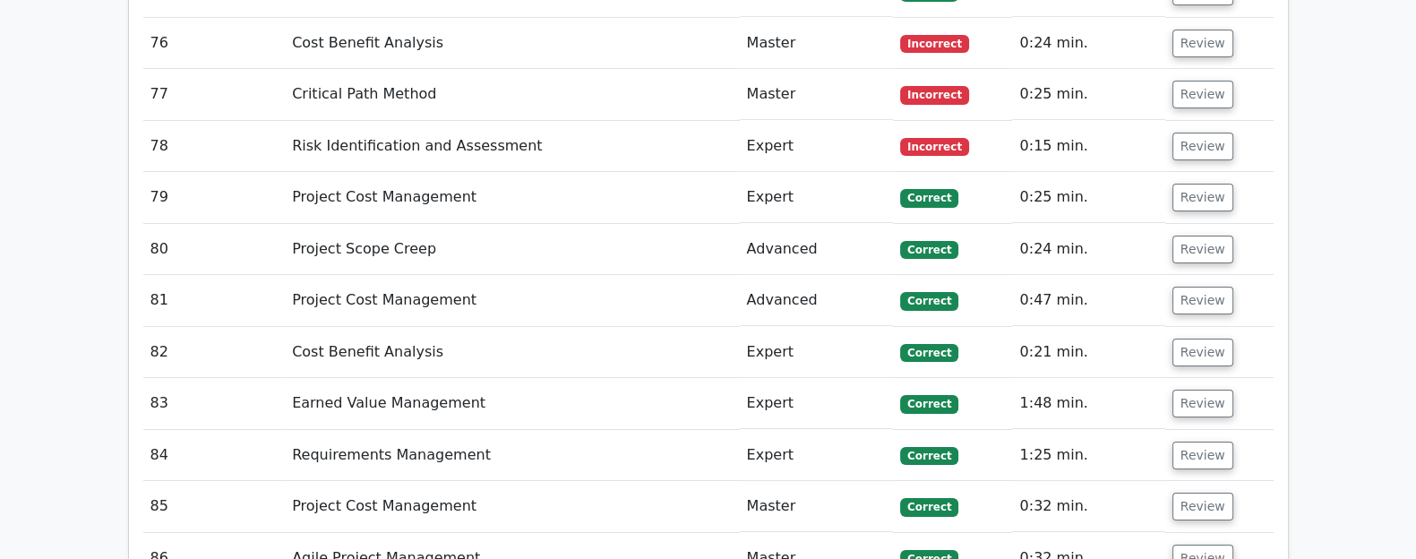
scroll to position [7782, 0]
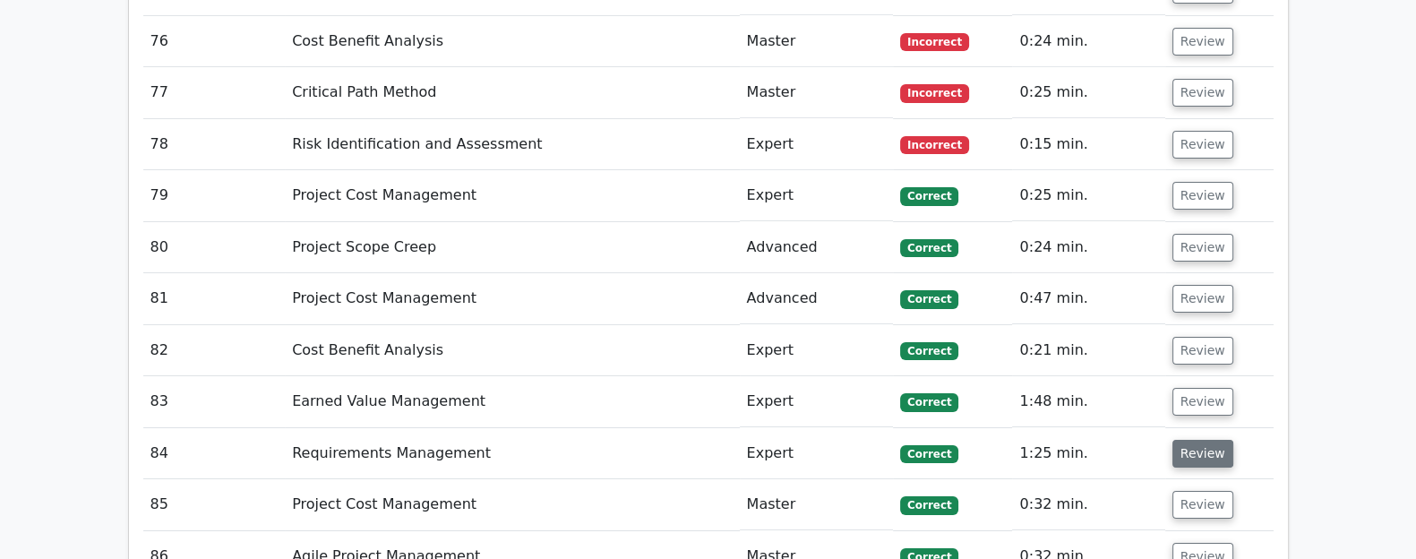
click at [1220, 440] on button "Review" at bounding box center [1202, 454] width 61 height 28
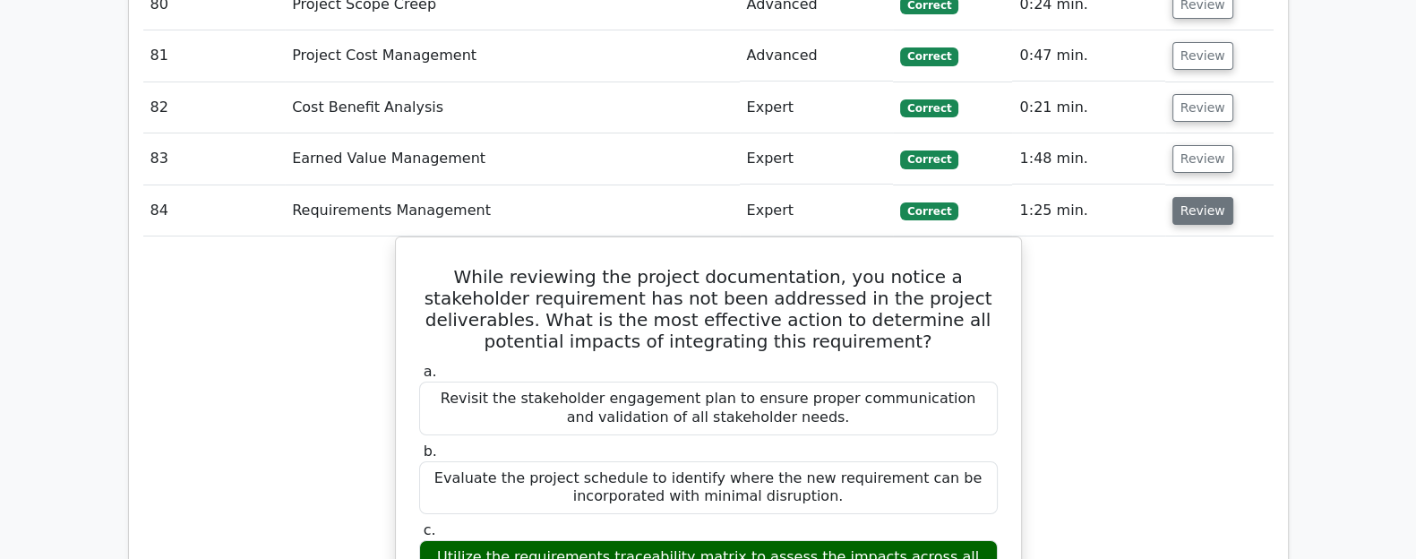
scroll to position [8023, 0]
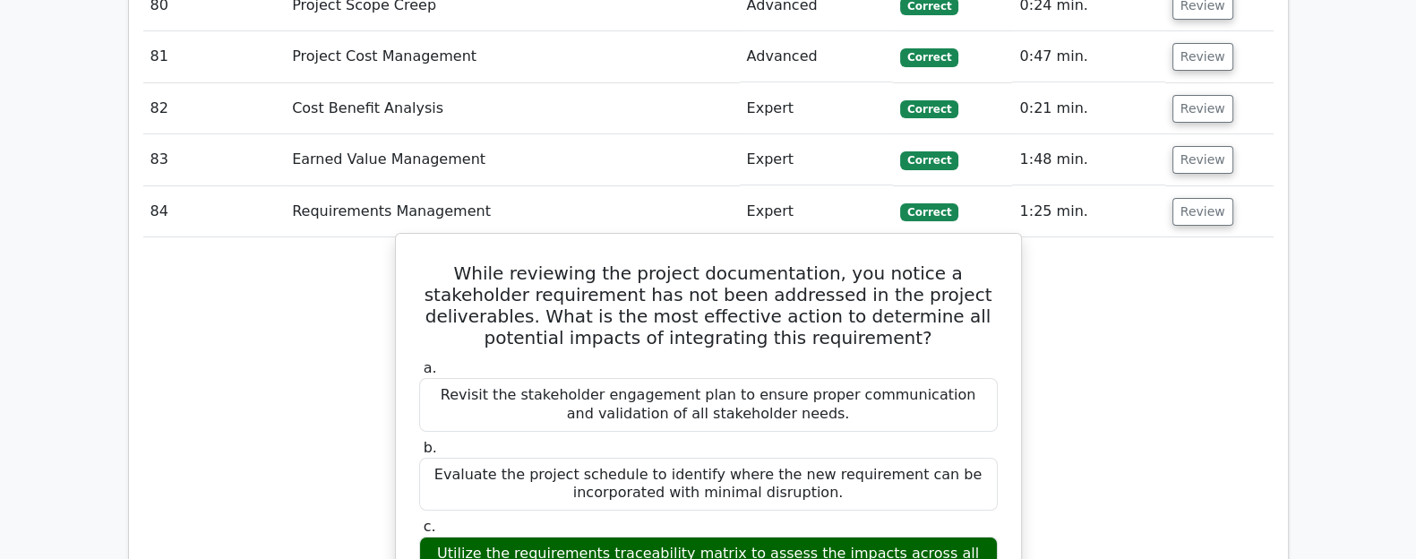
drag, startPoint x: 502, startPoint y: 384, endPoint x: 724, endPoint y: 391, distance: 222.2
click at [724, 536] on div "Utilize the requirements traceability matrix to assess the impacts across all p…" at bounding box center [708, 563] width 579 height 54
copy div "e requirements traceability matrix"
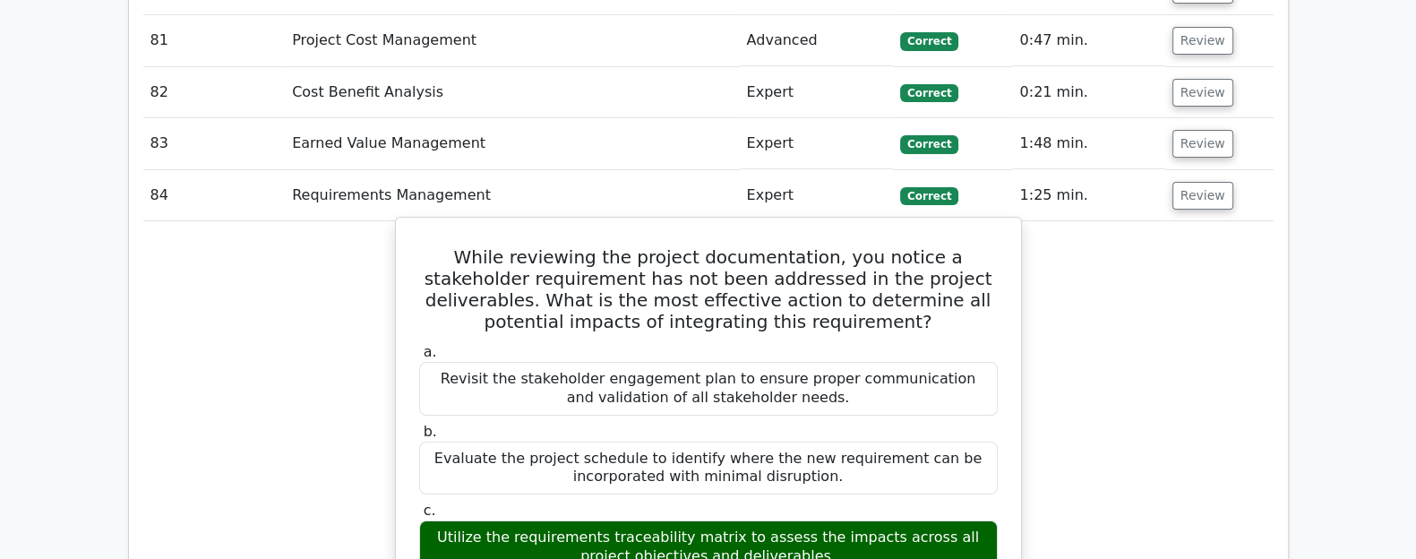
scroll to position [8039, 0]
copy div "e requirements traceability matrix"
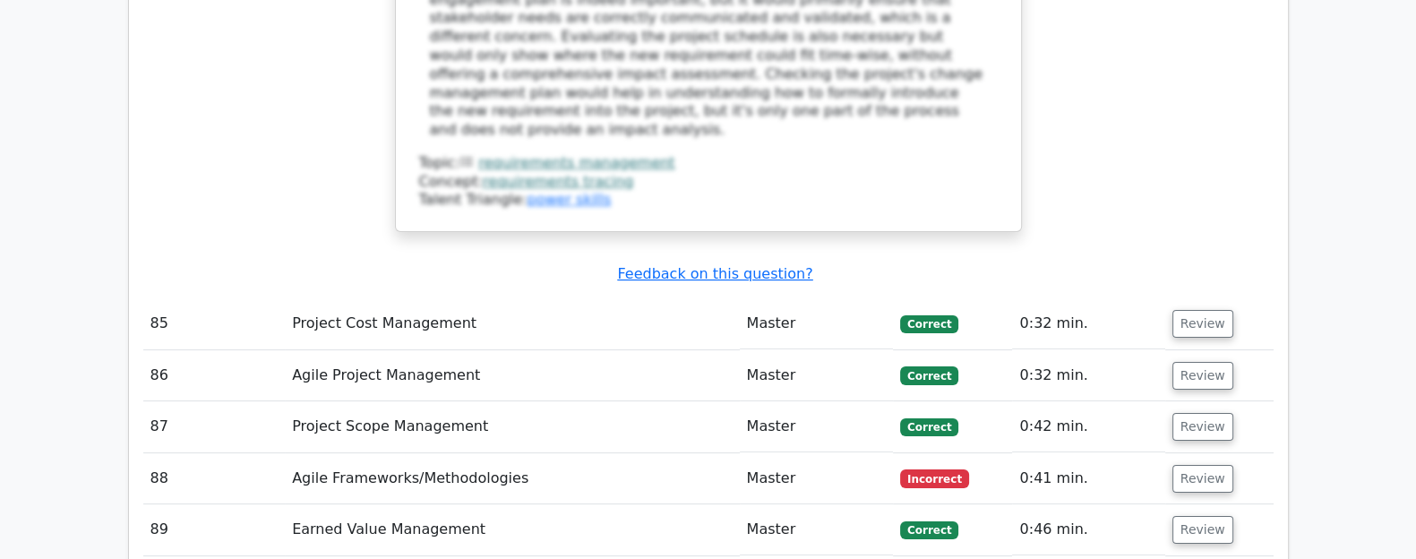
scroll to position [8959, 0]
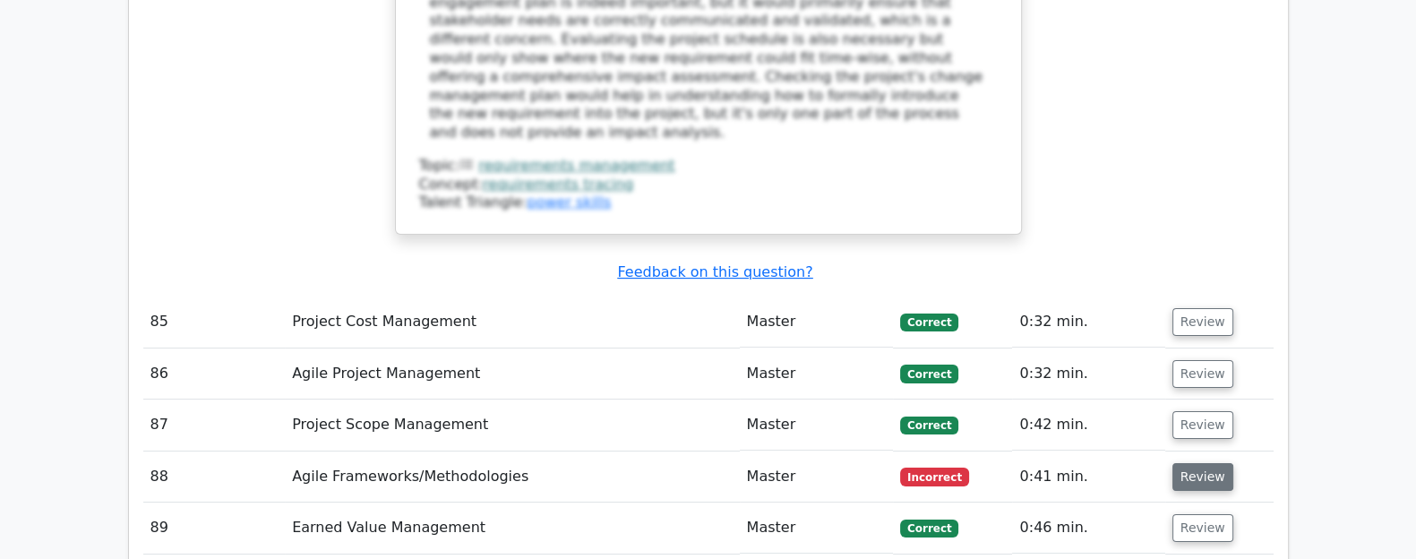
click at [1196, 463] on button "Review" at bounding box center [1202, 477] width 61 height 28
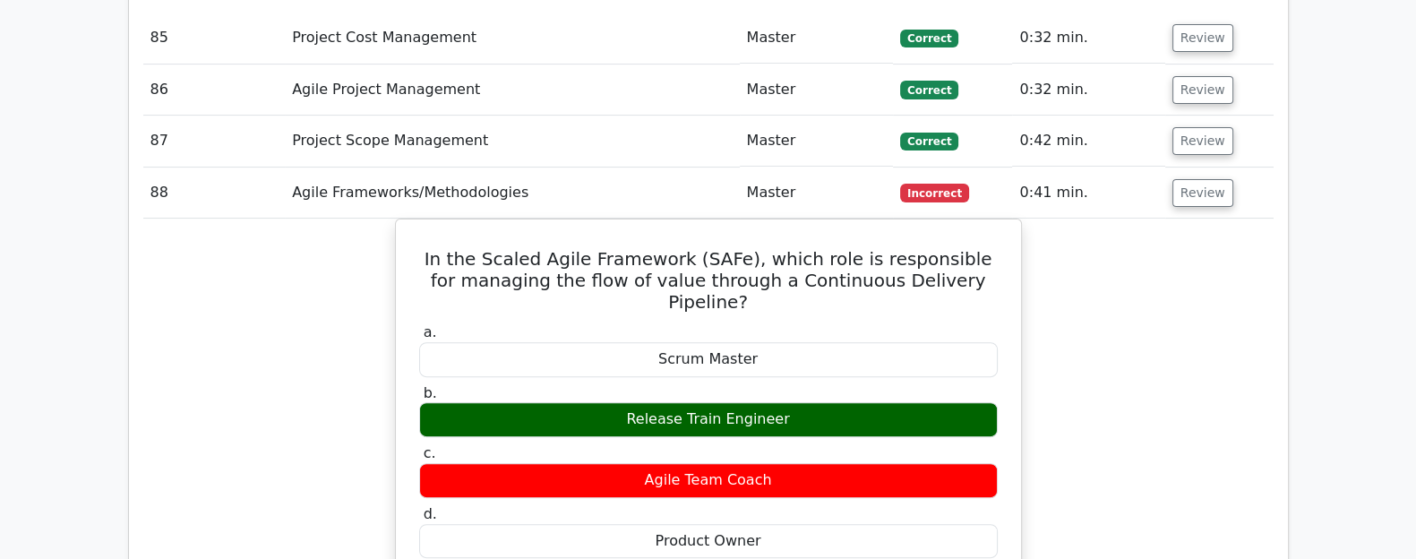
scroll to position [9246, 0]
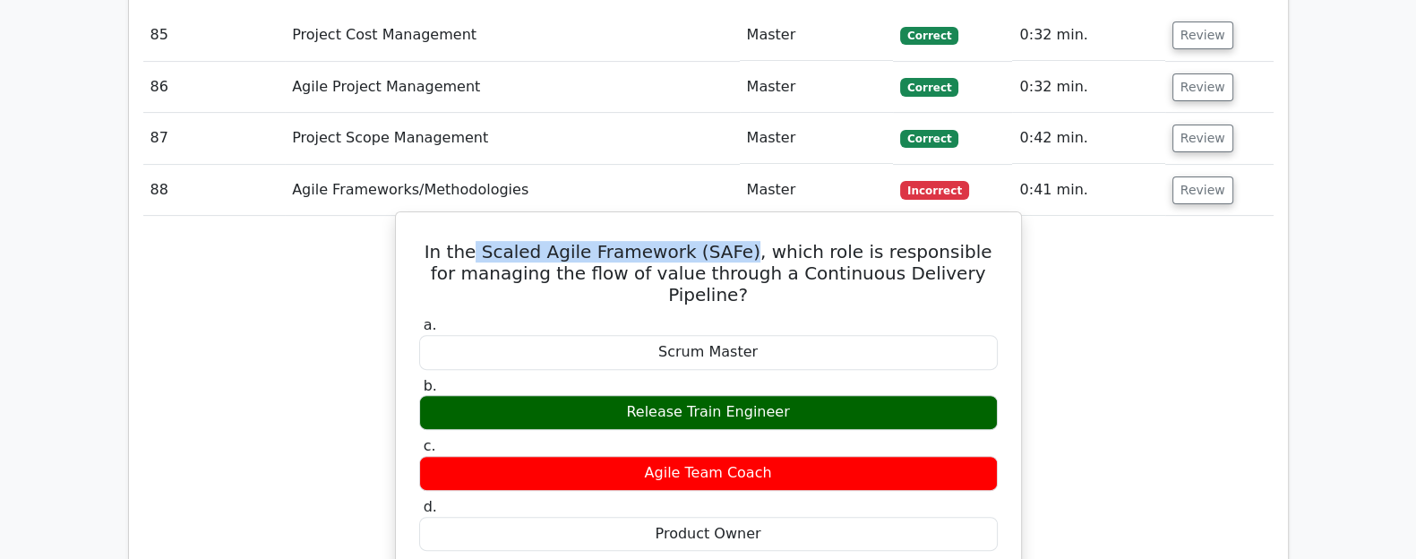
drag, startPoint x: 484, startPoint y: 47, endPoint x: 742, endPoint y: 45, distance: 257.9
click at [742, 241] on h5 "In the Scaled Agile Framework (SAFe), which role is responsible for managing th…" at bounding box center [708, 273] width 582 height 64
copy h5 "Scaled Agile Framework (SAFe),"
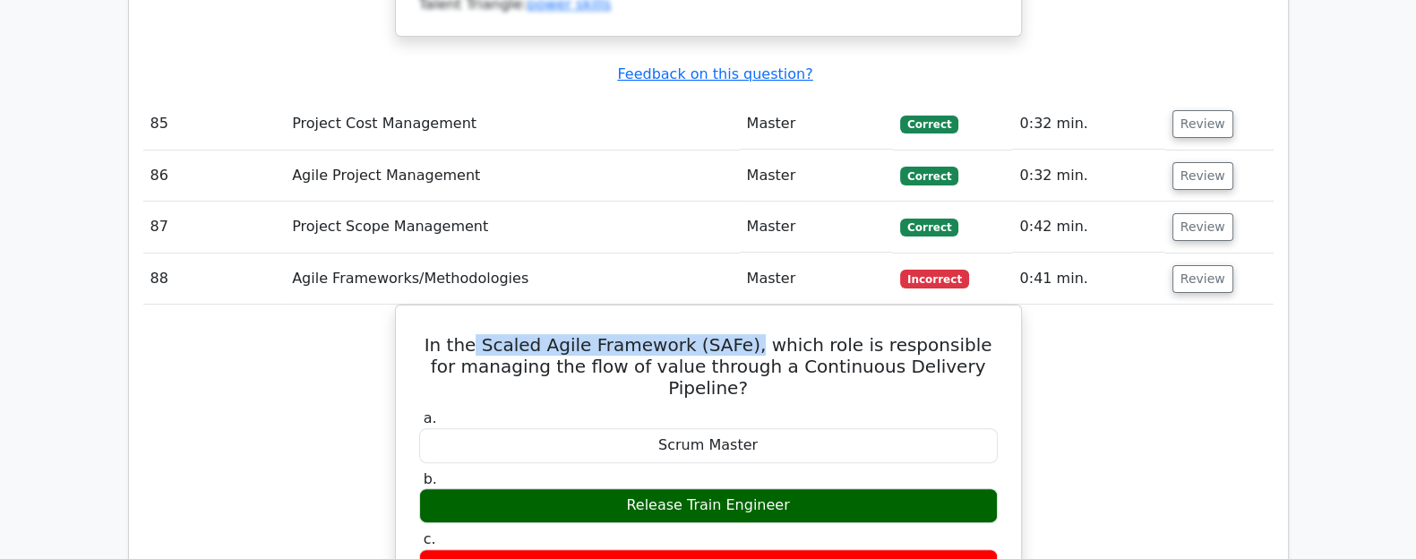
scroll to position [9156, 0]
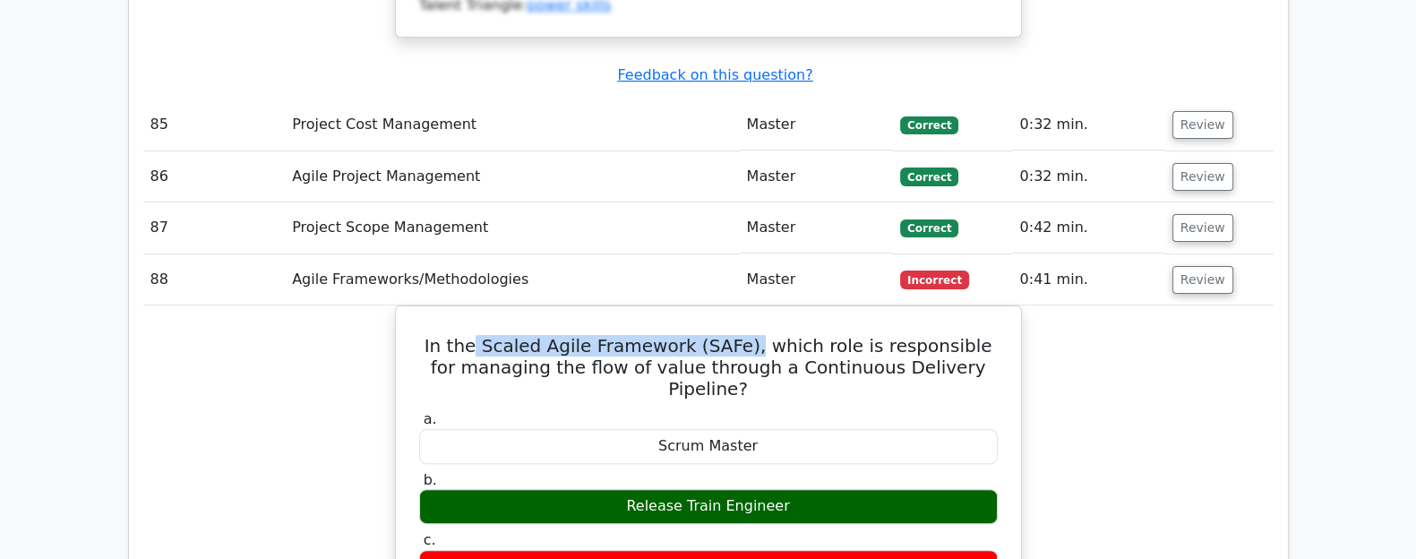
copy h5 "Scaled Agile Framework (SAFe),"
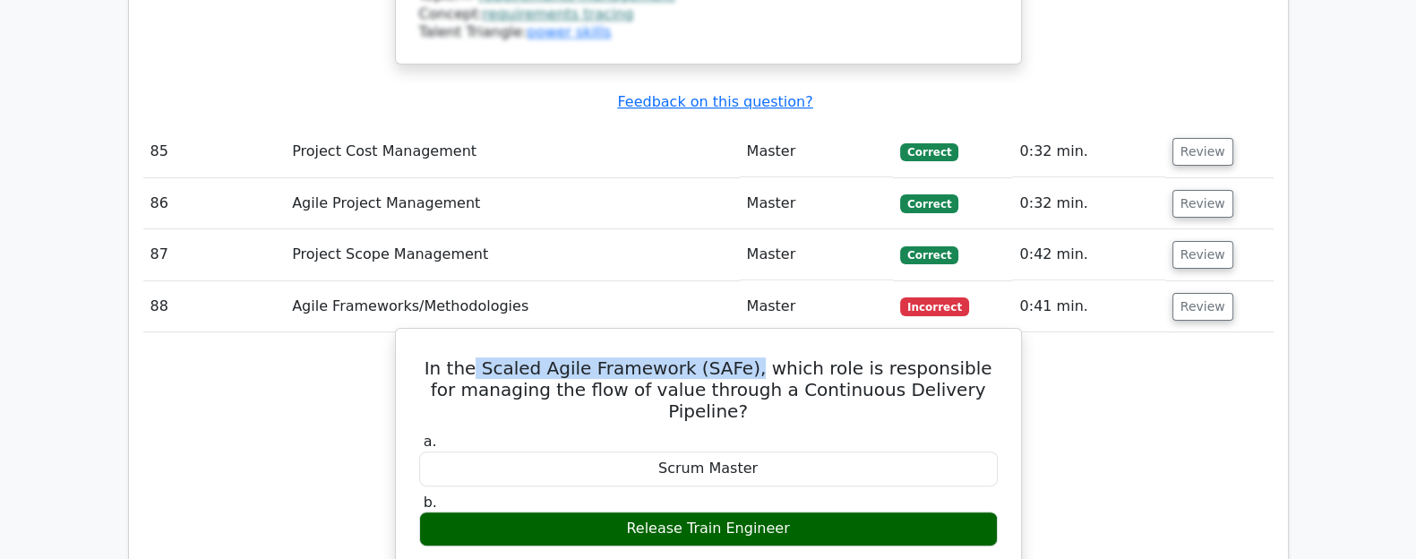
scroll to position [9123, 0]
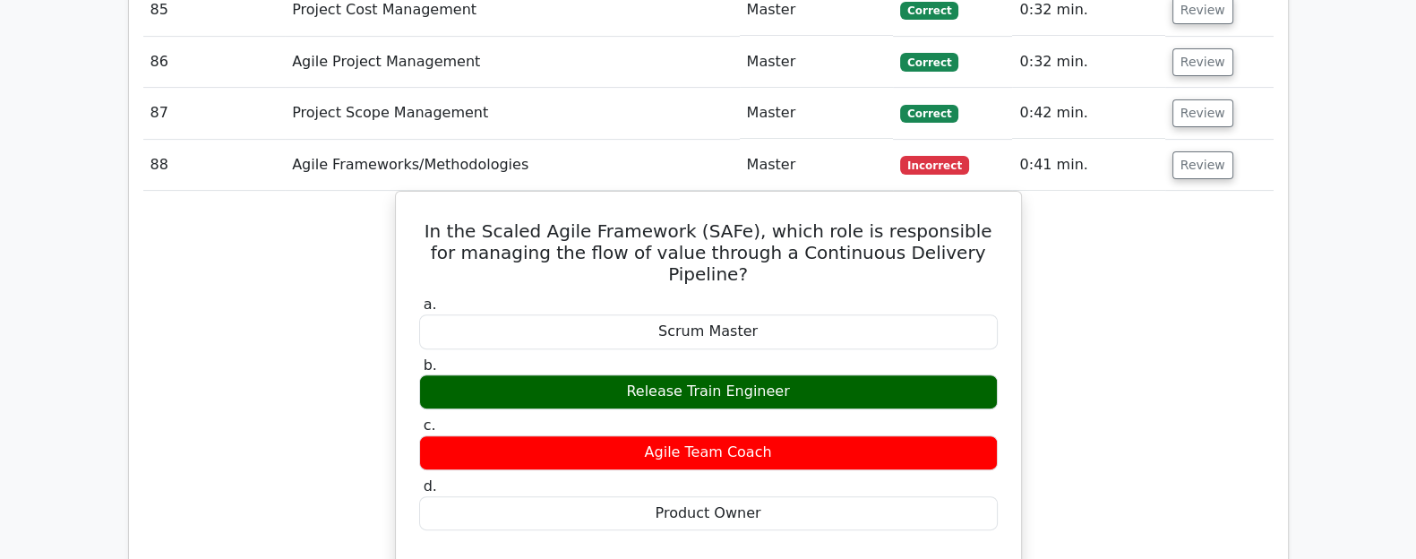
scroll to position [9273, 0]
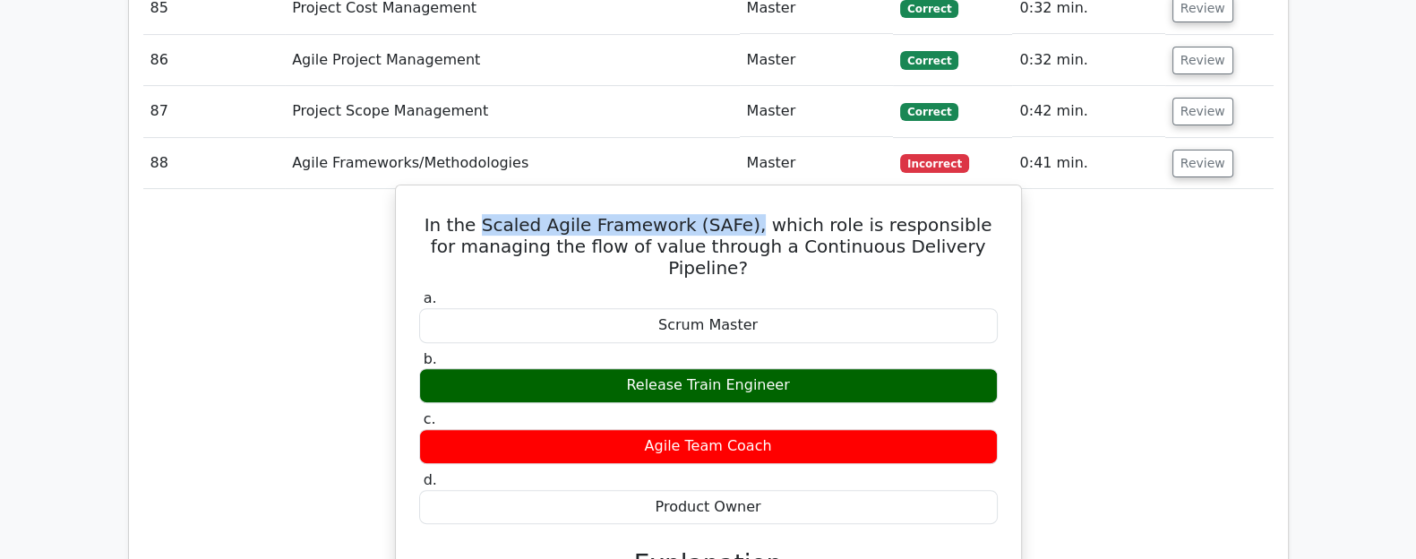
drag, startPoint x: 488, startPoint y: 20, endPoint x: 743, endPoint y: 22, distance: 255.2
click at [743, 214] on h5 "In the Scaled Agile Framework (SAFe), which role is responsible for managing th…" at bounding box center [708, 246] width 582 height 64
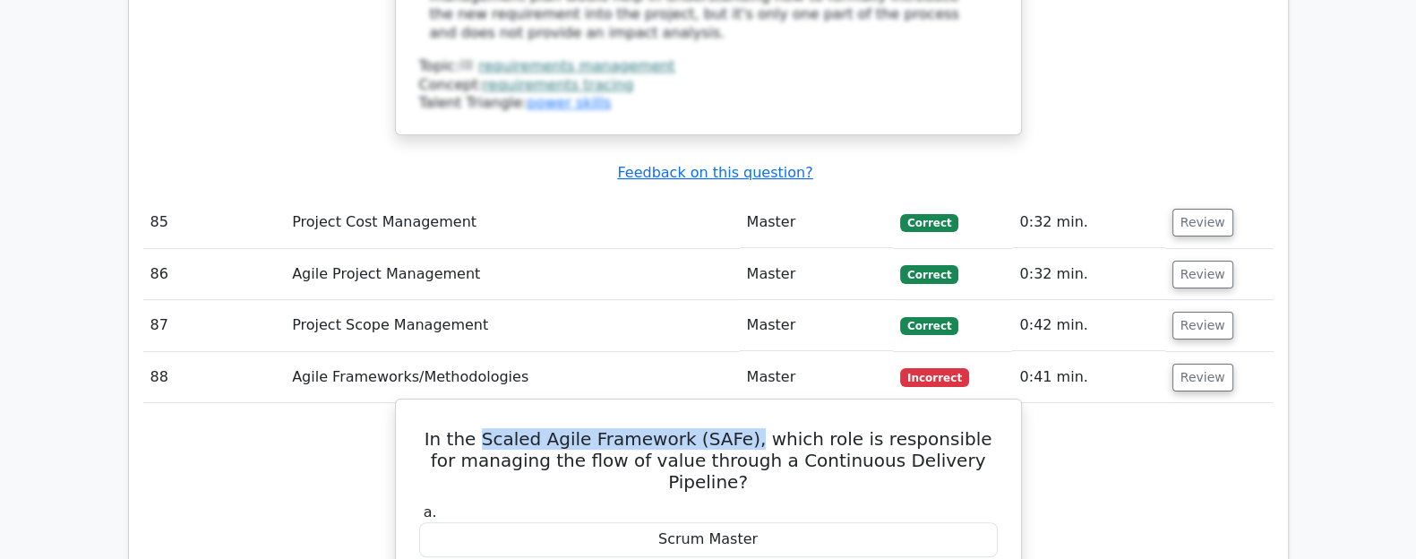
scroll to position [9062, 0]
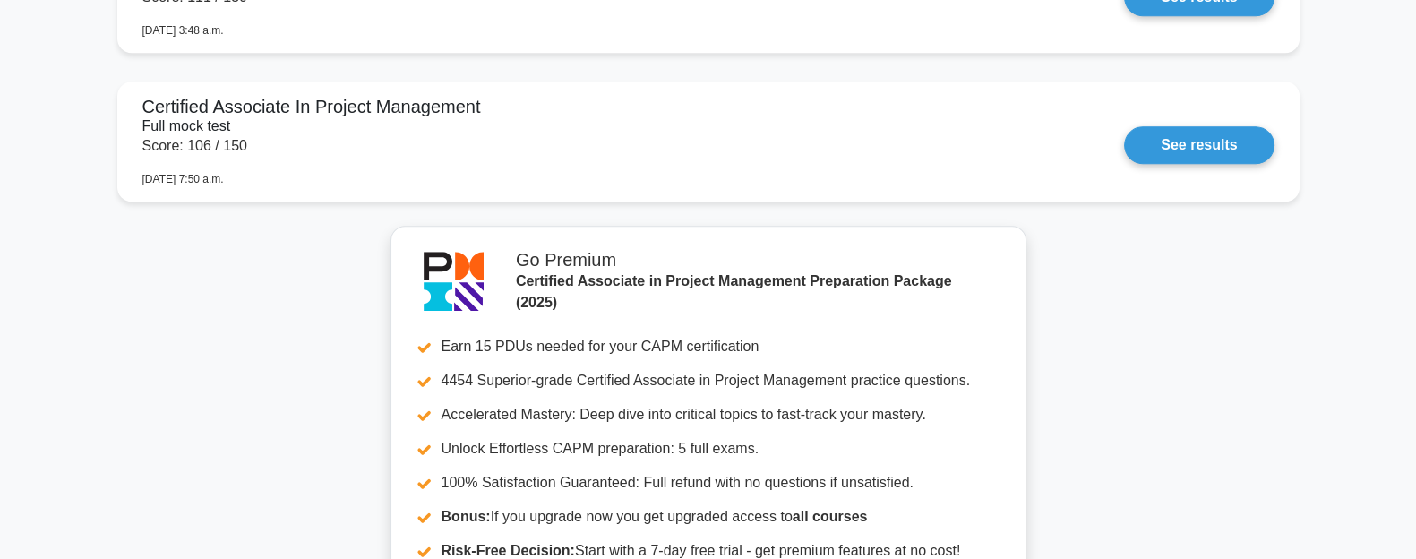
scroll to position [1566, 0]
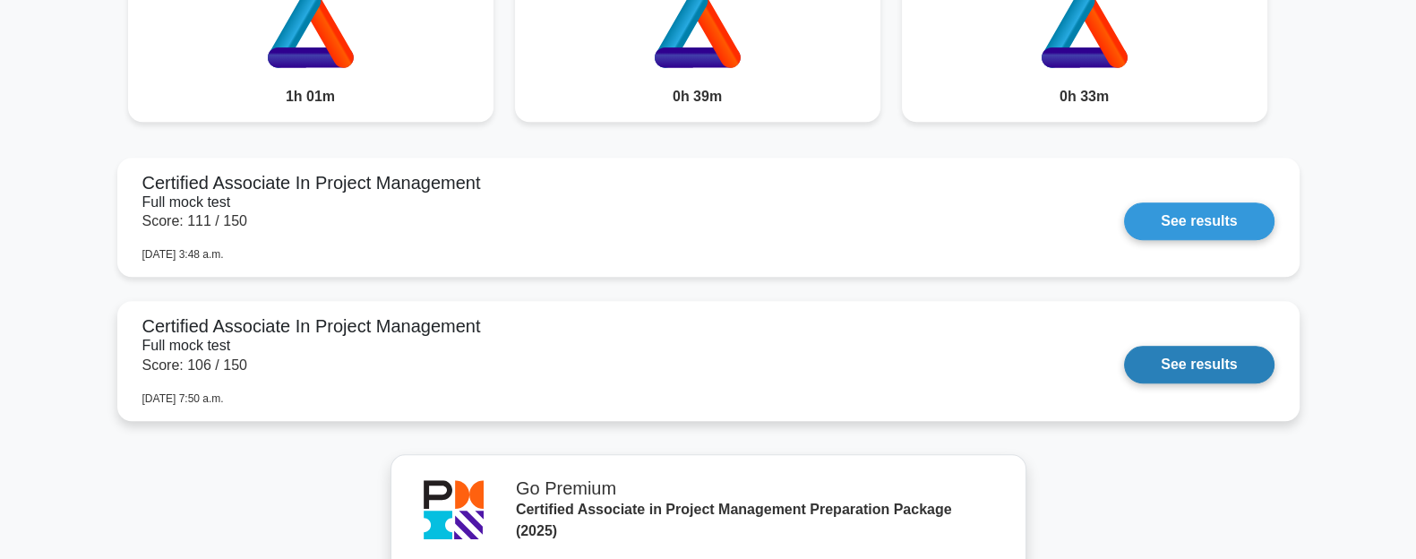
click at [1235, 373] on link "See results" at bounding box center [1199, 365] width 150 height 38
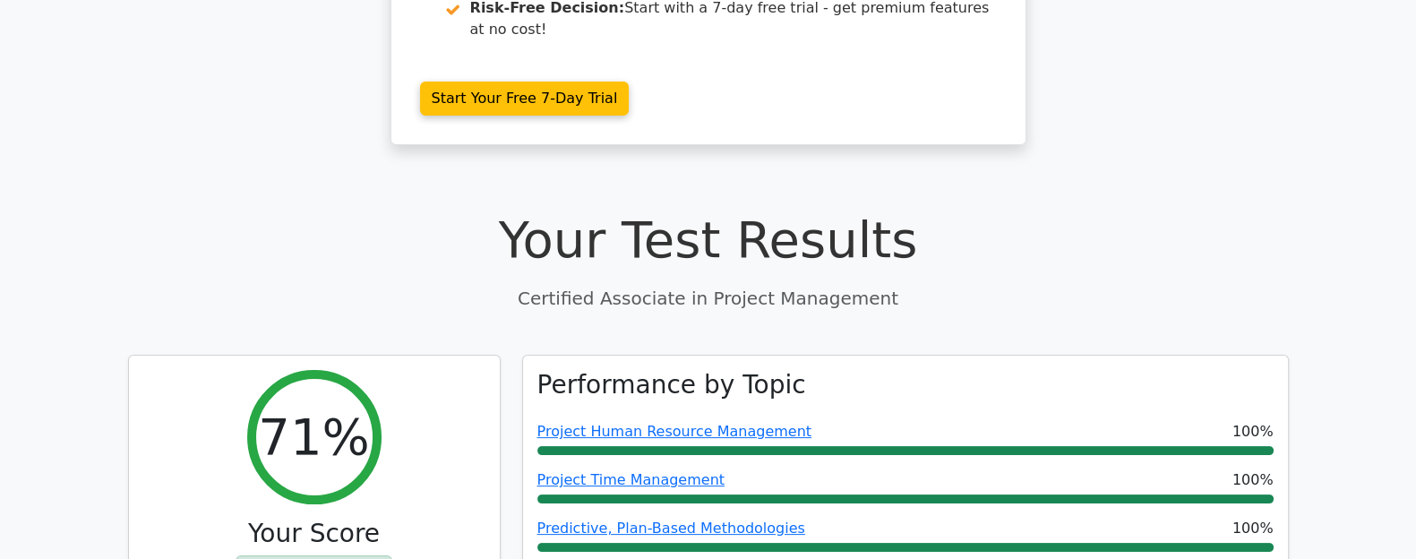
scroll to position [447, 0]
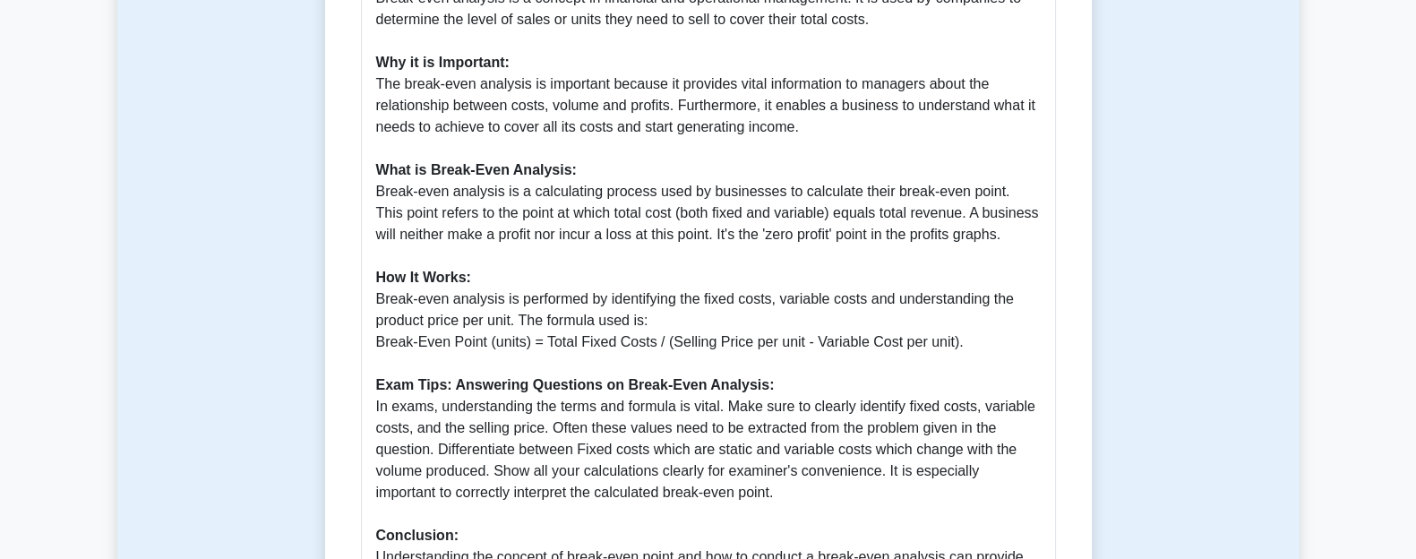
scroll to position [543, 0]
